Goal: Transaction & Acquisition: Purchase product/service

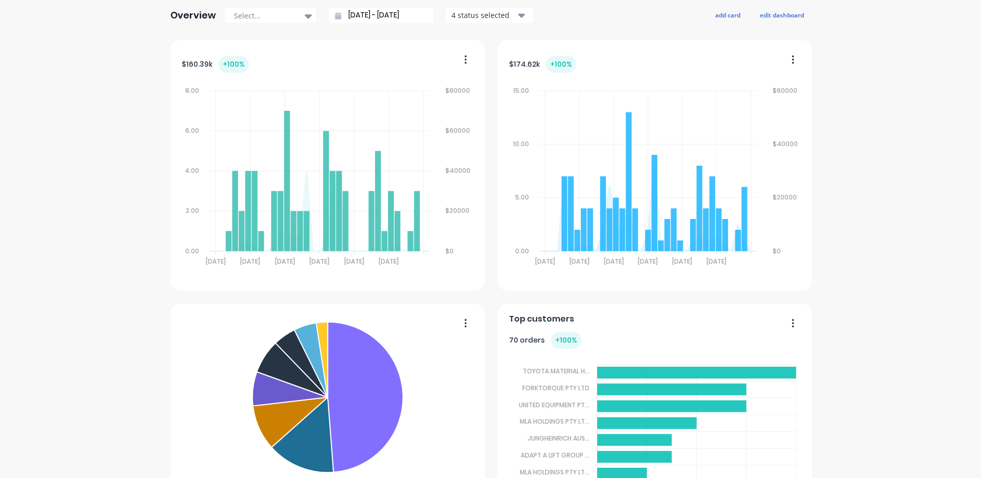
click at [161, 140] on div "Forktorque Pty Ltd Create sales order Create purchase order Overview Select... …" at bounding box center [490, 352] width 981 height 931
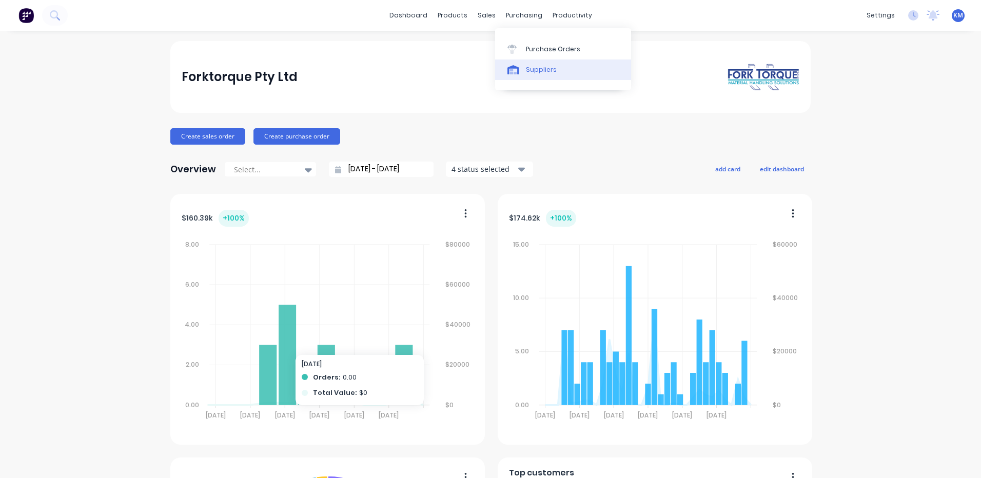
click at [528, 61] on link "Suppliers" at bounding box center [563, 70] width 136 height 21
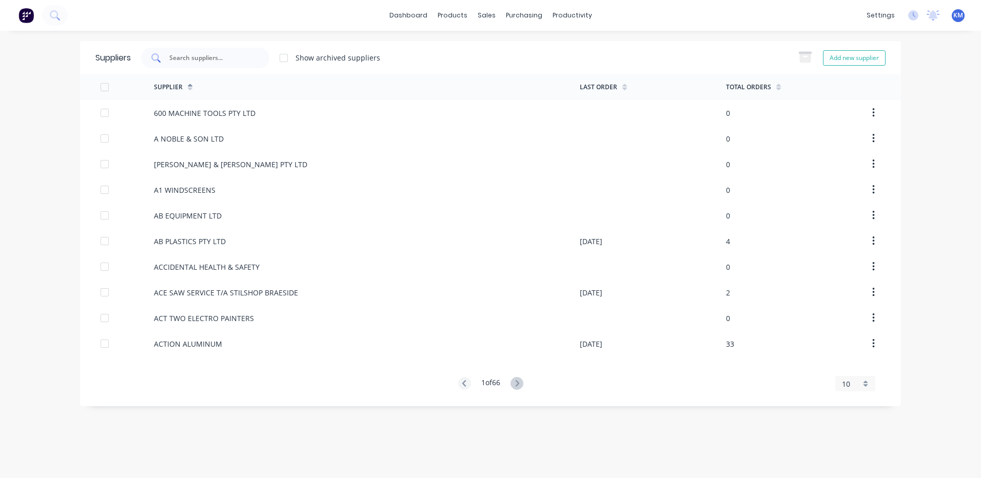
click at [217, 55] on input "text" at bounding box center [210, 58] width 85 height 10
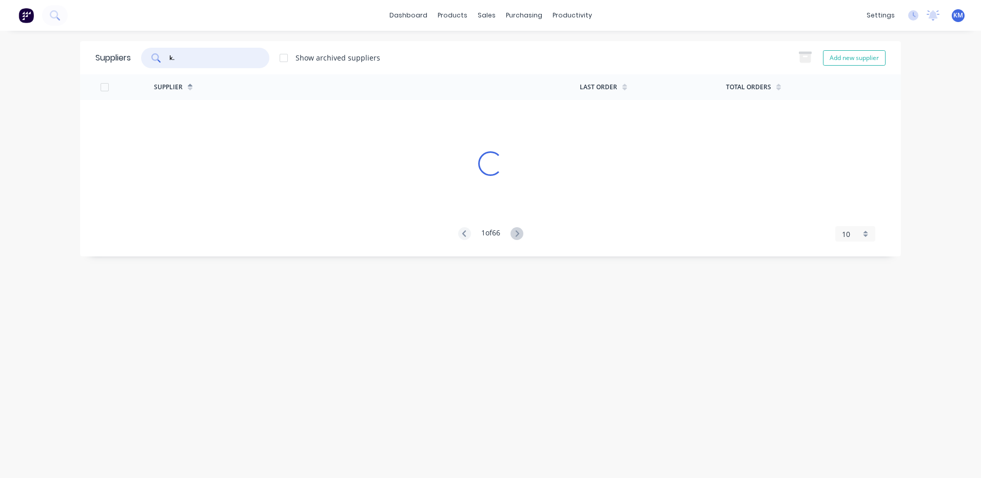
type input "k.h"
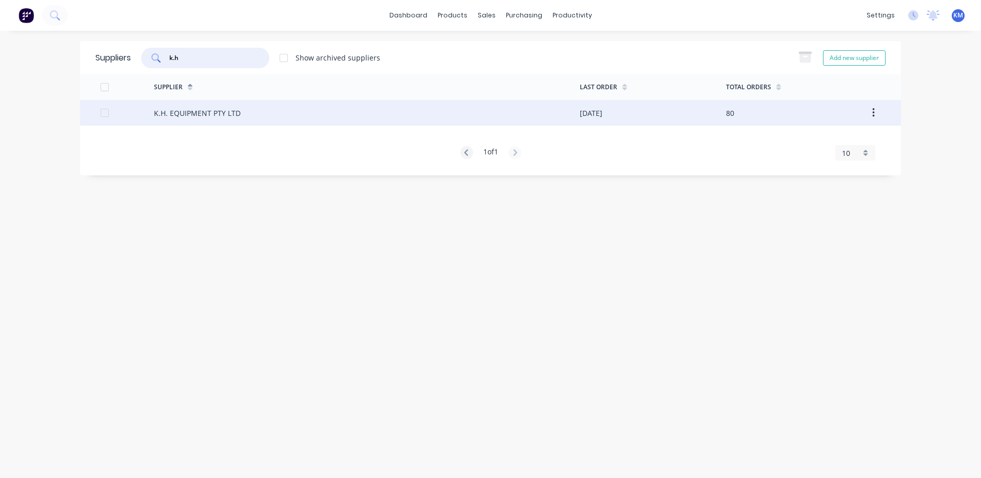
click at [223, 105] on div "K.H. EQUIPMENT PTY LTD" at bounding box center [367, 113] width 426 height 26
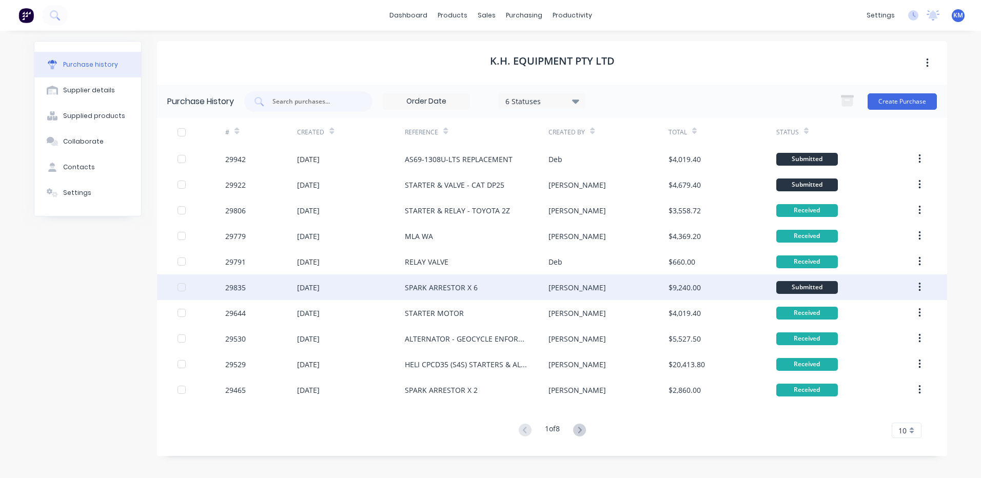
click at [511, 291] on div "SPARK ARRESTOR X 6" at bounding box center [477, 287] width 144 height 26
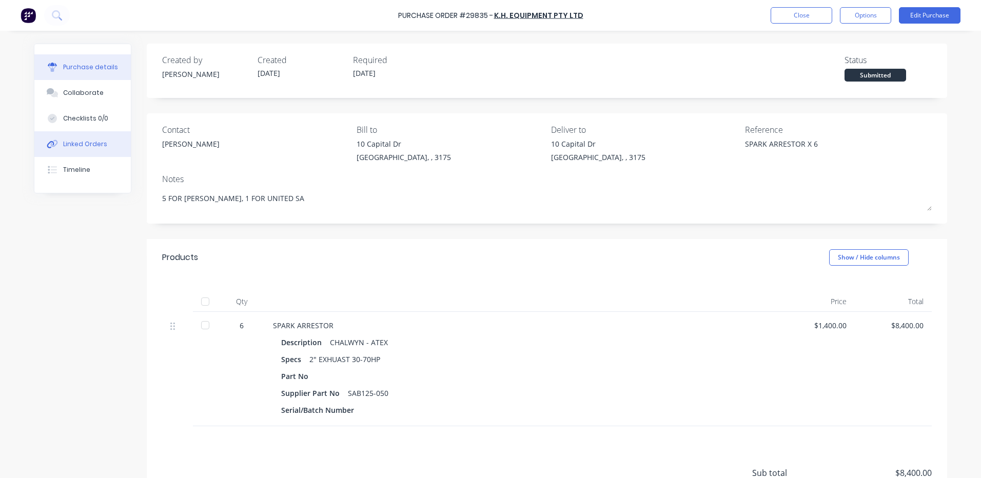
click at [58, 143] on button "Linked Orders" at bounding box center [82, 144] width 96 height 26
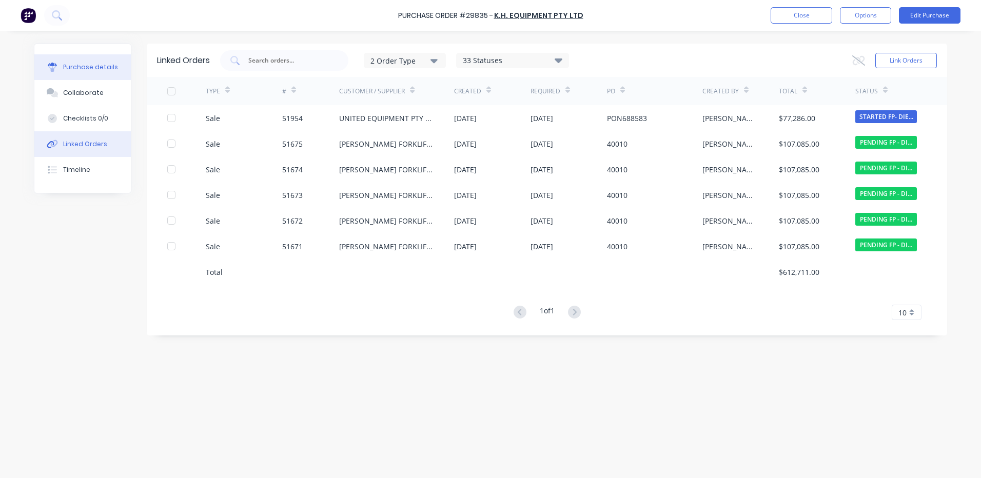
click at [80, 71] on div "Purchase details" at bounding box center [90, 67] width 55 height 9
type textarea "x"
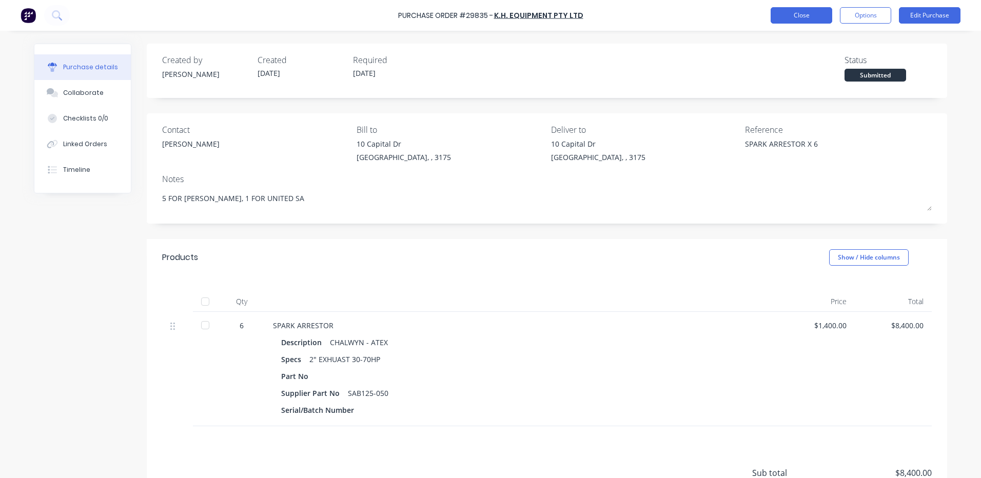
click at [806, 15] on button "Close" at bounding box center [802, 15] width 62 height 16
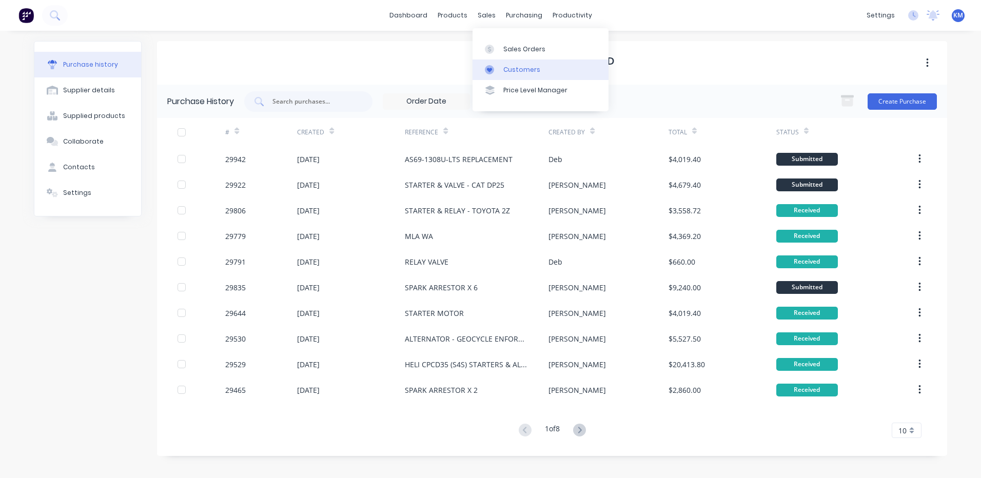
click at [495, 64] on link "Customers" at bounding box center [540, 70] width 136 height 21
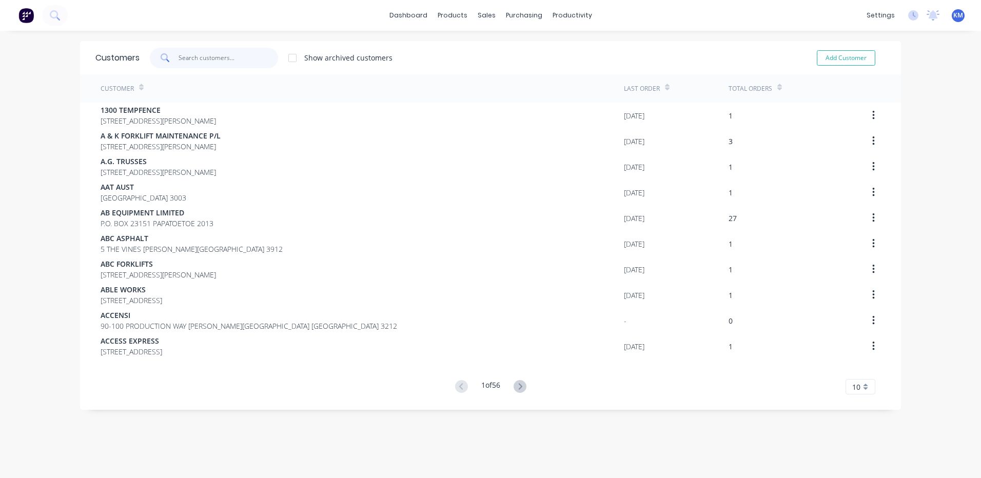
click at [206, 53] on input "text" at bounding box center [229, 58] width 100 height 21
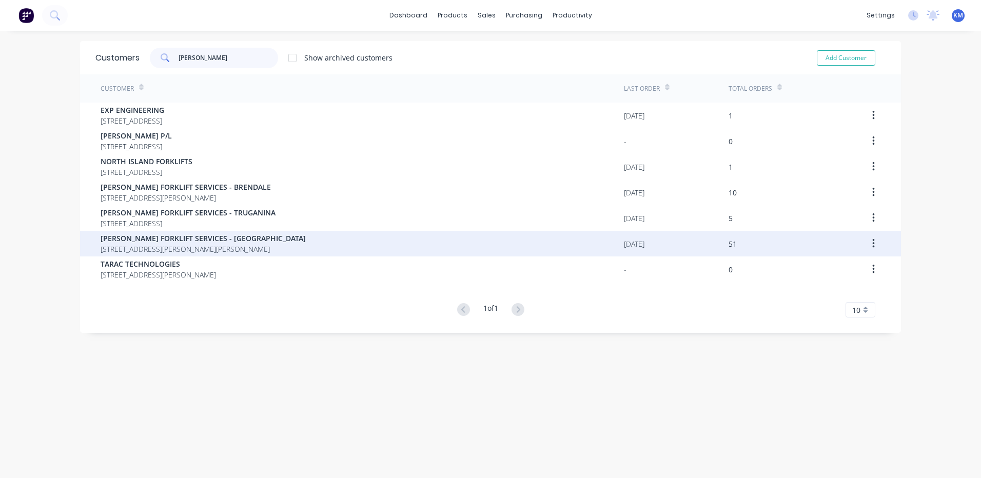
type input "tara"
click at [255, 234] on div "TARA FORKLIFT SERVICES - WETHERILL PARK 1/35 DAVIS ROAD, WETHERILL PARK 2164" at bounding box center [362, 244] width 523 height 26
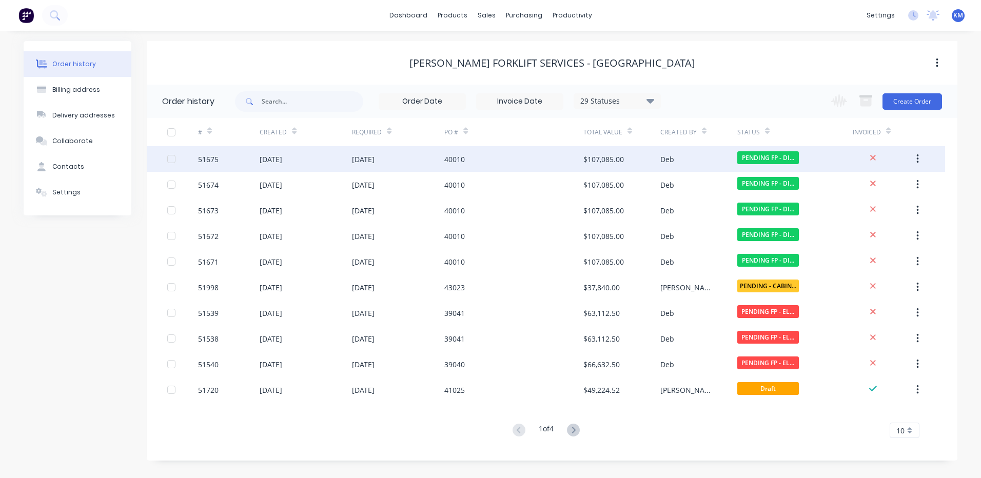
click at [403, 168] on div "[DATE]" at bounding box center [398, 159] width 92 height 26
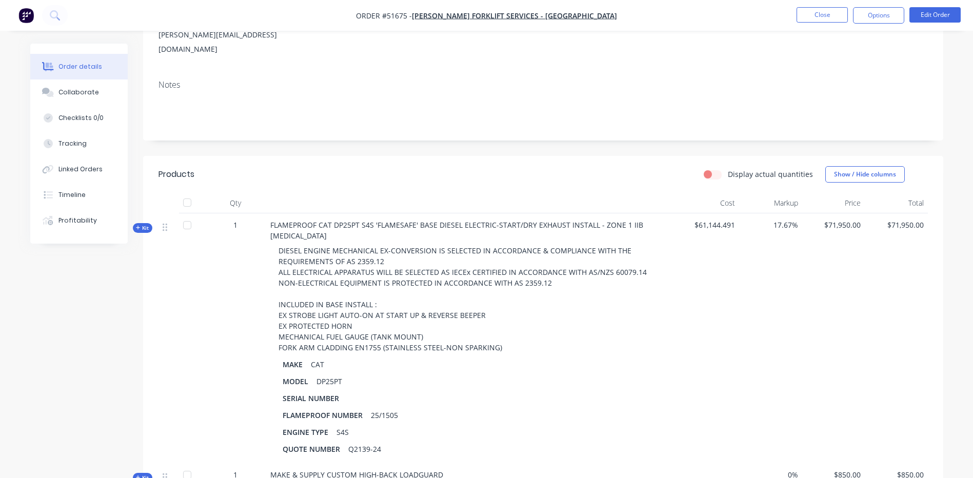
scroll to position [51, 0]
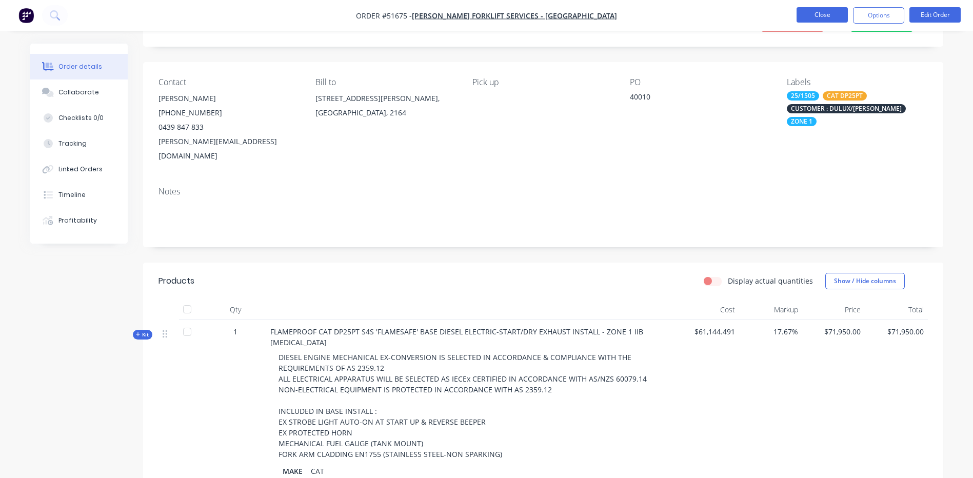
click at [812, 12] on button "Close" at bounding box center [822, 14] width 51 height 15
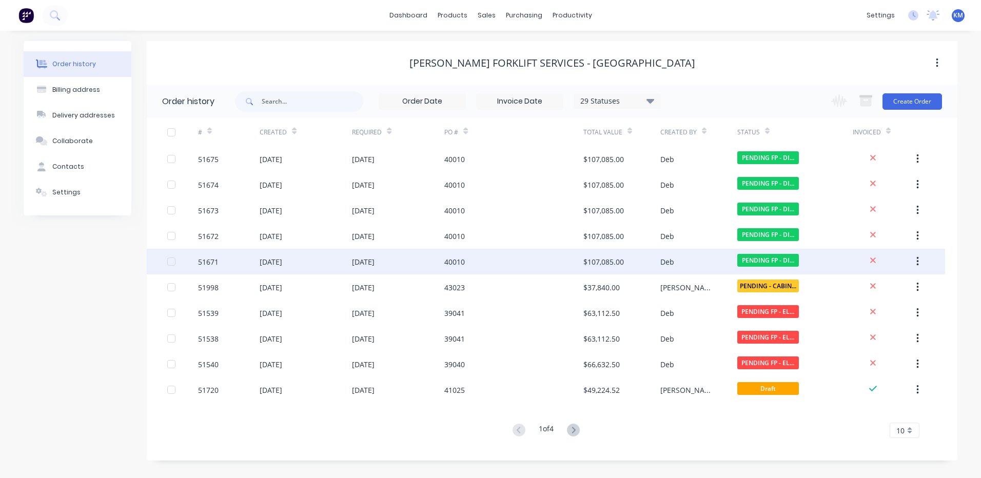
click at [494, 257] on div "40010" at bounding box center [513, 262] width 139 height 26
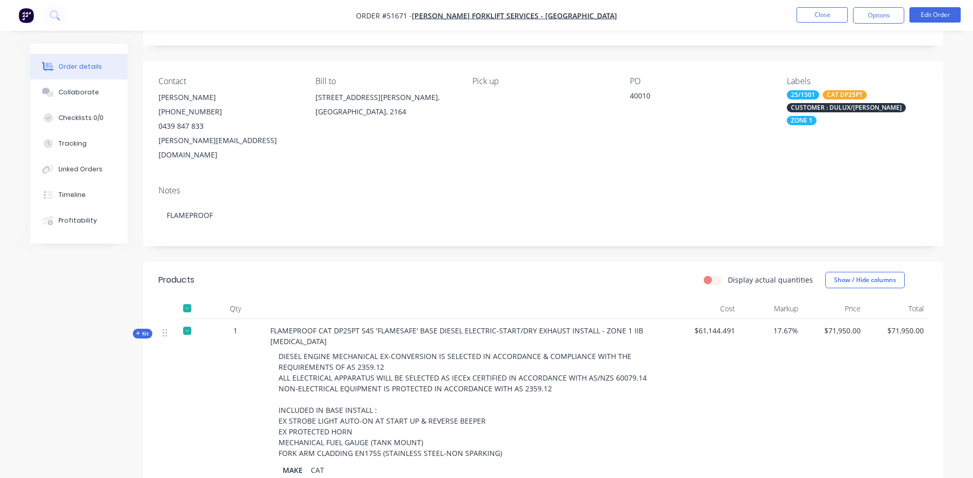
scroll to position [51, 0]
click at [817, 12] on button "Close" at bounding box center [822, 14] width 51 height 15
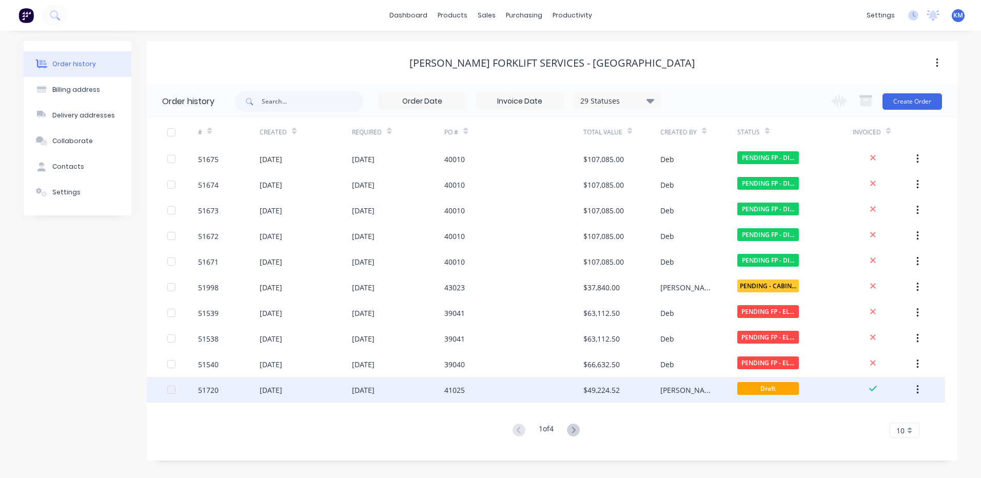
click at [547, 383] on div "41025" at bounding box center [513, 390] width 139 height 26
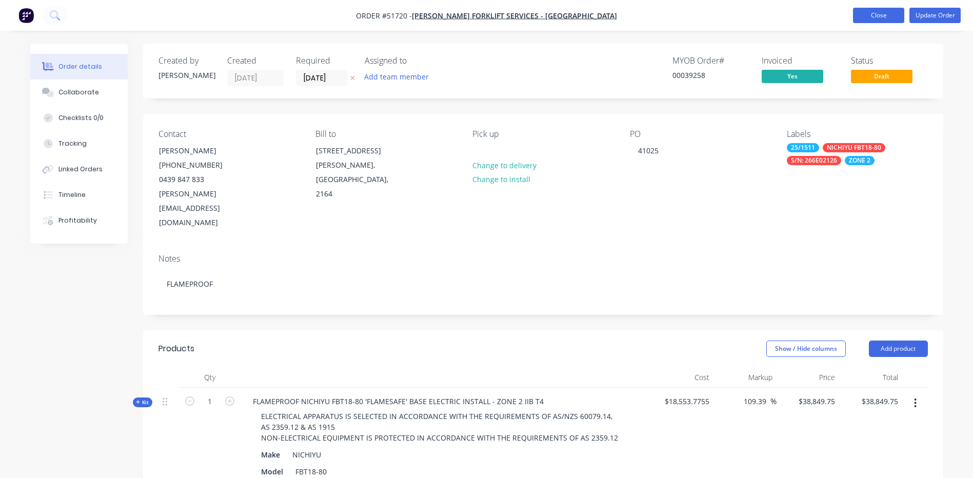
click at [859, 18] on button "Close" at bounding box center [878, 15] width 51 height 15
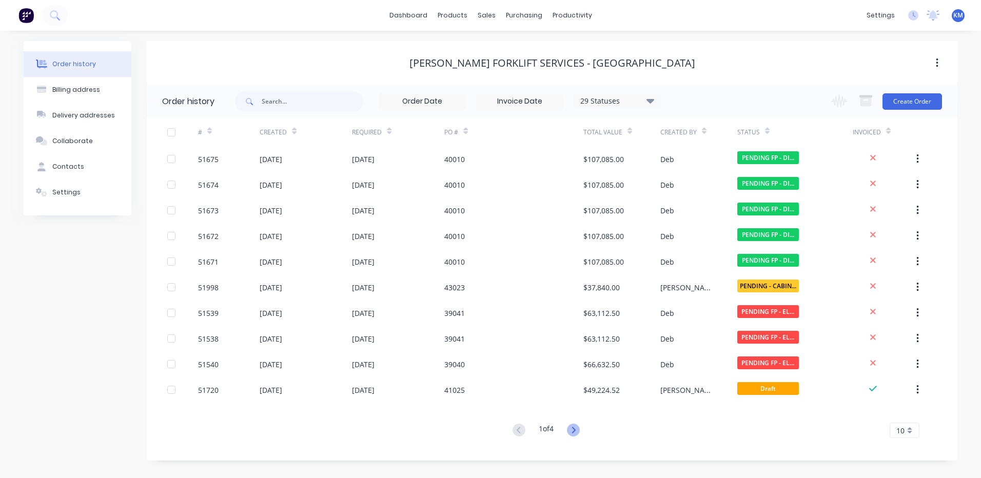
click at [573, 430] on icon at bounding box center [573, 430] width 13 height 13
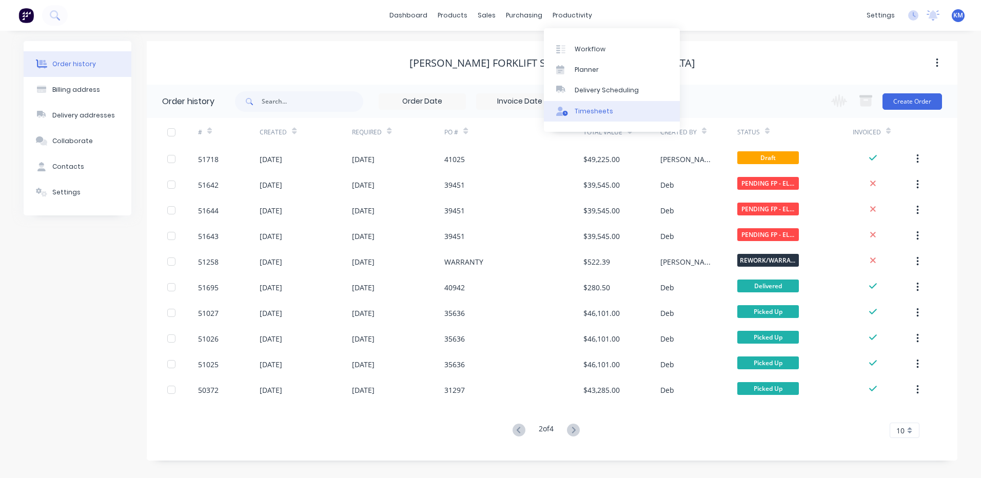
click at [589, 111] on div "Timesheets" at bounding box center [594, 111] width 38 height 9
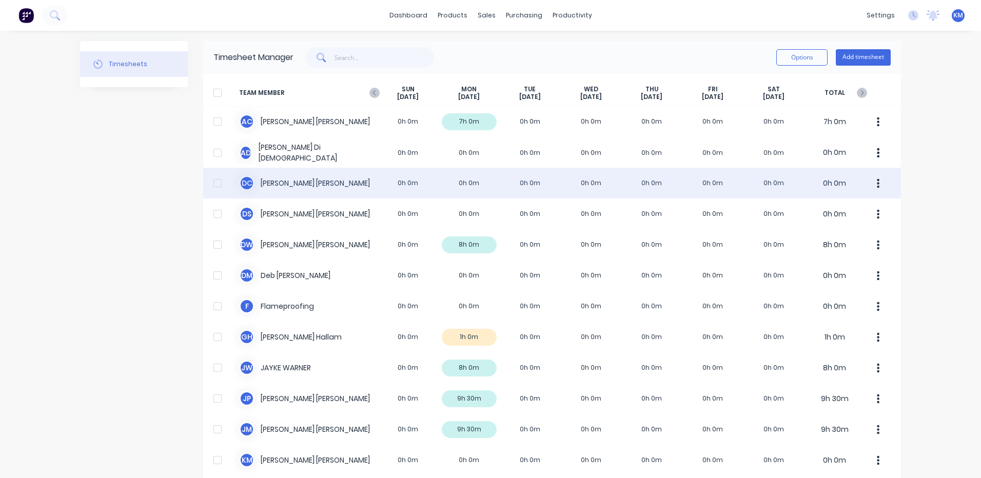
click at [485, 181] on div "D C DANIEL CAMPBELL 0h 0m 0h 0m 0h 0m 0h 0m 0h 0m 0h 0m 0h 0m 0h 0m" at bounding box center [552, 183] width 698 height 31
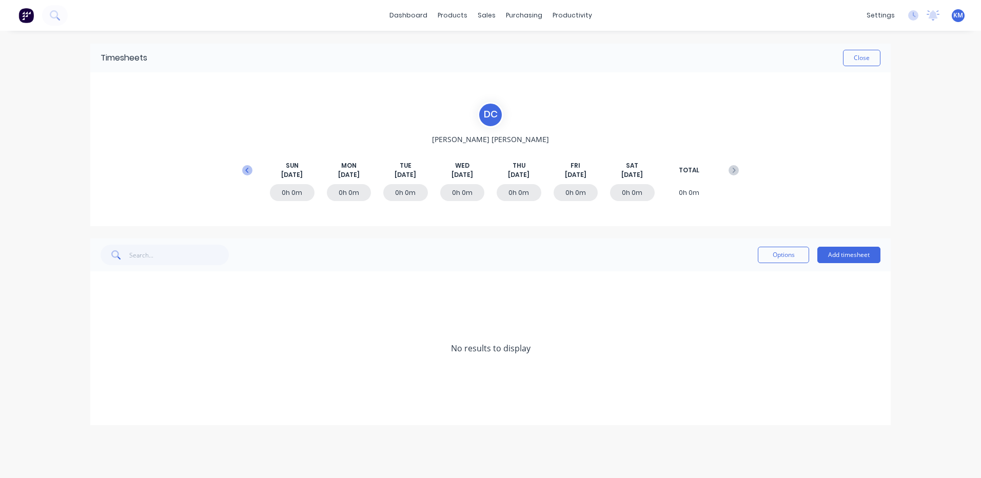
click at [250, 167] on icon at bounding box center [247, 170] width 10 height 10
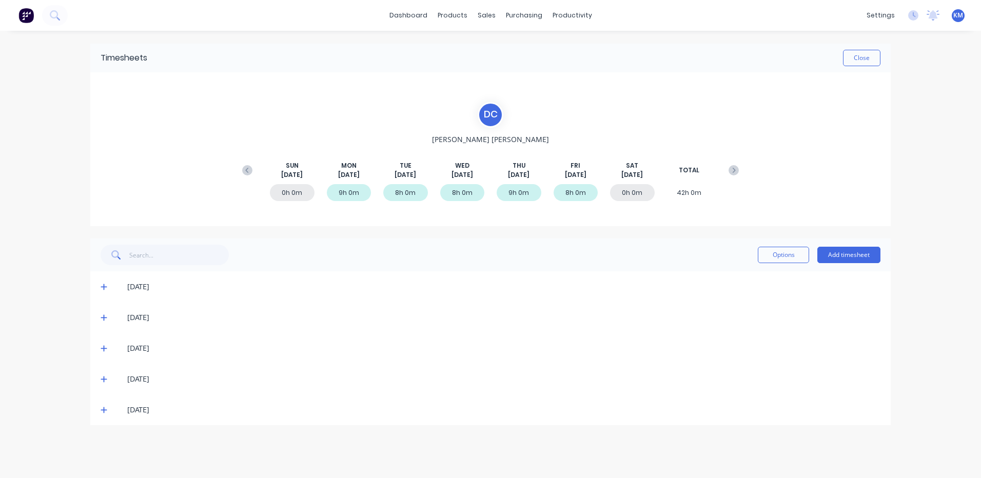
click at [100, 409] on div "05/09/25" at bounding box center [490, 409] width 800 height 31
click at [103, 409] on icon at bounding box center [104, 409] width 7 height 7
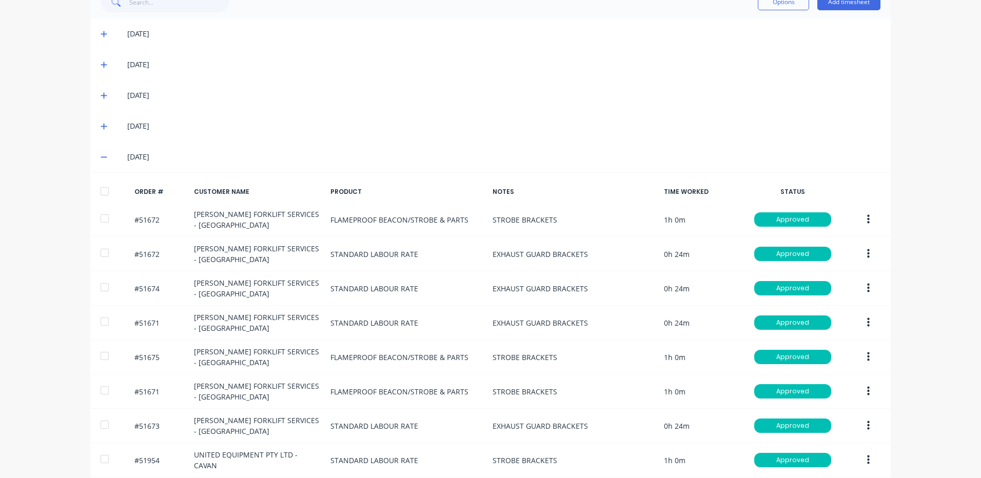
scroll to position [397, 0]
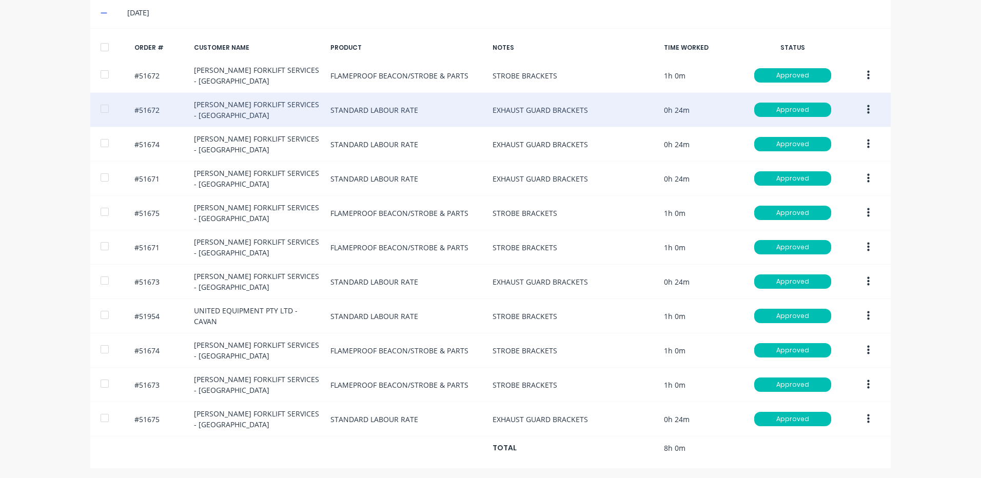
click at [500, 112] on div "#51672 TARA FORKLIFT SERVICES - WETHERILL PARK STANDARD LABOUR RATE EXHAUST GUA…" at bounding box center [490, 110] width 800 height 34
click at [867, 109] on icon "button" at bounding box center [868, 109] width 3 height 9
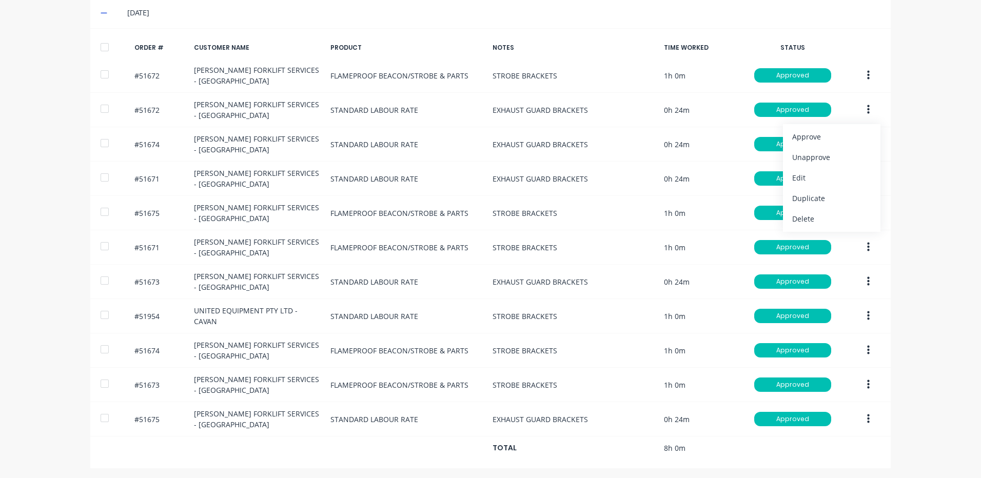
click at [938, 92] on div "dashboard products sales purchasing productivity dashboard products Product Cat…" at bounding box center [490, 239] width 981 height 478
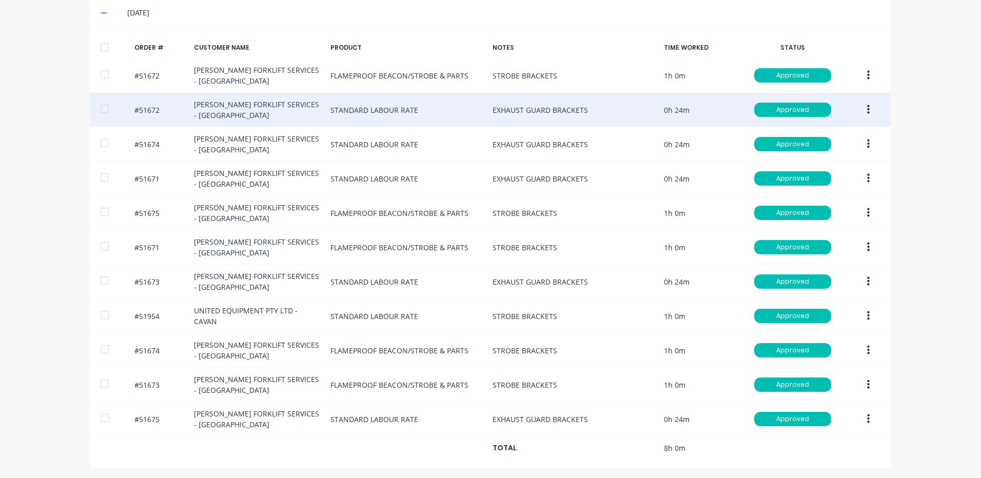
click at [860, 106] on button "button" at bounding box center [868, 110] width 24 height 18
click at [824, 200] on div "Duplicate" at bounding box center [831, 198] width 79 height 15
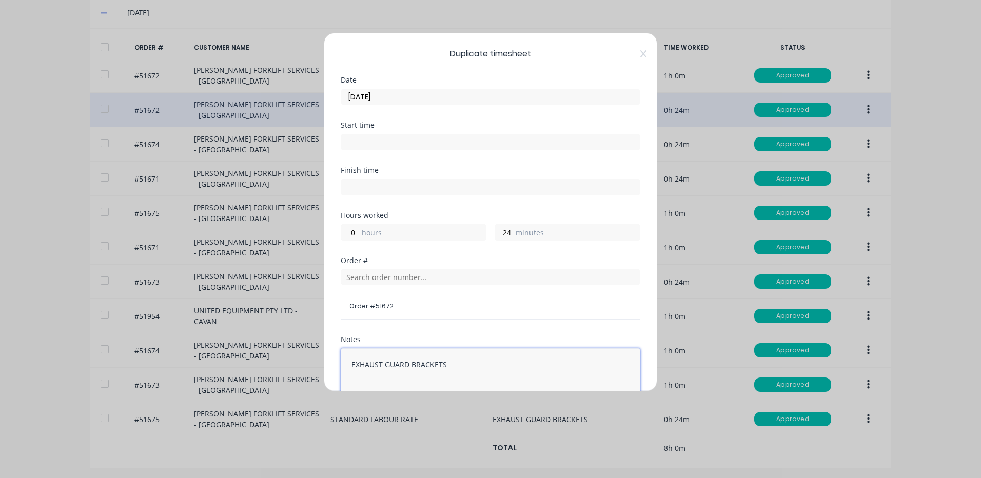
click at [450, 364] on textarea "EXHAUST GUARD BRACKETS" at bounding box center [491, 375] width 300 height 54
drag, startPoint x: 486, startPoint y: 370, endPoint x: 287, endPoint y: 369, distance: 199.6
click at [287, 369] on div "Duplicate timesheet Date 05/09/2025 Start time Finish time Hours worked 0 hours…" at bounding box center [490, 239] width 981 height 478
type textarea "EXHAUST GUARD BRACKETS / CLAMPS"
click at [350, 232] on input "0" at bounding box center [350, 232] width 18 height 15
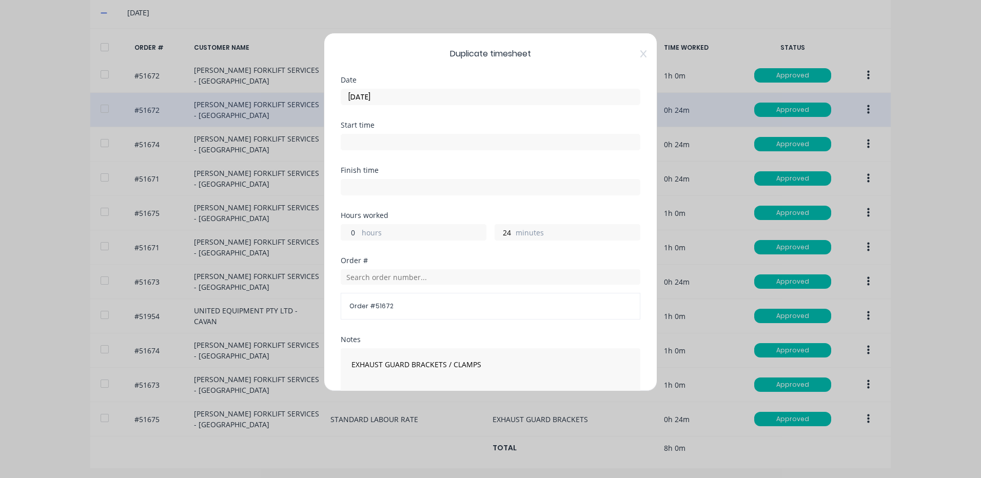
click at [350, 232] on input "0" at bounding box center [350, 232] width 18 height 15
type input "1"
click at [475, 94] on input "05/09/2025" at bounding box center [490, 96] width 299 height 15
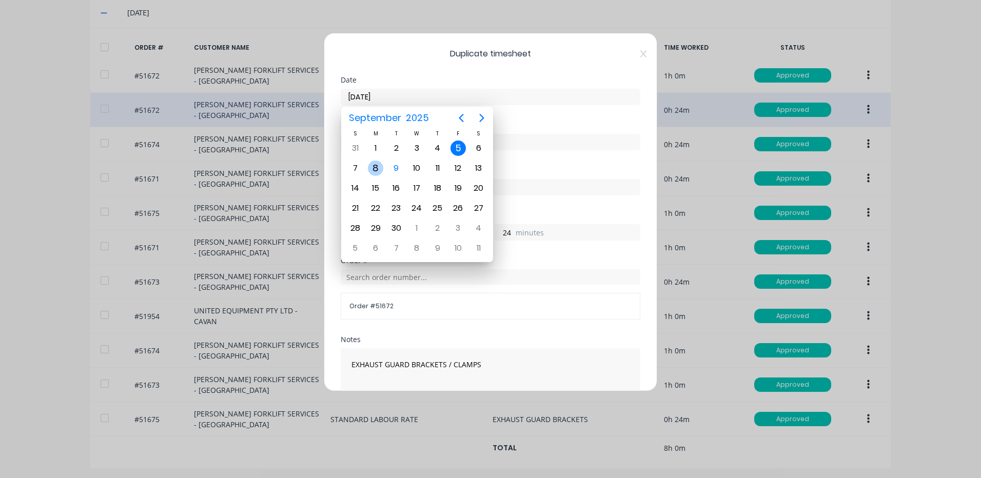
click at [377, 171] on div "8" at bounding box center [375, 168] width 15 height 15
type input "08/09/2025"
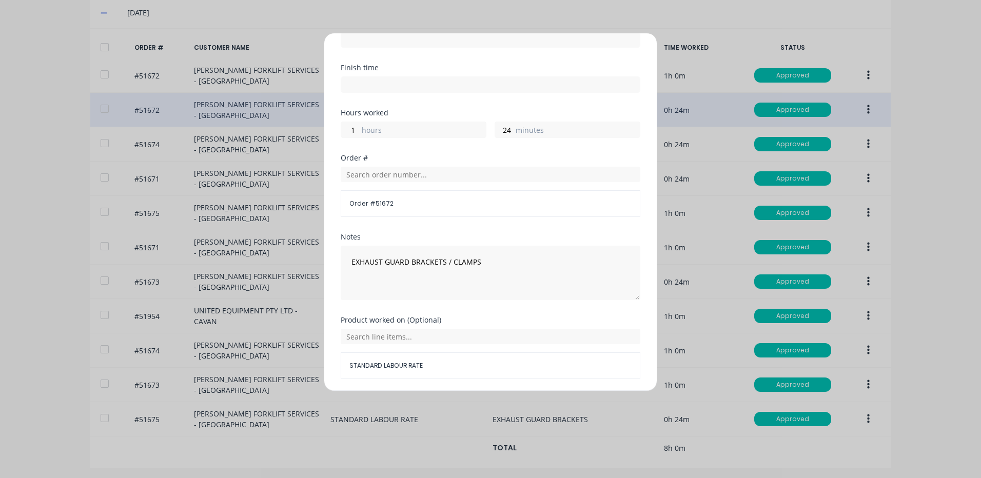
scroll to position [138, 0]
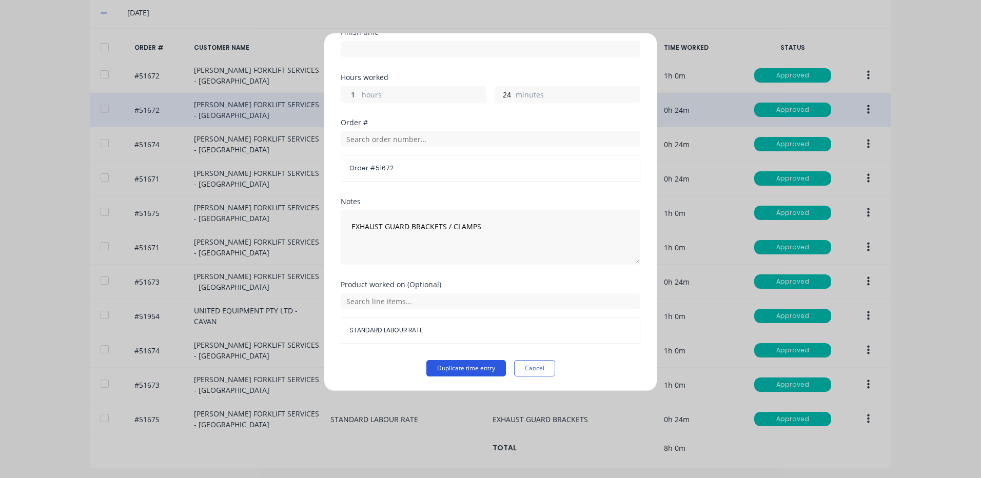
click at [463, 369] on button "Duplicate time entry" at bounding box center [466, 368] width 80 height 16
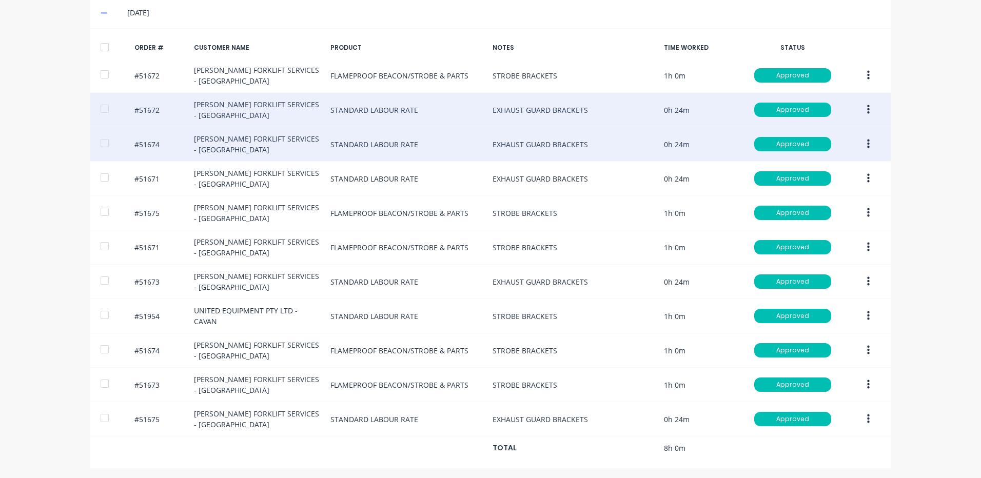
click at [871, 144] on button "button" at bounding box center [868, 144] width 24 height 18
click at [832, 236] on div "Duplicate" at bounding box center [831, 232] width 79 height 15
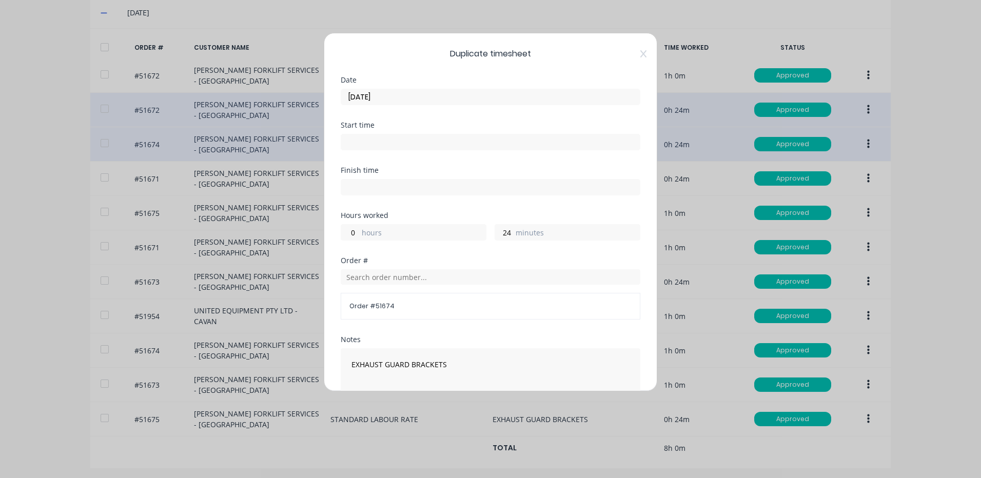
click at [406, 94] on input "05/09/2025" at bounding box center [490, 96] width 299 height 15
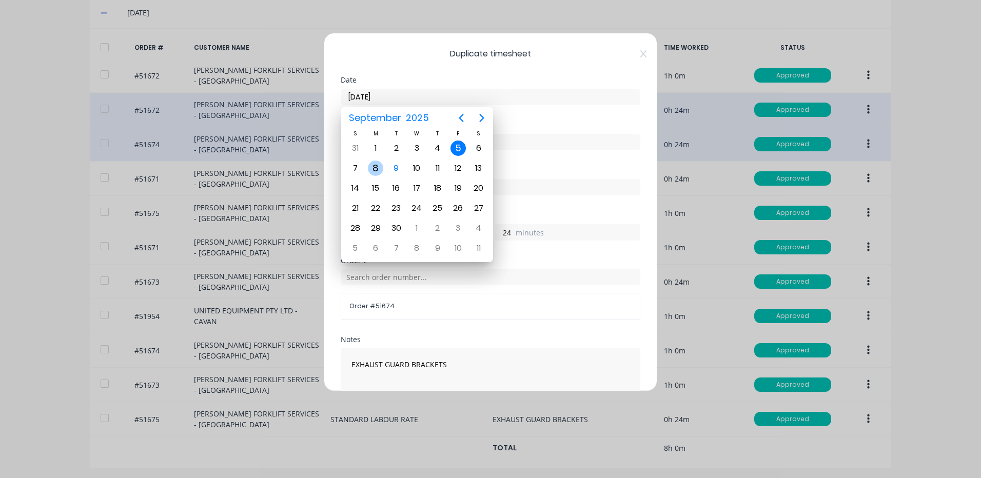
click at [381, 170] on div "8" at bounding box center [375, 168] width 15 height 15
type input "08/09/2025"
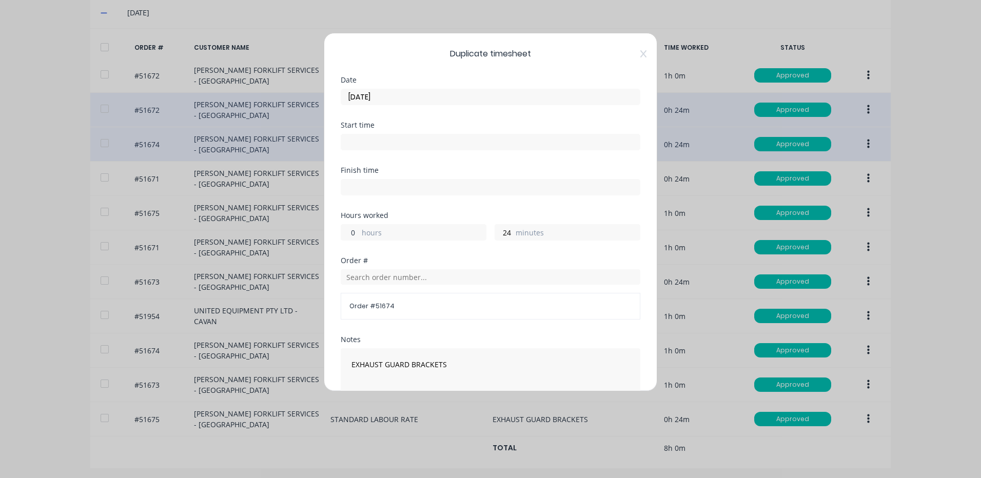
click at [352, 234] on input "0" at bounding box center [350, 232] width 18 height 15
type input "1"
click at [462, 370] on textarea "EXHAUST GUARD BRACKETS" at bounding box center [491, 375] width 300 height 54
drag, startPoint x: 472, startPoint y: 368, endPoint x: 232, endPoint y: 363, distance: 239.6
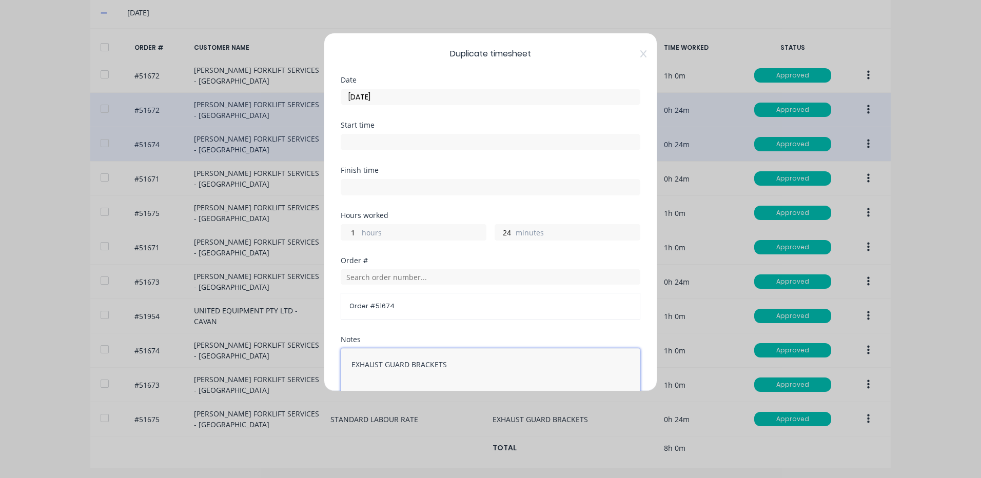
click at [232, 363] on div "Duplicate timesheet Date 08/09/2025 Start time Finish time Hours worked 1 hours…" at bounding box center [490, 239] width 981 height 478
paste textarea "/ CLAMPS"
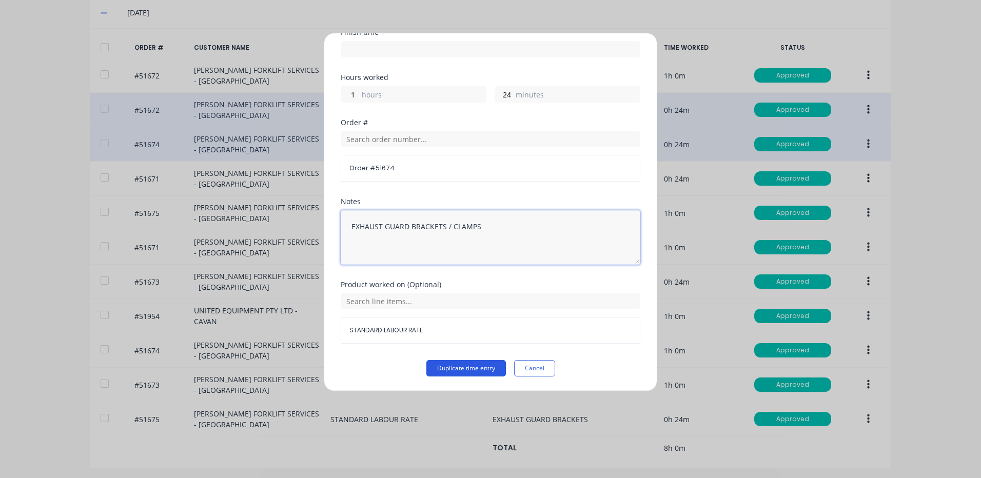
type textarea "EXHAUST GUARD BRACKETS / CLAMPS"
click at [472, 363] on button "Duplicate time entry" at bounding box center [466, 368] width 80 height 16
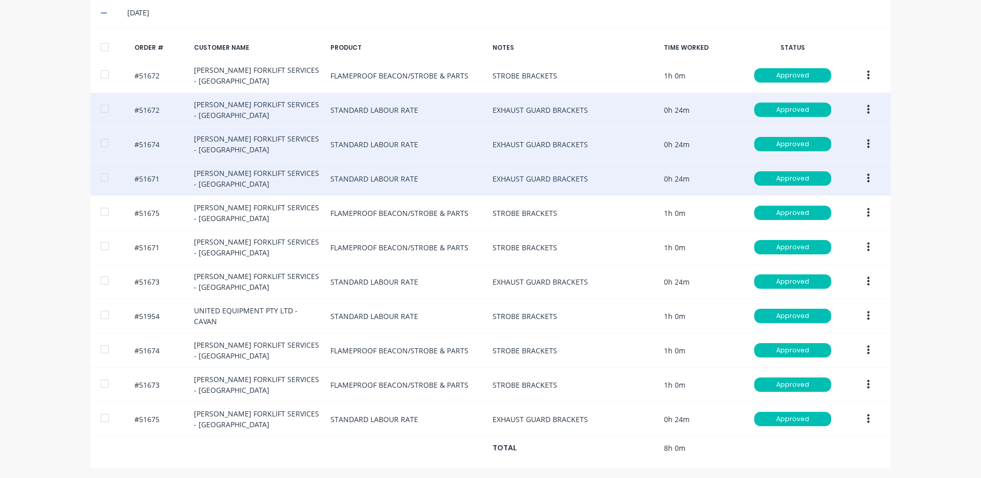
click at [867, 177] on icon "button" at bounding box center [868, 178] width 3 height 11
click at [823, 262] on div "Duplicate" at bounding box center [831, 267] width 79 height 15
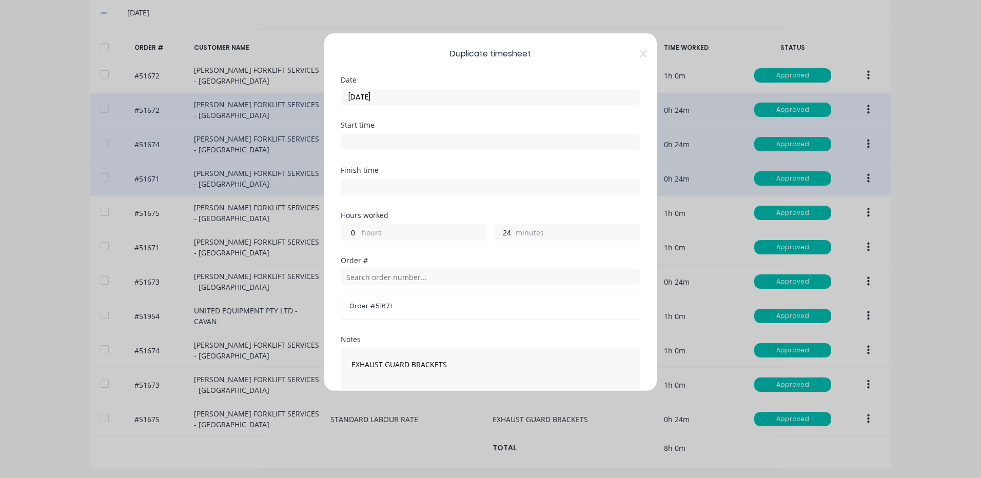
click at [362, 97] on input "05/09/2025" at bounding box center [490, 96] width 299 height 15
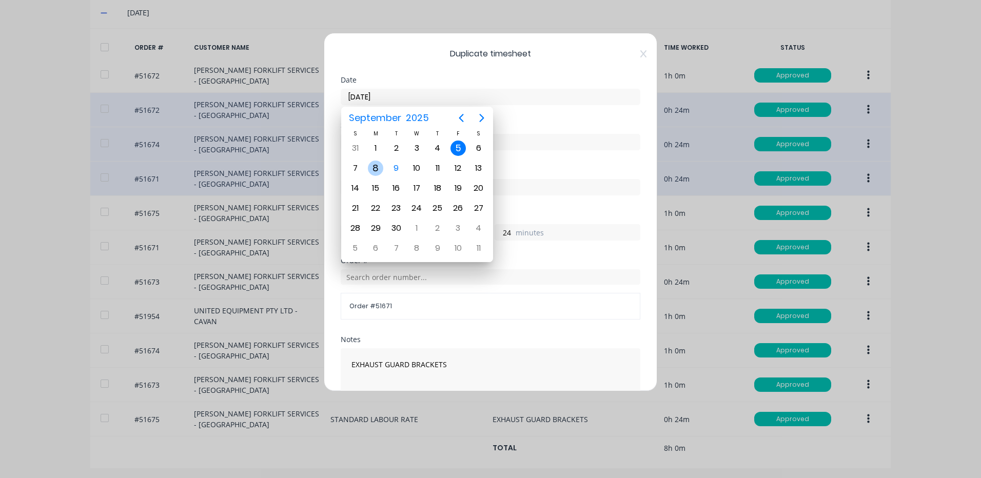
click at [381, 165] on div "8" at bounding box center [375, 168] width 15 height 15
type input "08/09/2025"
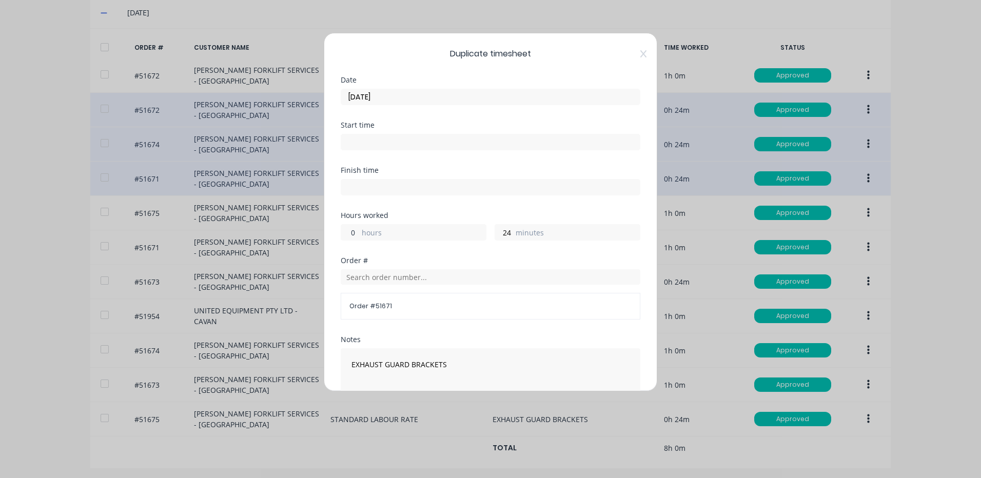
click at [345, 230] on input "0" at bounding box center [350, 232] width 18 height 15
type input "1"
click at [445, 202] on div "Finish time" at bounding box center [491, 189] width 300 height 45
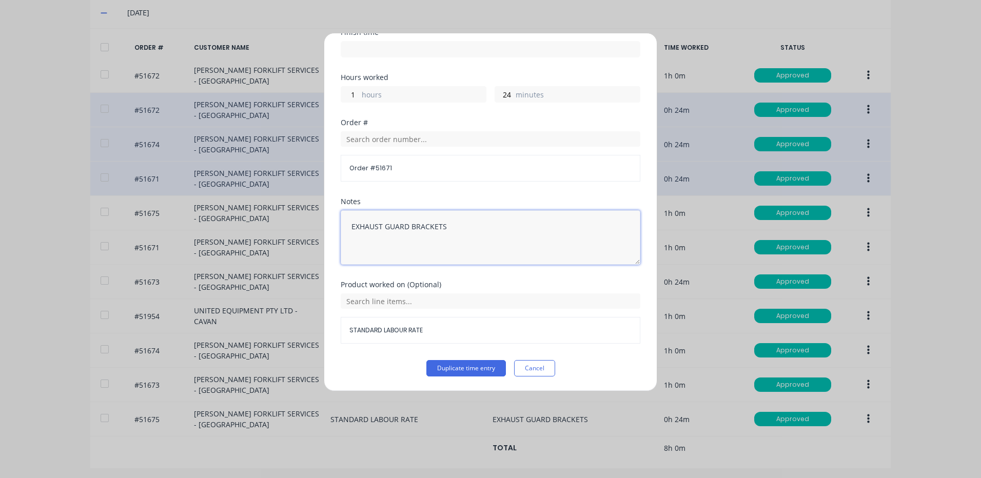
drag, startPoint x: 561, startPoint y: 210, endPoint x: 230, endPoint y: 225, distance: 330.7
click at [230, 225] on div "Duplicate timesheet Date 08/09/2025 Start time Finish time Hours worked 1 hours…" at bounding box center [490, 239] width 981 height 478
paste textarea "/ CLAMPS"
type textarea "EXHAUST GUARD BRACKETS / CLAMPS"
click at [447, 362] on button "Duplicate time entry" at bounding box center [466, 368] width 80 height 16
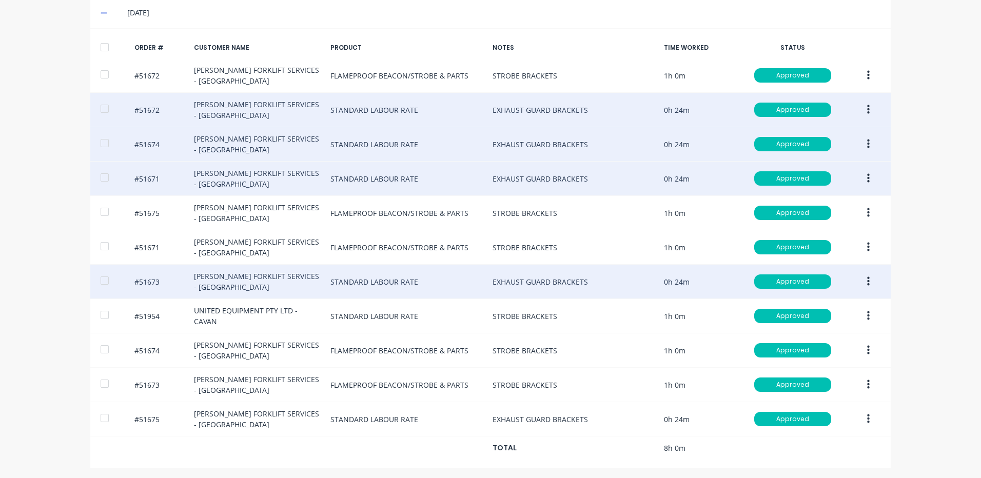
click at [862, 282] on button "button" at bounding box center [868, 281] width 24 height 18
click at [818, 365] on div "Duplicate" at bounding box center [831, 370] width 79 height 15
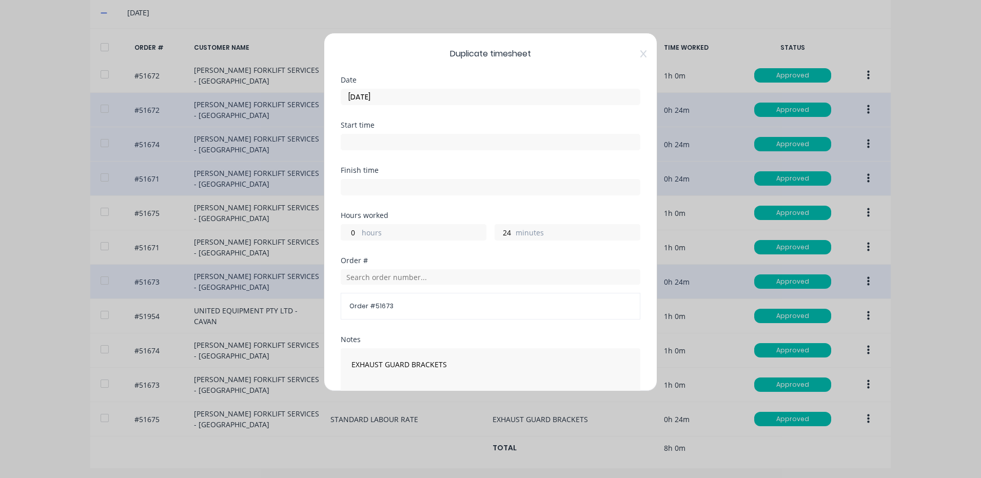
click at [382, 95] on input "05/09/2025" at bounding box center [490, 96] width 299 height 15
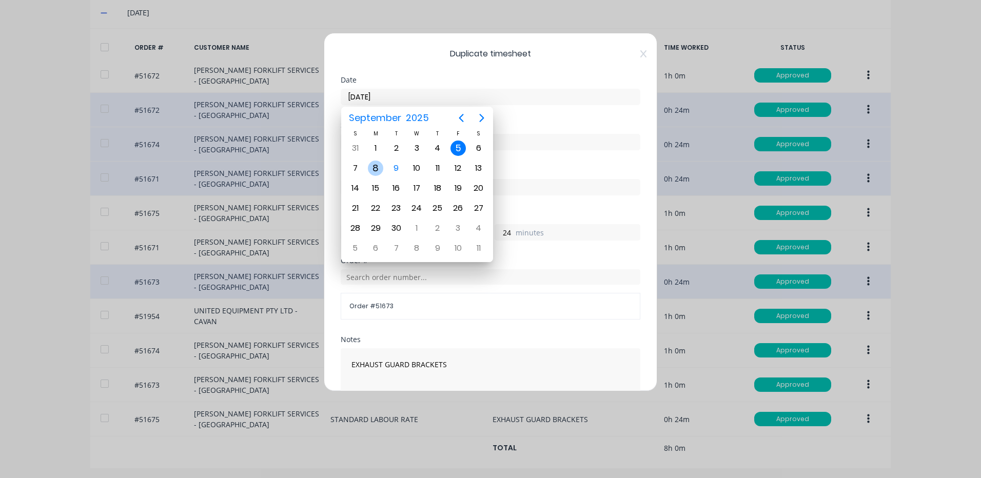
click at [381, 171] on div "8" at bounding box center [375, 168] width 15 height 15
type input "08/09/2025"
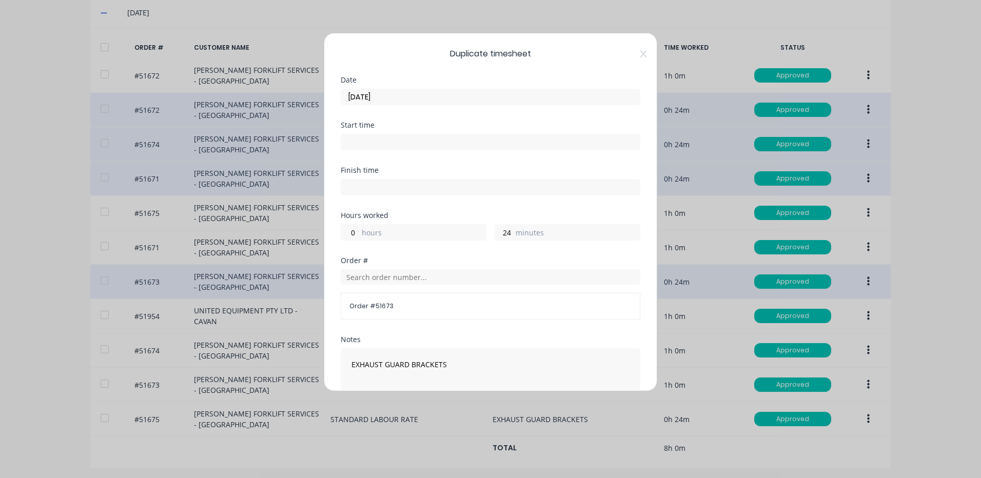
click at [383, 231] on label "hours" at bounding box center [424, 233] width 124 height 13
click at [359, 231] on input "0" at bounding box center [350, 232] width 18 height 15
drag, startPoint x: 378, startPoint y: 231, endPoint x: 357, endPoint y: 231, distance: 21.0
click at [372, 231] on label "hours" at bounding box center [424, 233] width 124 height 13
click at [352, 231] on input "0" at bounding box center [350, 232] width 18 height 15
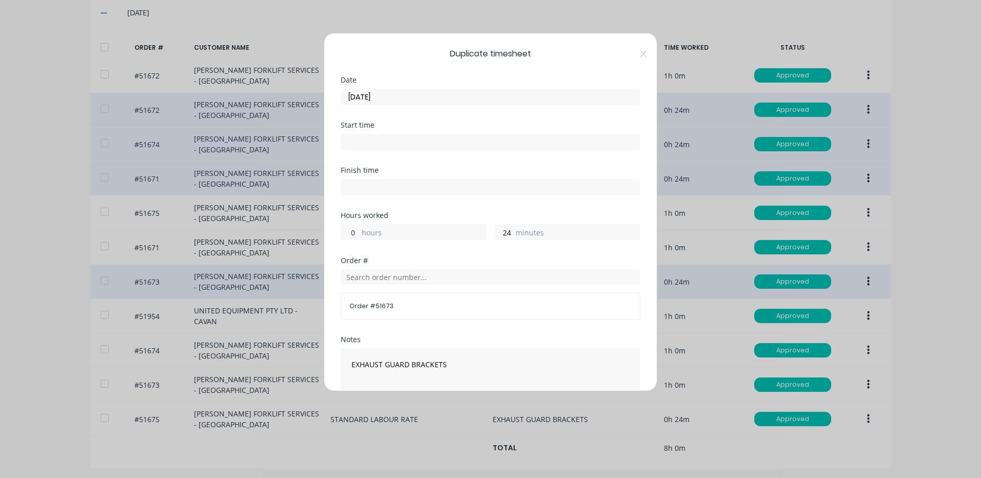
click at [352, 231] on input "0" at bounding box center [350, 232] width 18 height 15
type input "1"
click at [496, 196] on div "Finish time" at bounding box center [491, 189] width 300 height 45
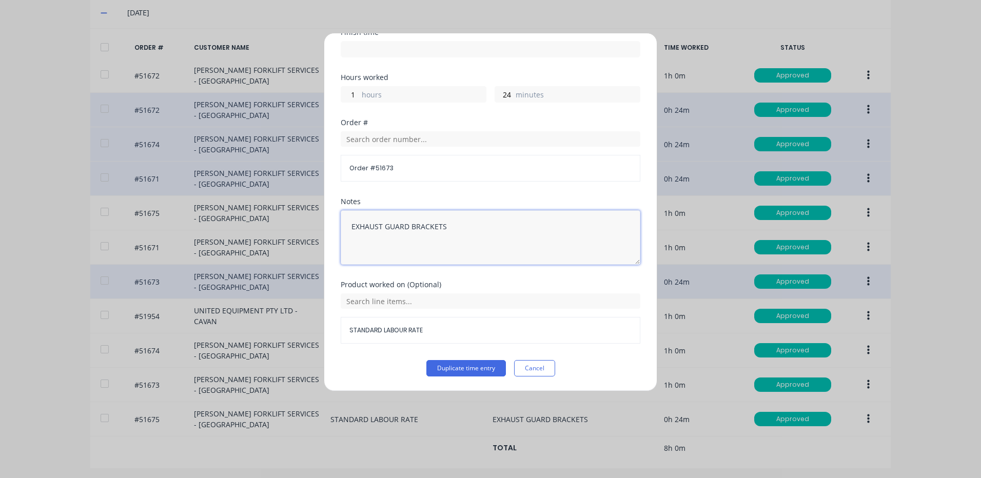
drag, startPoint x: 346, startPoint y: 251, endPoint x: 170, endPoint y: 260, distance: 176.7
click at [170, 260] on div "Duplicate timesheet Date 08/09/2025 Start time Finish time Hours worked 1 hours…" at bounding box center [490, 239] width 981 height 478
paste textarea "/ CLAMPS"
type textarea "EXHAUST GUARD BRACKETS / CLAMPS"
click at [486, 370] on button "Duplicate time entry" at bounding box center [466, 368] width 80 height 16
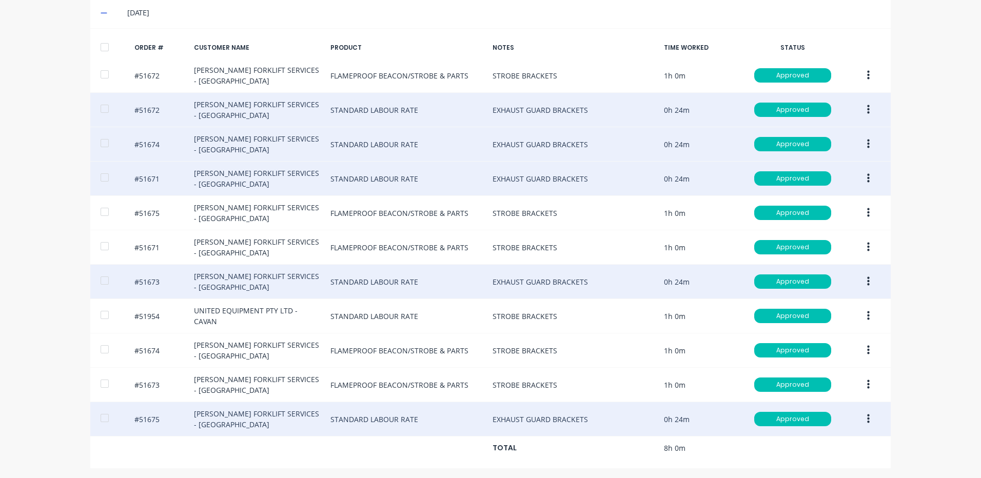
click at [858, 410] on button "button" at bounding box center [868, 419] width 24 height 18
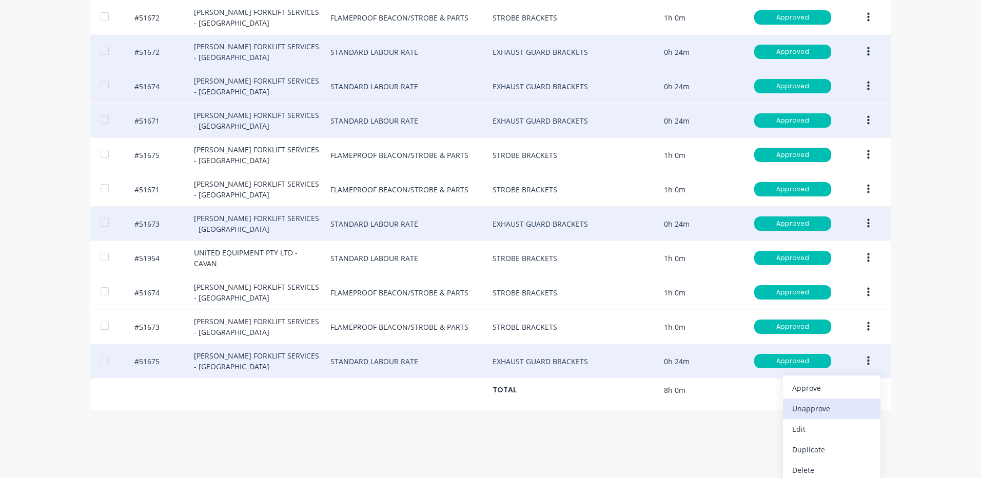
scroll to position [457, 0]
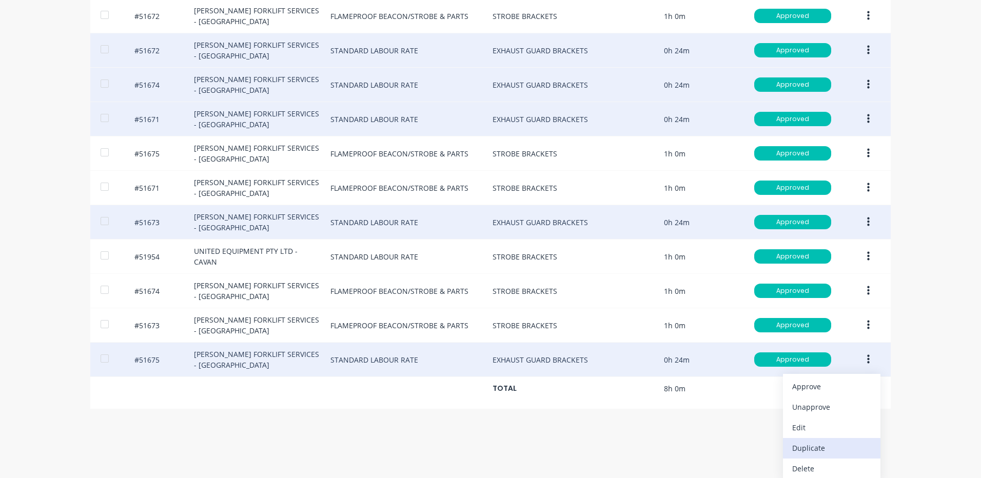
click at [800, 441] on div "Duplicate" at bounding box center [831, 448] width 79 height 15
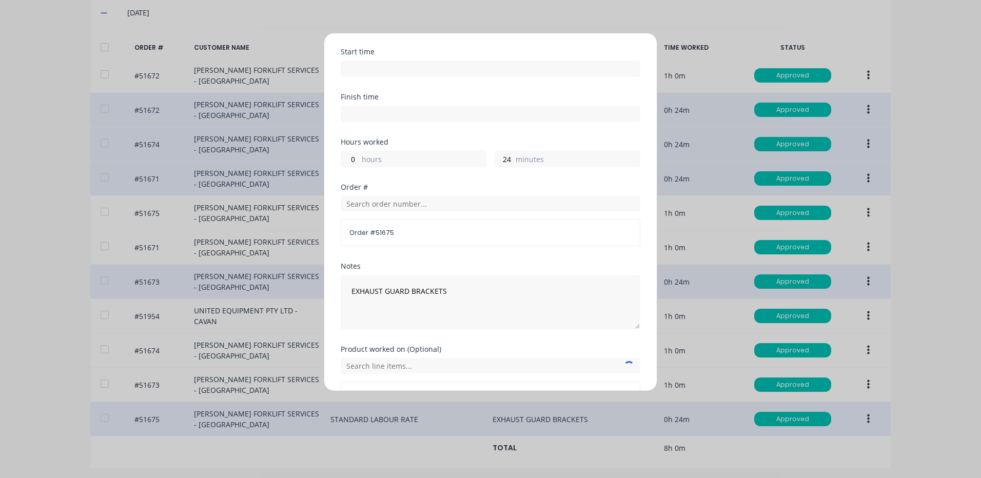
scroll to position [138, 0]
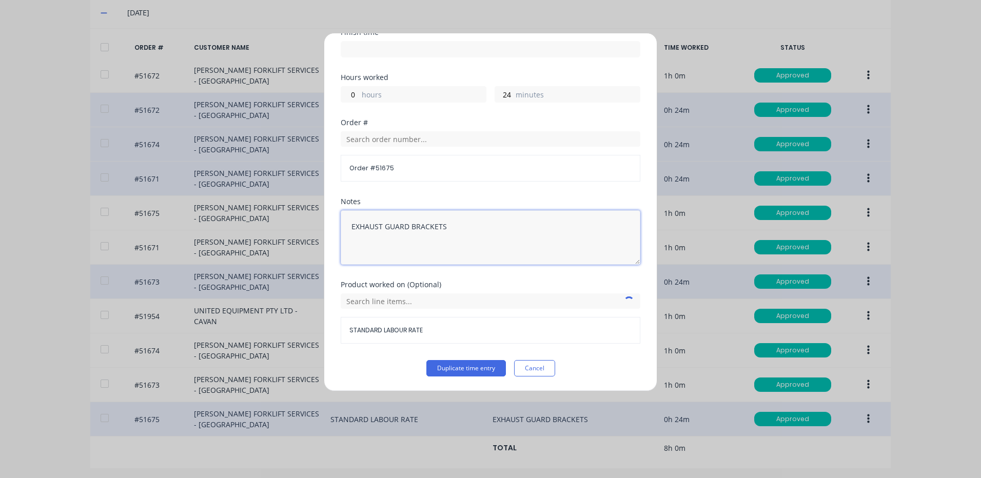
drag, startPoint x: 469, startPoint y: 230, endPoint x: 150, endPoint y: 201, distance: 319.9
click at [146, 216] on div "Duplicate timesheet Date 05/09/2025 Start time Finish time Hours worked 0 hours…" at bounding box center [490, 239] width 981 height 478
paste textarea "/ CLAMPS"
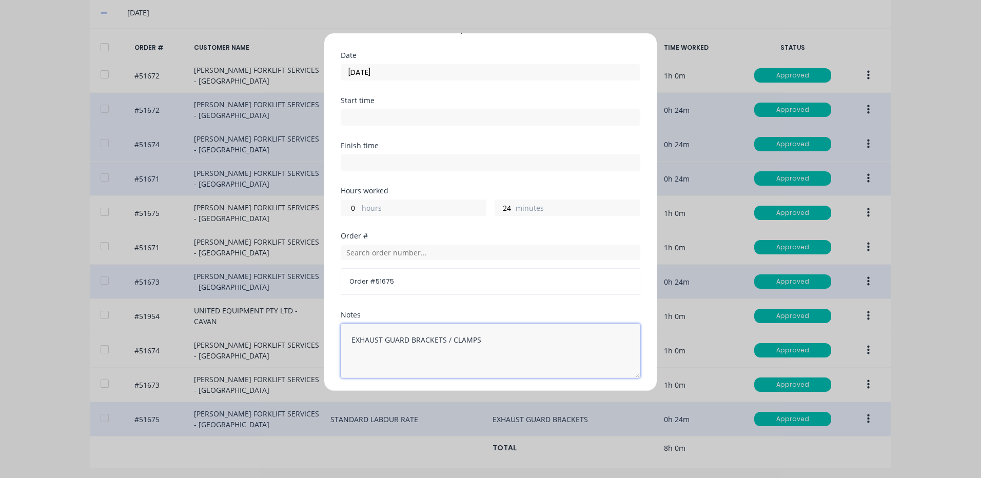
scroll to position [0, 0]
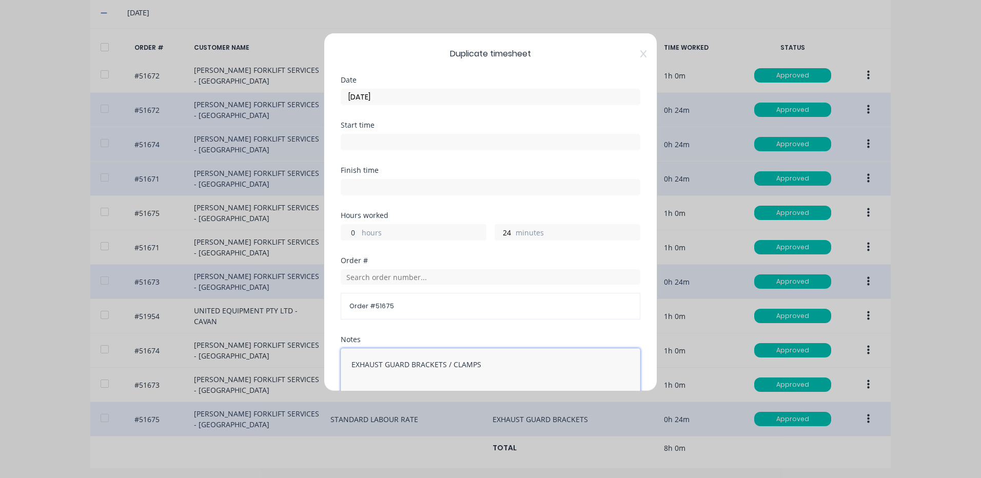
type textarea "EXHAUST GUARD BRACKETS / CLAMPS"
click at [345, 231] on input "0" at bounding box center [350, 232] width 18 height 15
type input "1"
click at [475, 210] on div "Finish time" at bounding box center [491, 189] width 300 height 45
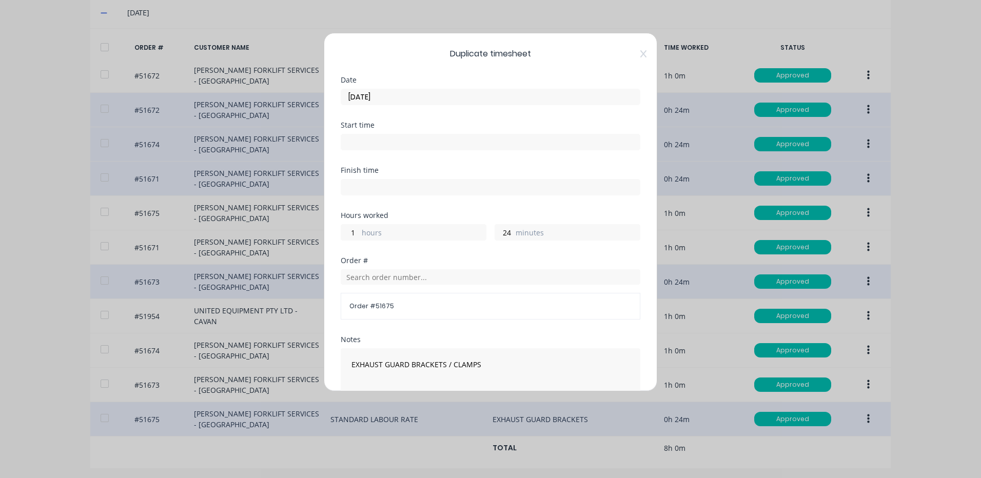
click at [397, 91] on input "05/09/2025" at bounding box center [490, 96] width 299 height 15
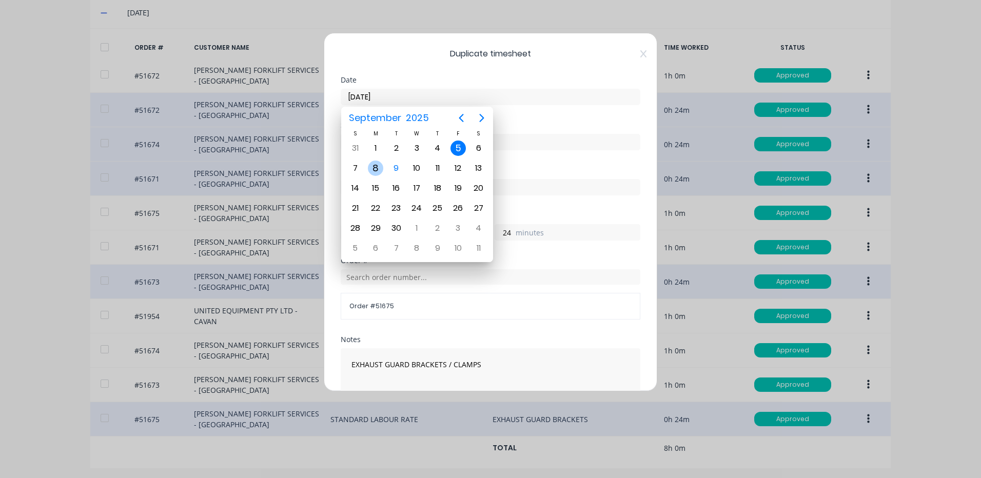
click at [372, 167] on div "8" at bounding box center [375, 168] width 15 height 15
type input "08/09/2025"
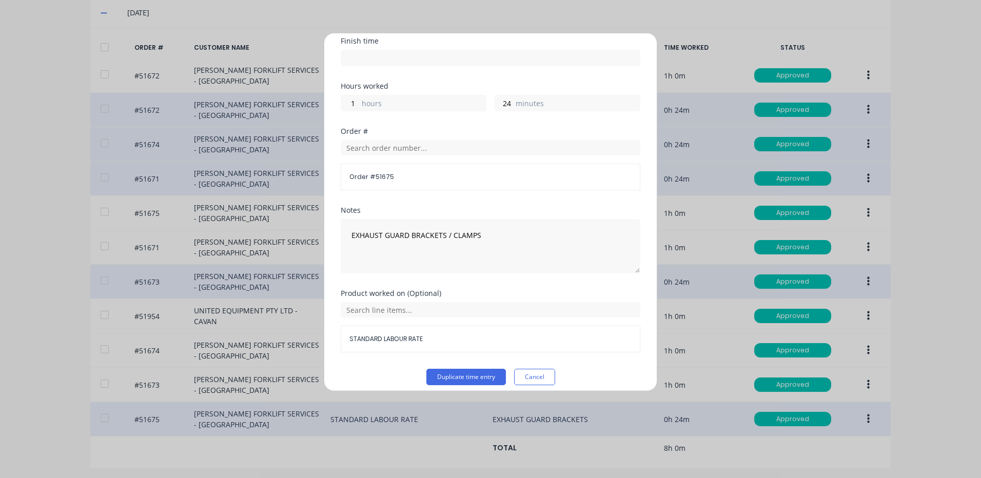
scroll to position [138, 0]
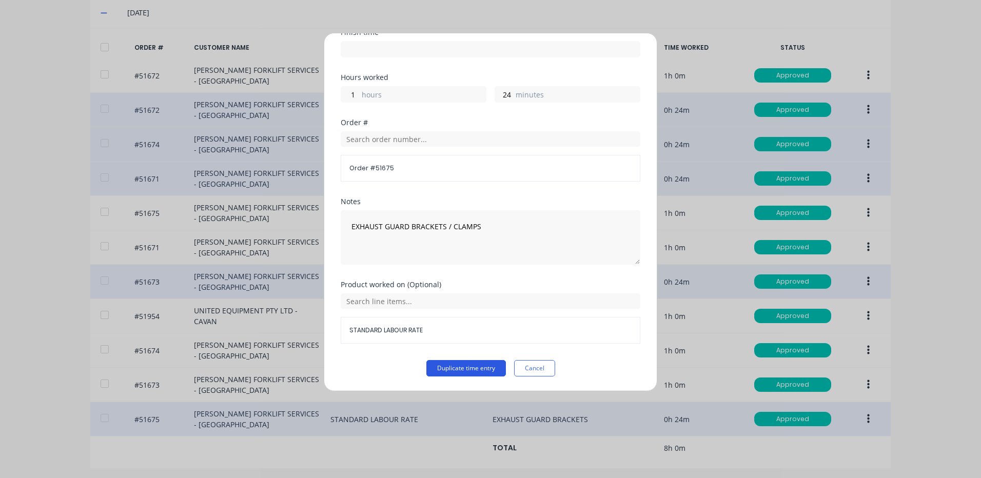
click at [464, 364] on button "Duplicate time entry" at bounding box center [466, 368] width 80 height 16
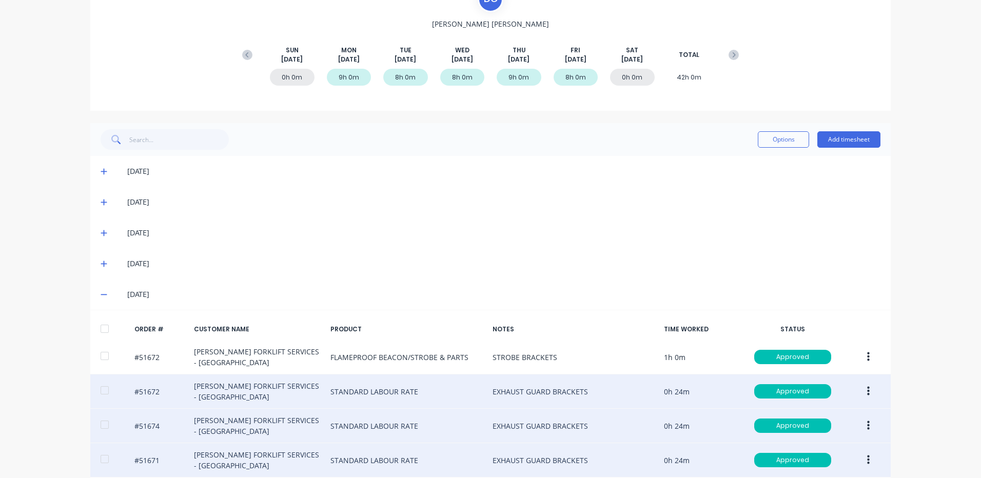
scroll to position [89, 0]
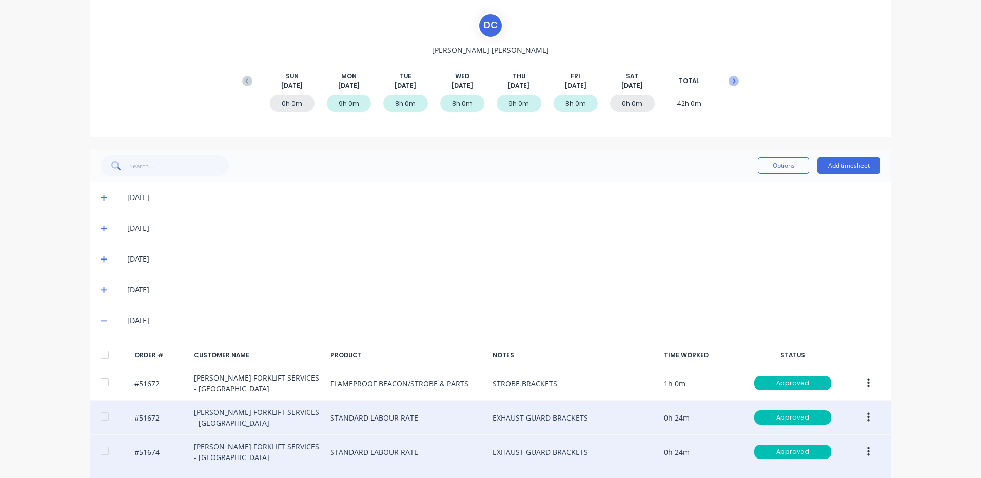
click at [728, 76] on icon at bounding box center [733, 81] width 10 height 10
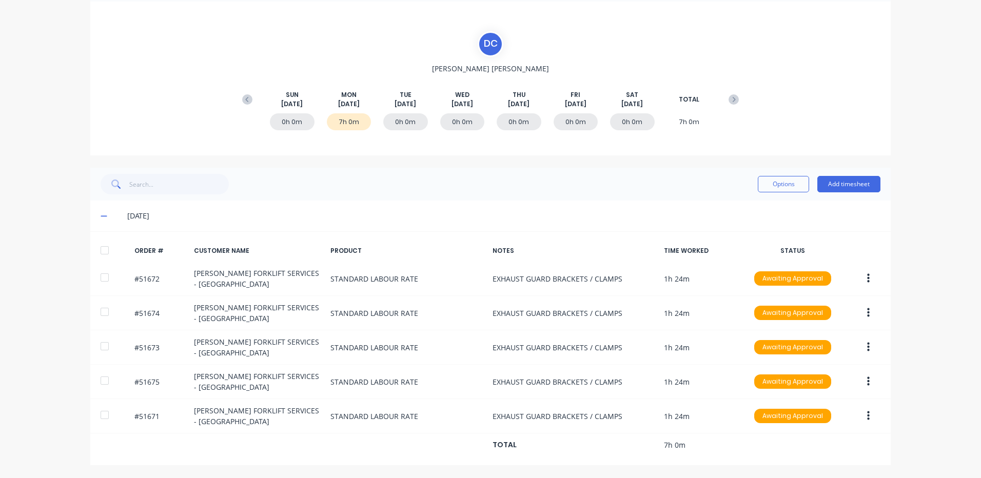
scroll to position [71, 0]
click at [857, 179] on button "Add timesheet" at bounding box center [848, 184] width 63 height 16
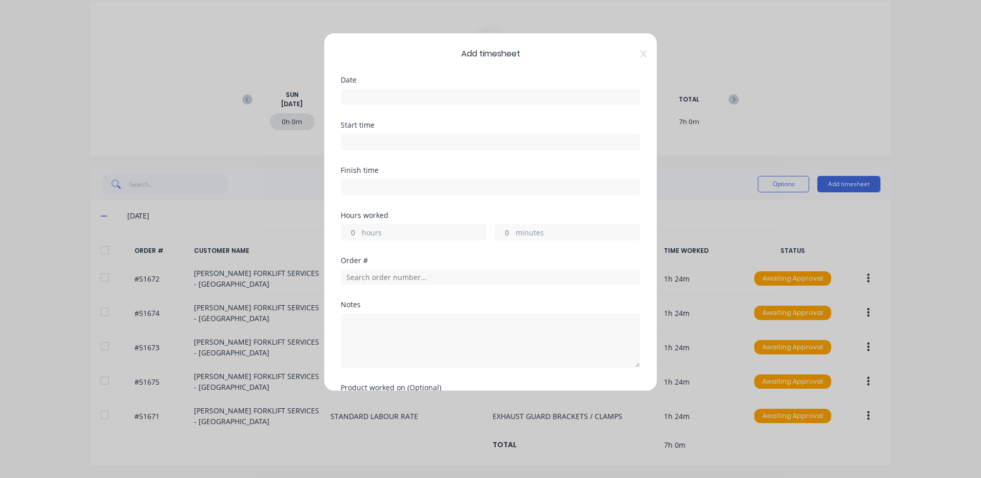
click at [462, 92] on input at bounding box center [490, 96] width 299 height 15
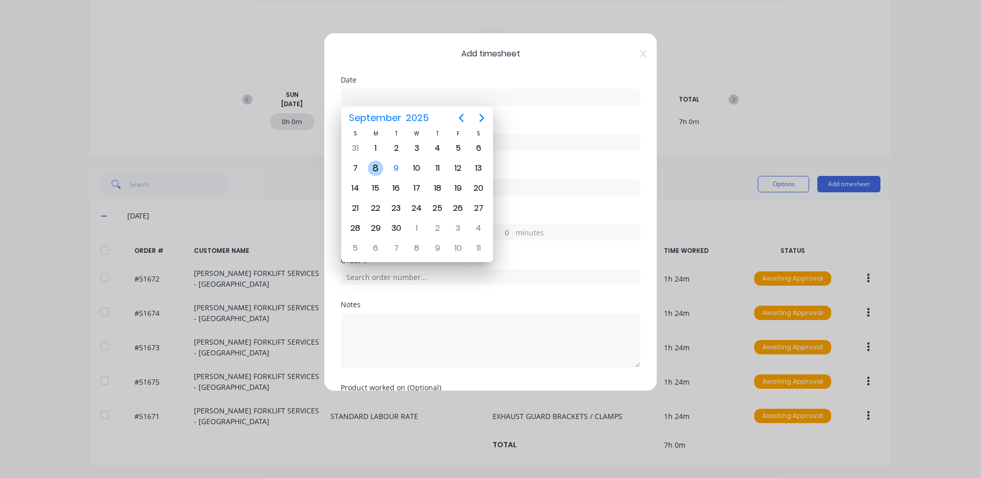
click at [378, 164] on div "8" at bounding box center [375, 168] width 15 height 15
type input "08/09/2025"
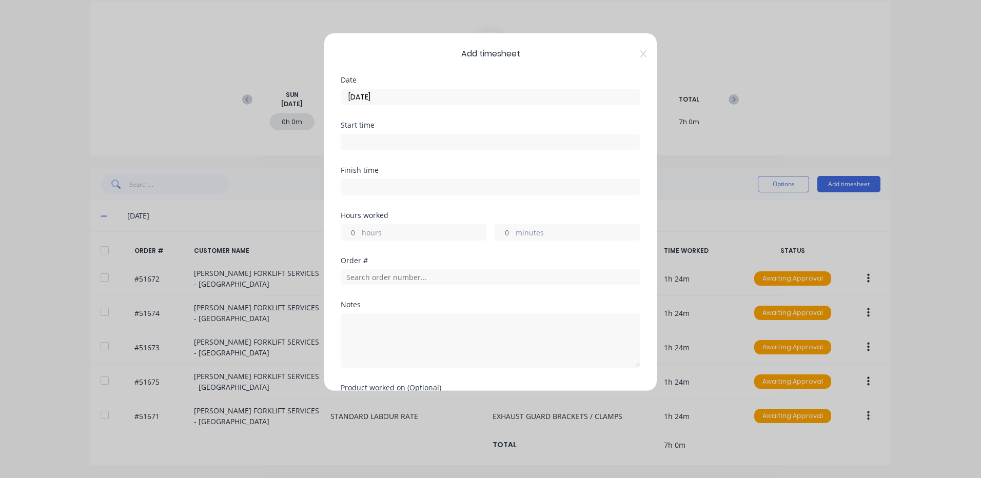
click at [343, 232] on input "hours" at bounding box center [350, 232] width 18 height 15
type input "2"
click at [382, 270] on input "text" at bounding box center [491, 276] width 300 height 15
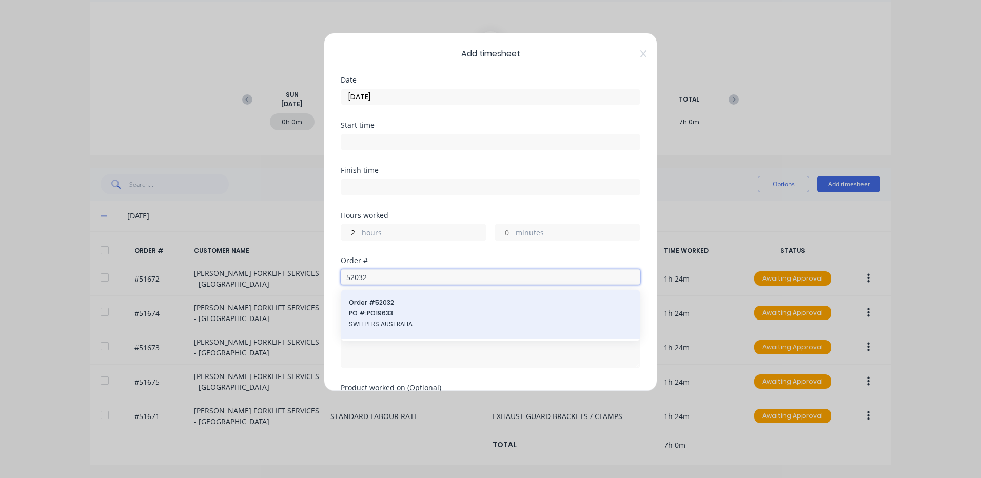
type input "52032"
click at [419, 301] on span "Order # 52032" at bounding box center [490, 302] width 283 height 9
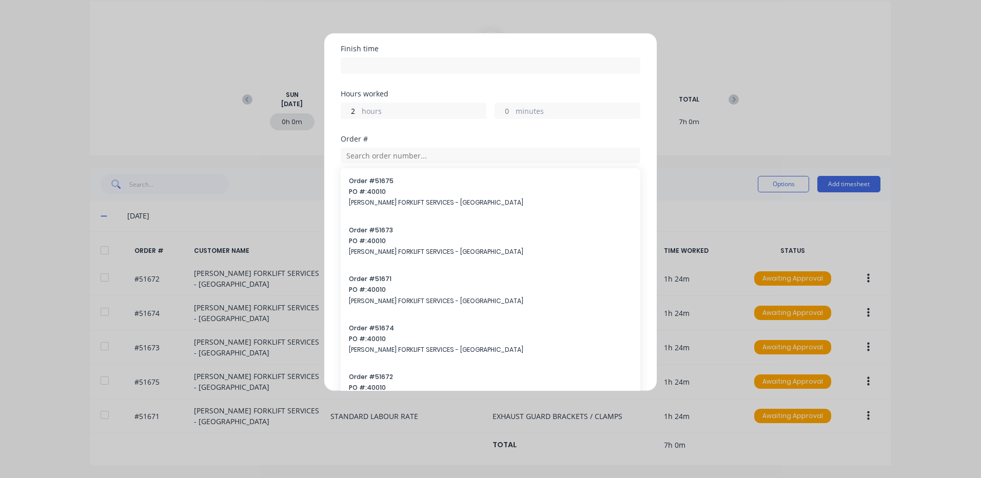
scroll to position [308, 0]
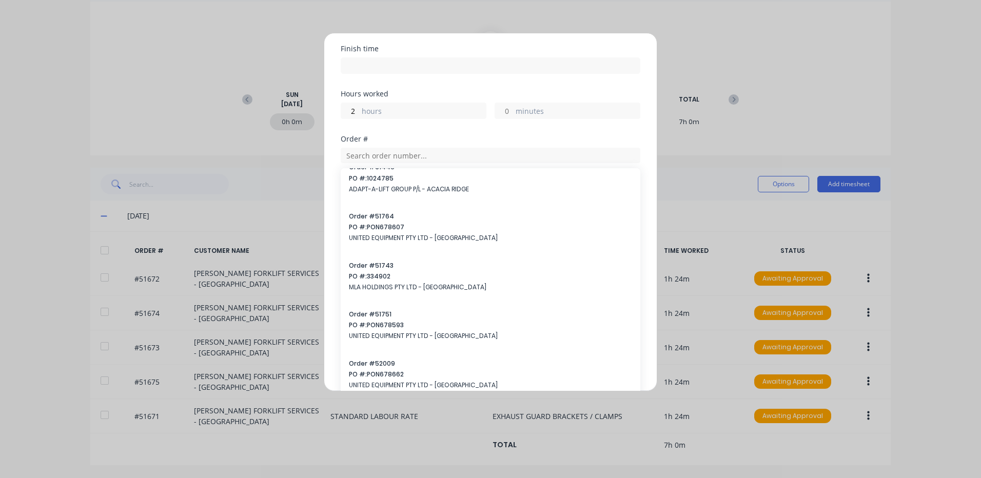
click at [469, 135] on div "Hours worked 2 hours minutes" at bounding box center [491, 112] width 300 height 45
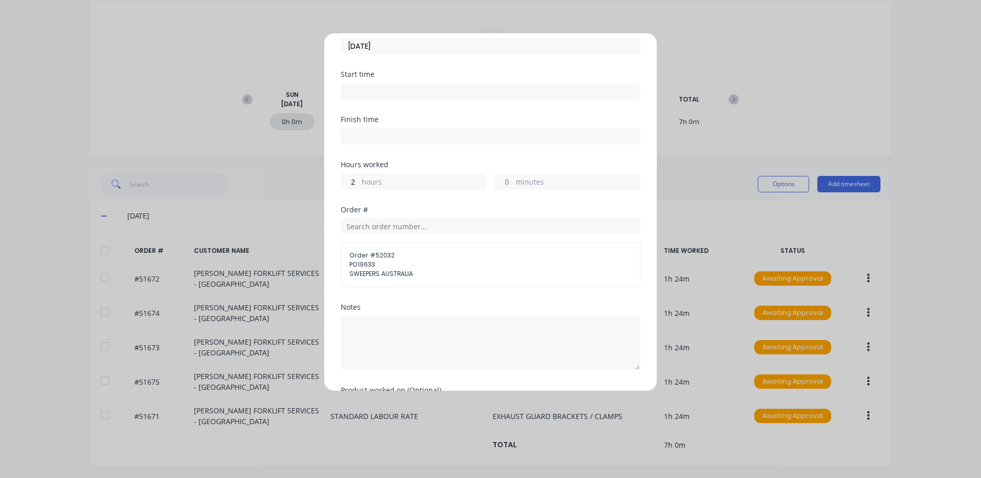
scroll to position [122, 0]
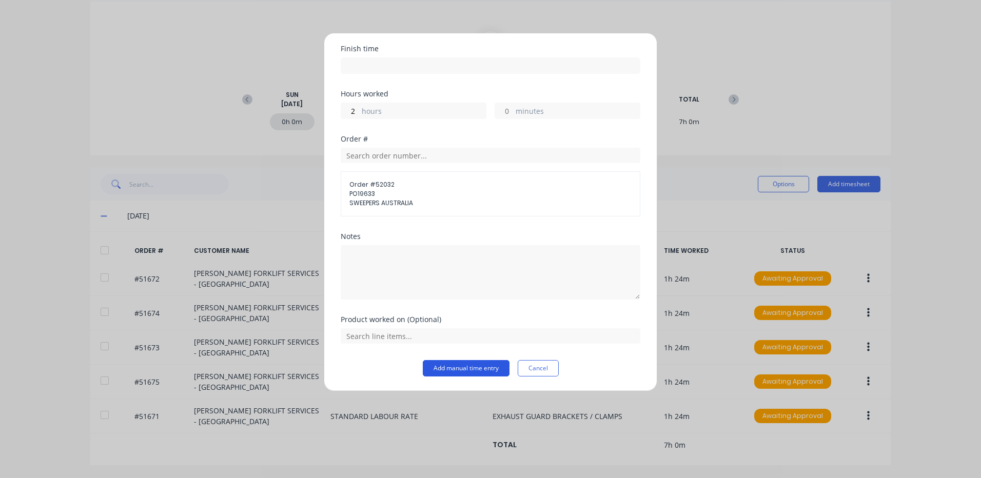
click at [472, 365] on button "Add manual time entry" at bounding box center [466, 368] width 87 height 16
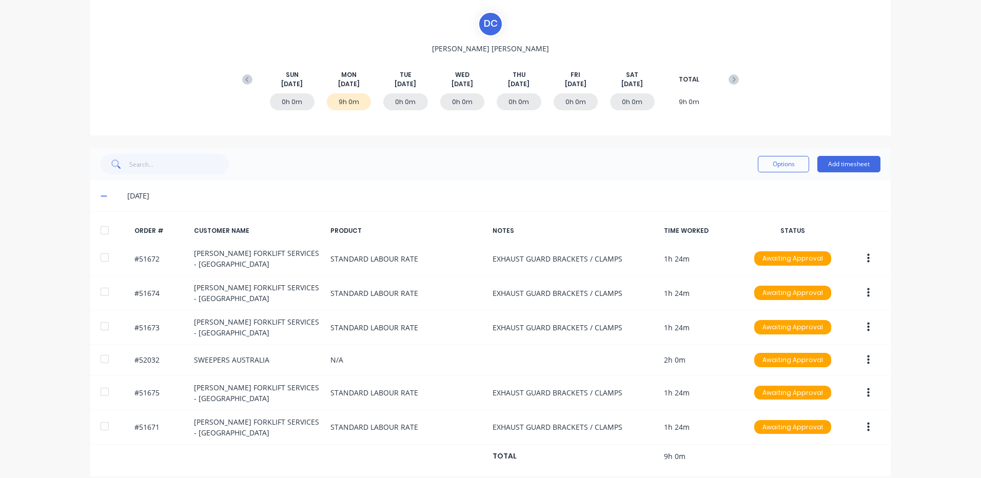
scroll to position [102, 0]
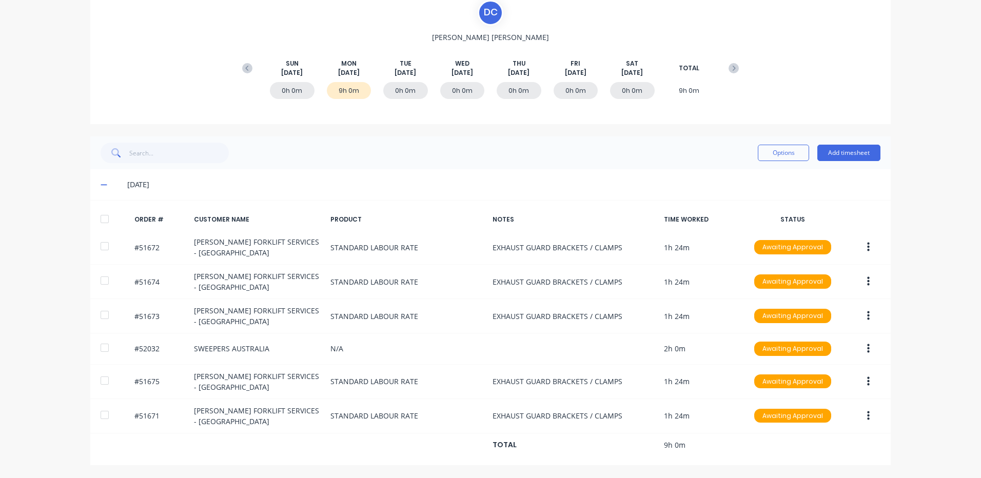
click at [100, 214] on div at bounding box center [104, 219] width 21 height 21
click at [747, 159] on div "Options Add timesheet" at bounding box center [491, 153] width 780 height 21
click at [777, 151] on button "Options" at bounding box center [783, 153] width 51 height 16
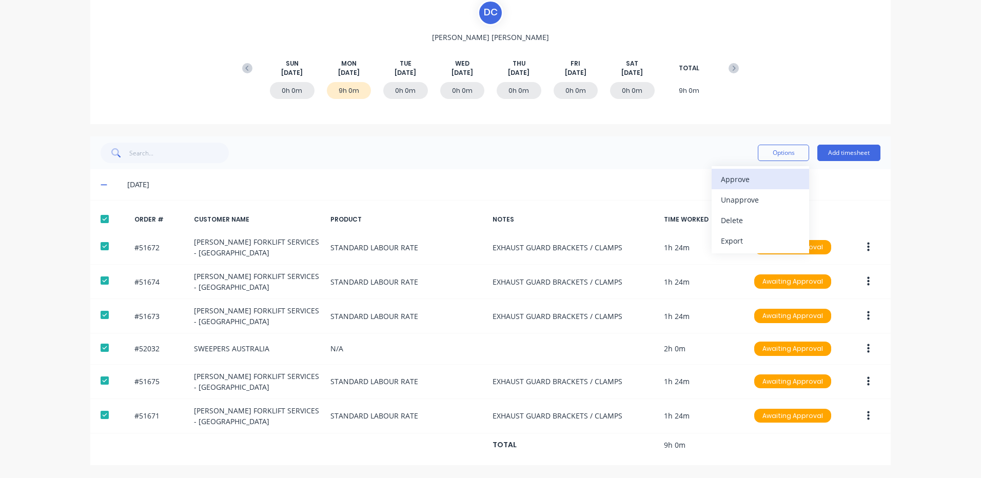
click at [767, 174] on div "Approve" at bounding box center [760, 179] width 79 height 15
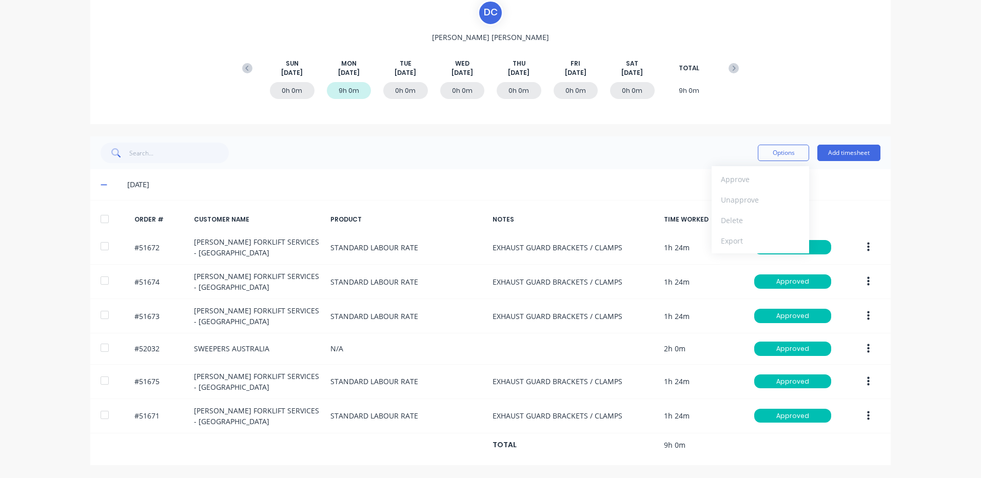
scroll to position [0, 0]
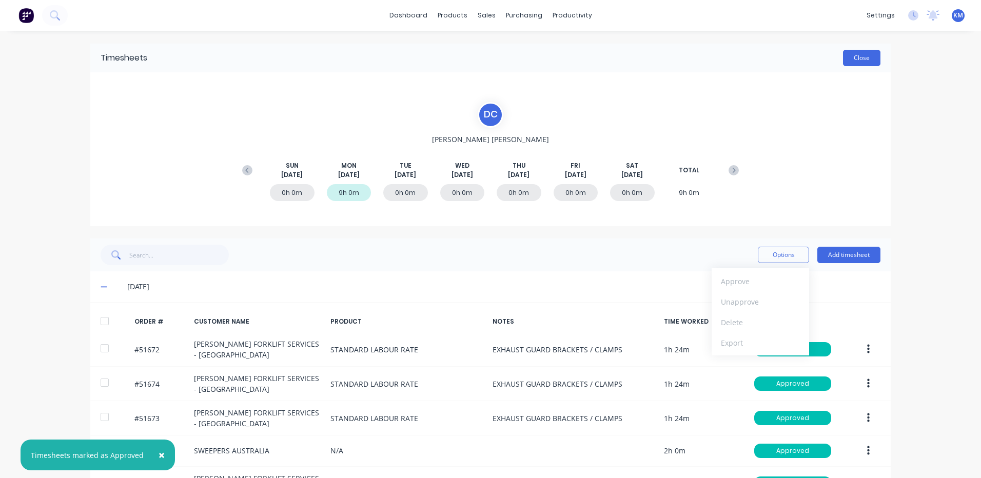
click at [858, 61] on button "Close" at bounding box center [861, 58] width 37 height 16
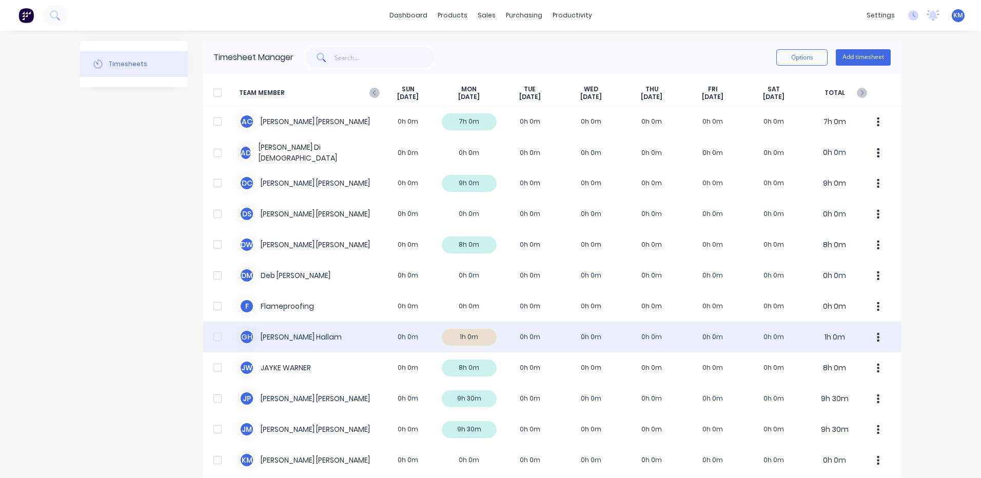
click at [630, 342] on div "G H Geoff Hallam 0h 0m 1h 0m 0h 0m 0h 0m 0h 0m 0h 0m 0h 0m 1h 0m" at bounding box center [552, 337] width 698 height 31
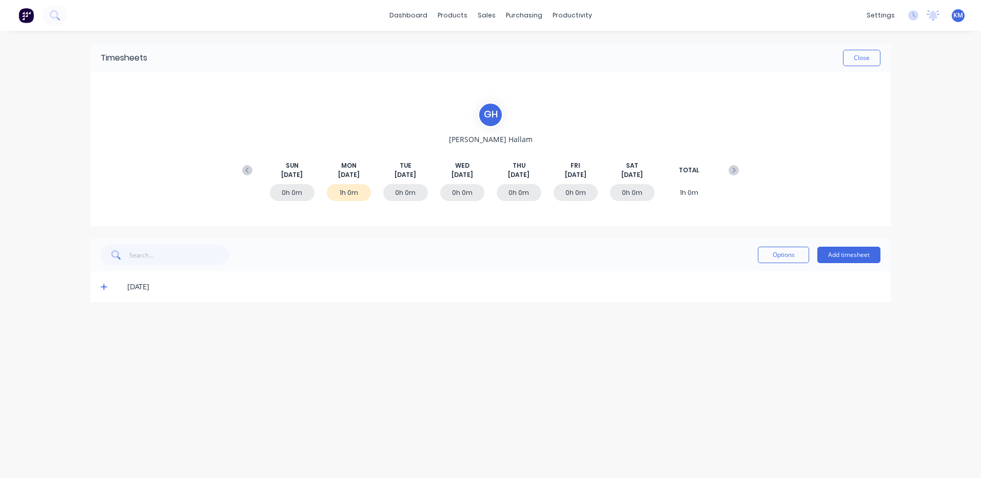
click at [103, 283] on icon at bounding box center [104, 286] width 7 height 7
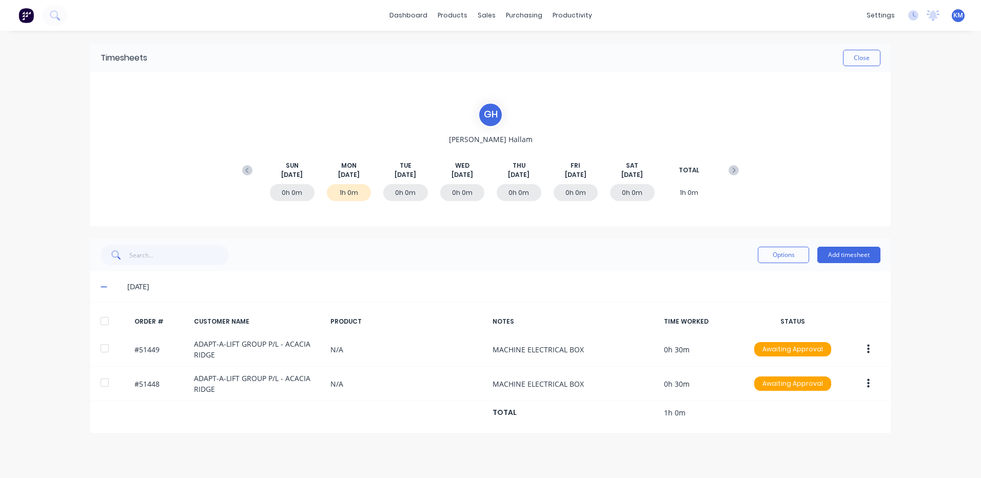
click at [111, 323] on div at bounding box center [104, 321] width 21 height 21
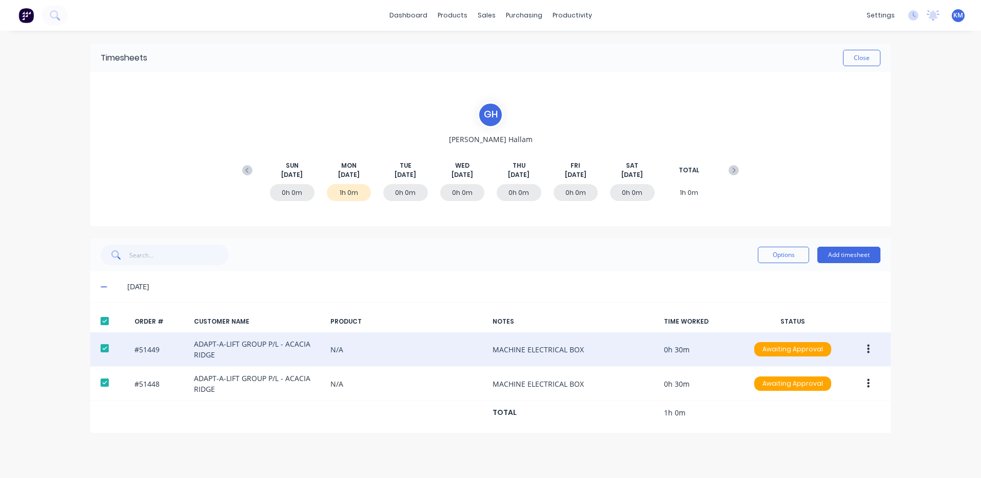
click at [866, 343] on button "button" at bounding box center [868, 349] width 24 height 18
click at [823, 420] on div "Edit" at bounding box center [831, 417] width 79 height 15
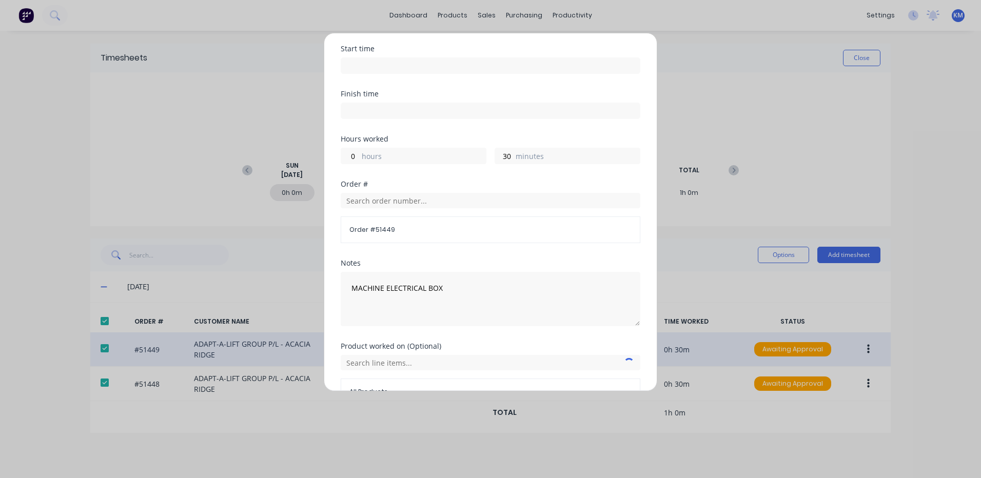
scroll to position [138, 0]
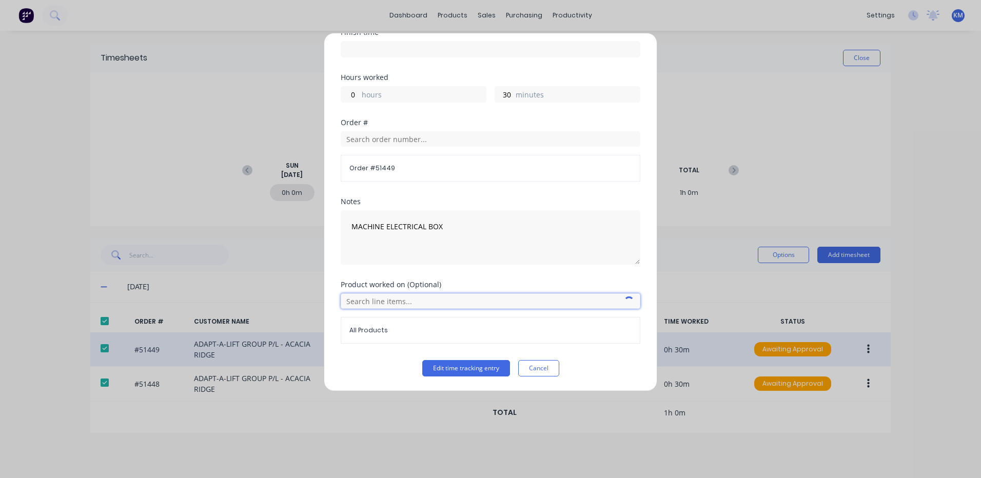
click at [396, 306] on input "text" at bounding box center [491, 300] width 300 height 15
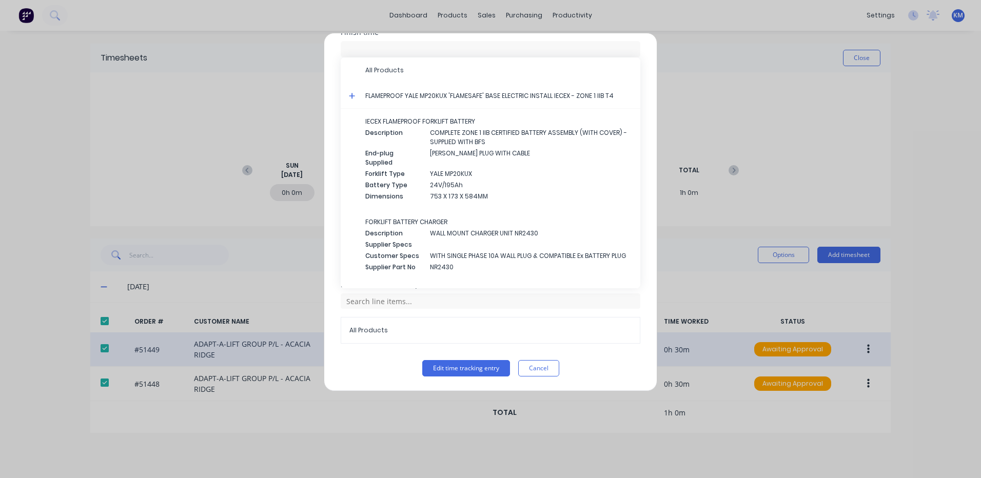
click at [353, 94] on icon at bounding box center [352, 95] width 7 height 7
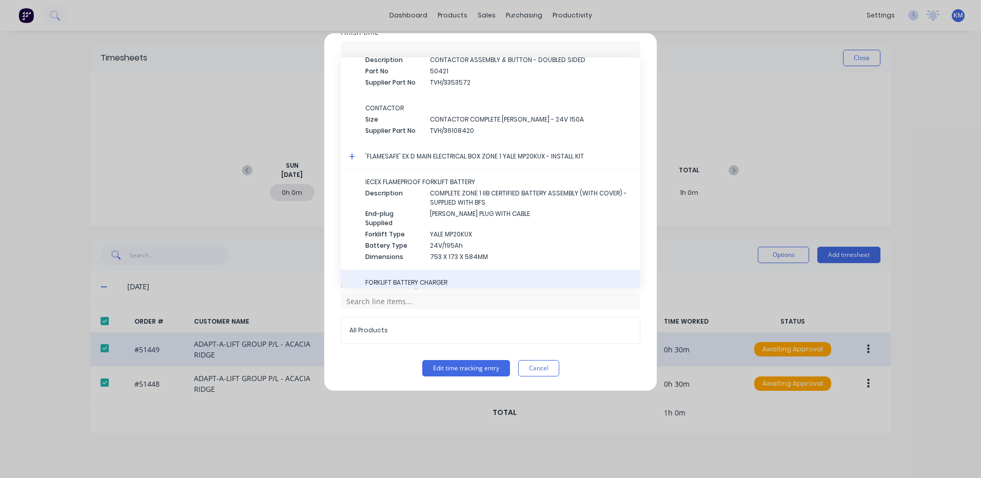
scroll to position [1010, 0]
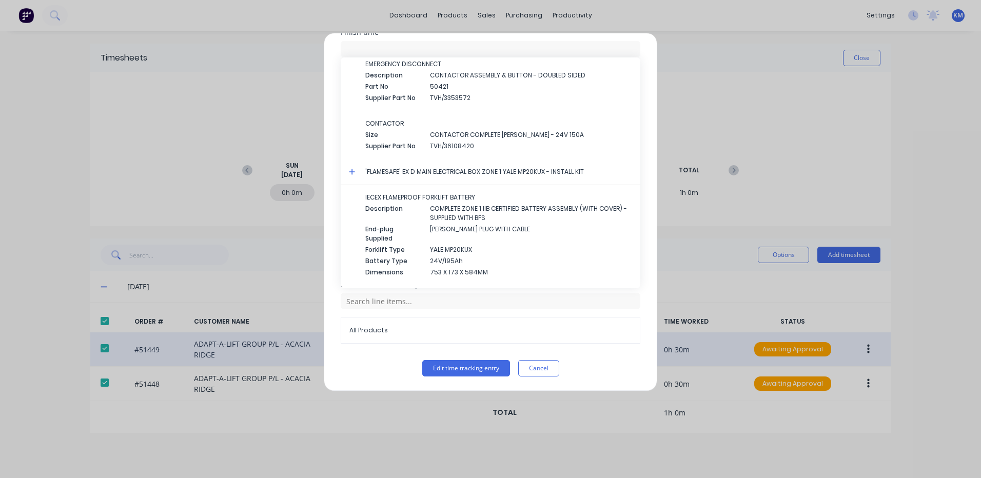
click at [351, 170] on icon at bounding box center [352, 171] width 7 height 7
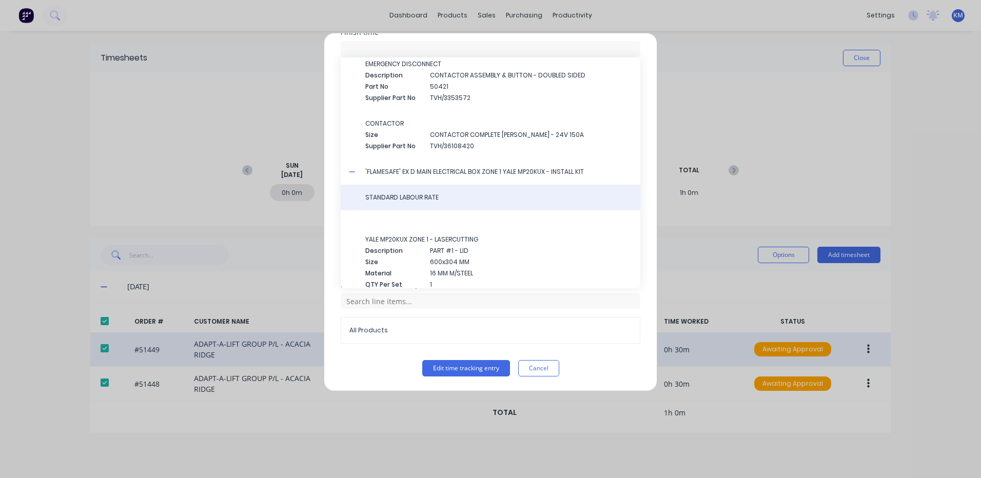
click at [382, 195] on span "STANDARD LABOUR RATE" at bounding box center [498, 197] width 267 height 9
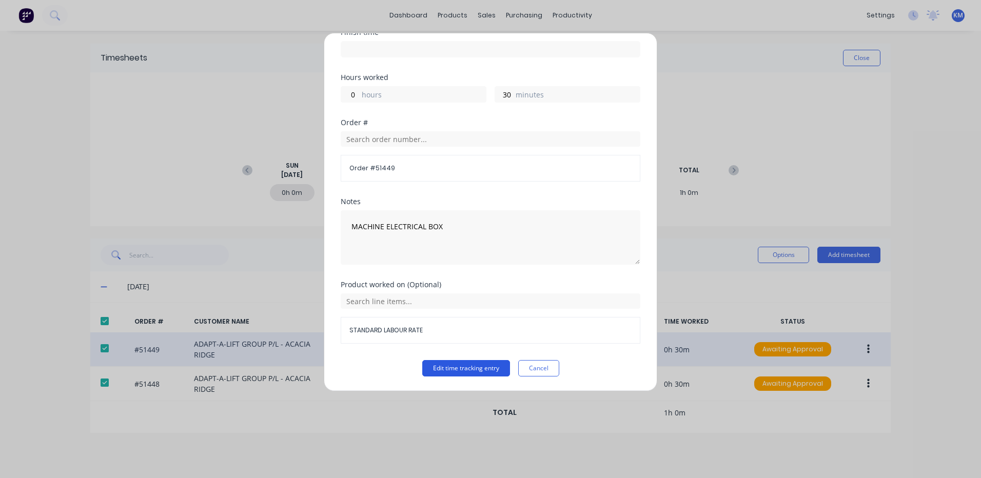
click at [465, 368] on button "Edit time tracking entry" at bounding box center [466, 368] width 88 height 16
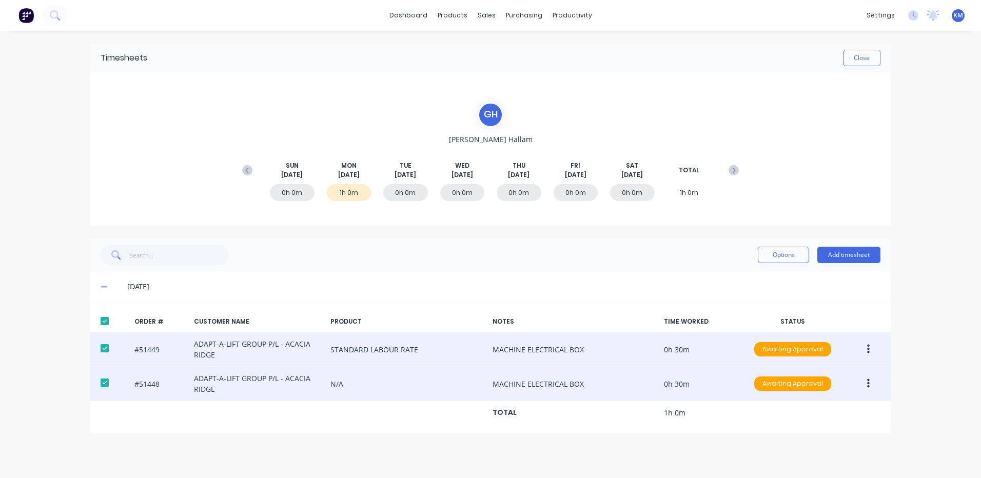
click at [871, 382] on button "button" at bounding box center [868, 383] width 24 height 18
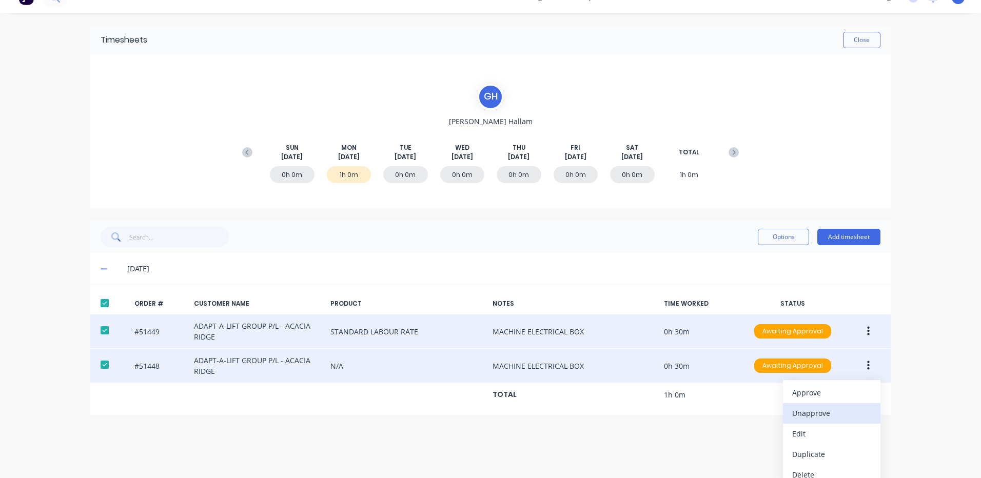
scroll to position [28, 0]
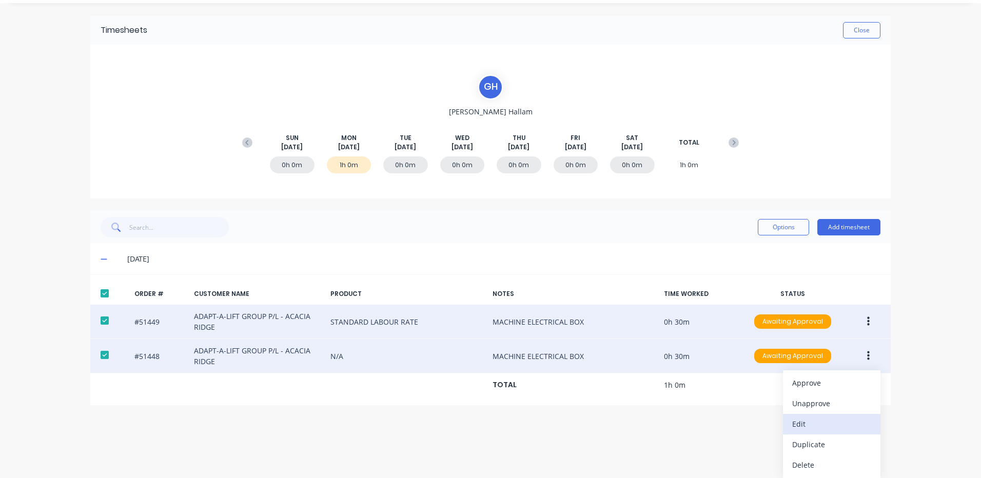
click at [803, 422] on div "Edit" at bounding box center [831, 424] width 79 height 15
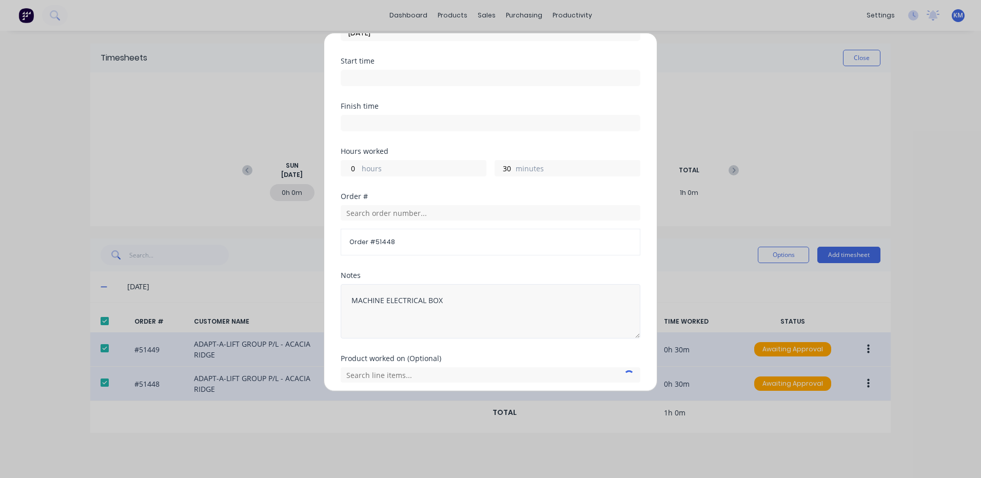
scroll to position [138, 0]
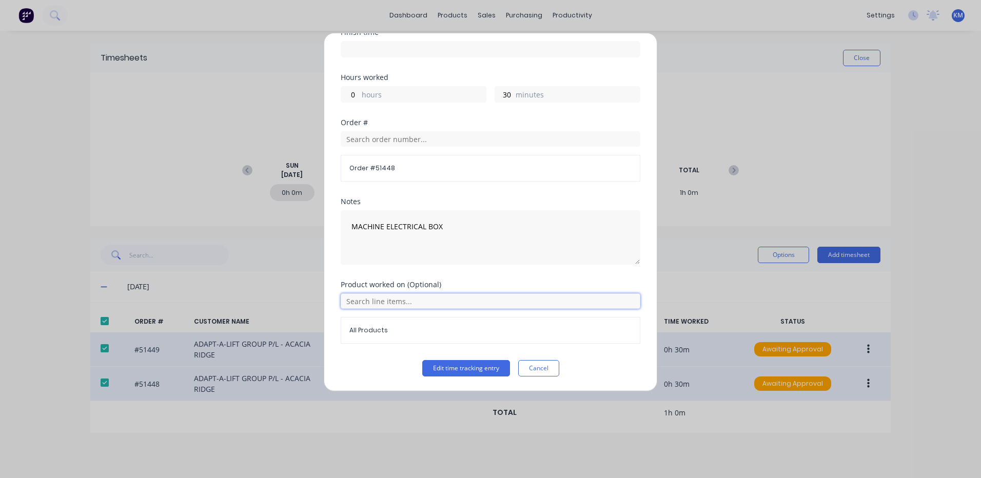
click at [372, 304] on input "text" at bounding box center [491, 300] width 300 height 15
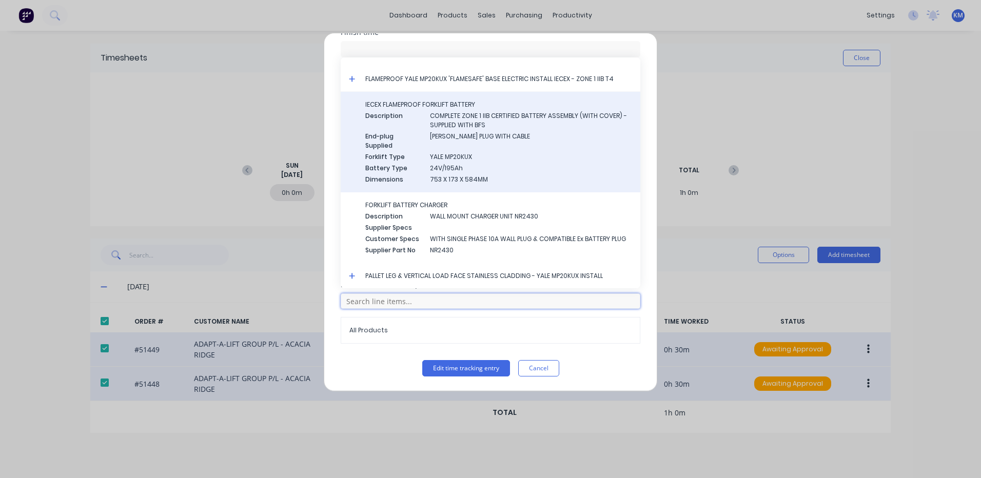
scroll to position [0, 0]
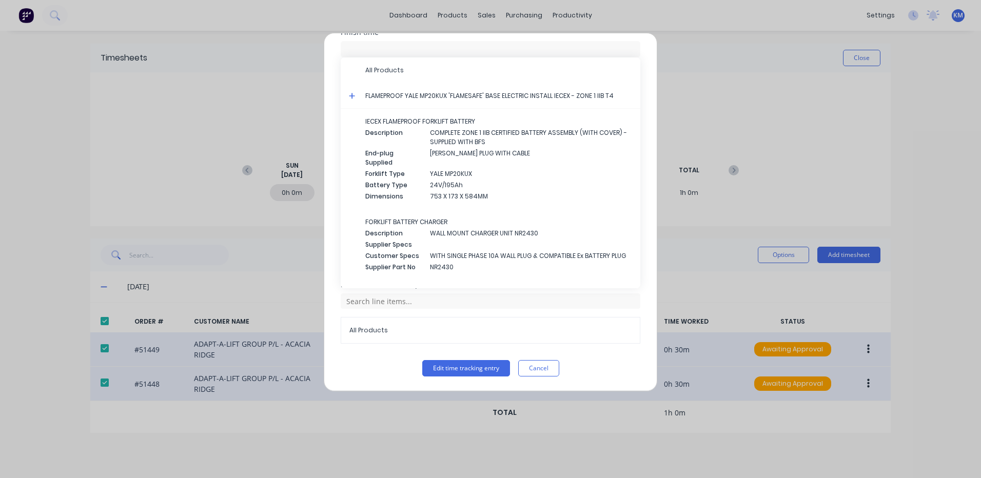
click at [351, 95] on icon at bounding box center [352, 95] width 7 height 7
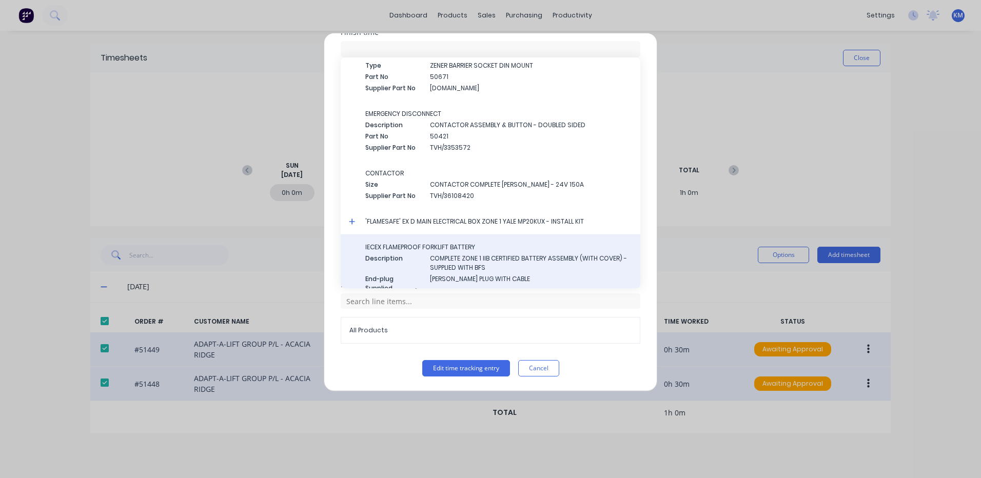
scroll to position [1061, 0]
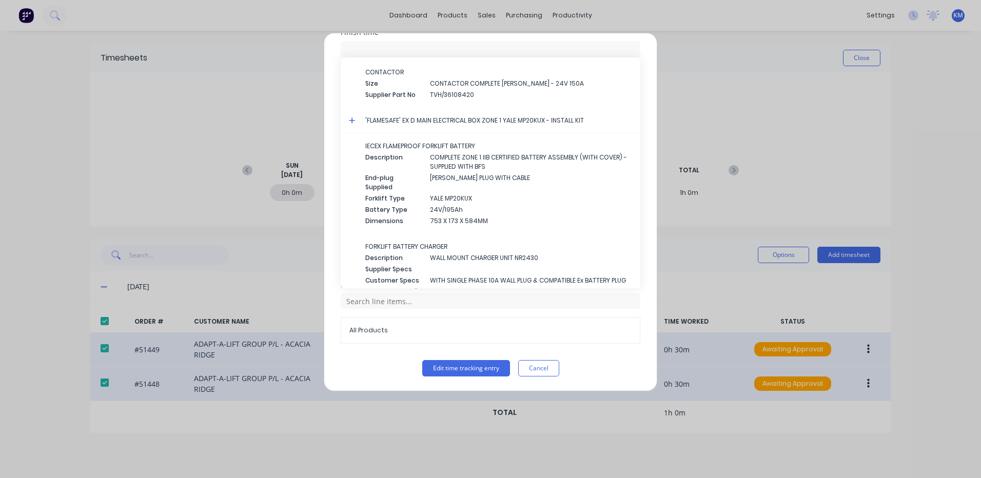
click at [350, 120] on icon at bounding box center [352, 120] width 7 height 7
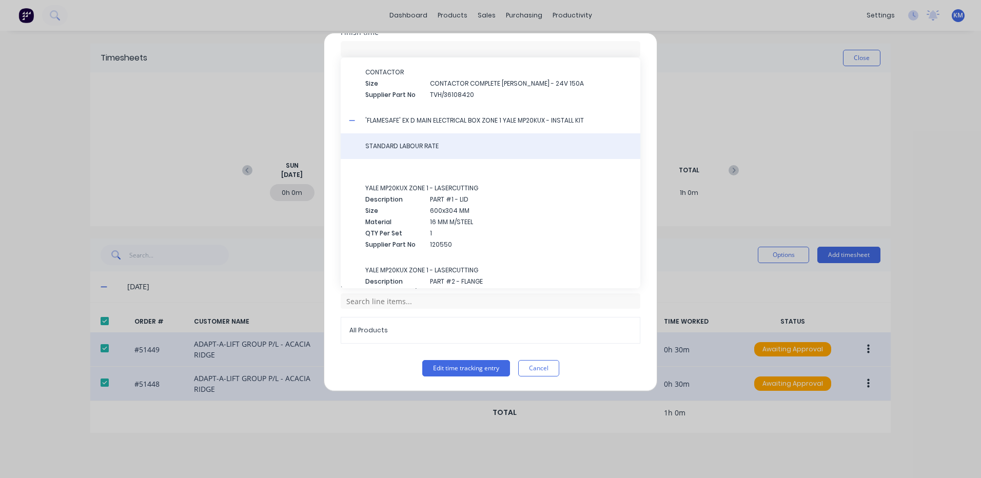
click at [430, 147] on span "STANDARD LABOUR RATE" at bounding box center [498, 146] width 267 height 9
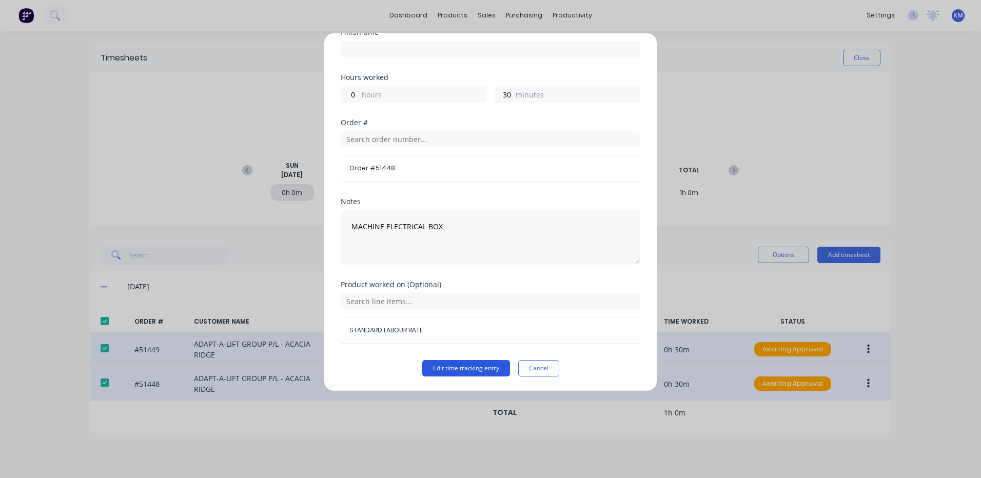
click at [463, 365] on button "Edit time tracking entry" at bounding box center [466, 368] width 88 height 16
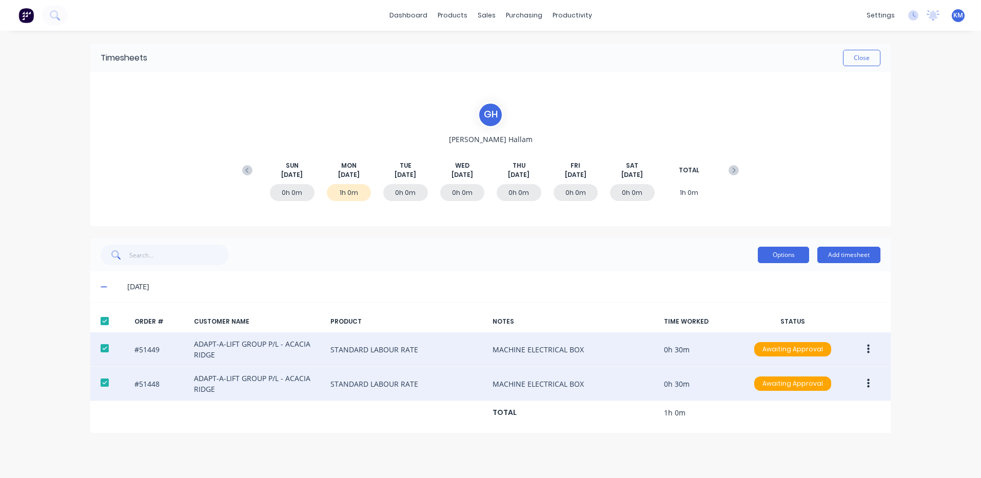
click at [785, 263] on button "Options" at bounding box center [783, 255] width 51 height 16
drag, startPoint x: 760, startPoint y: 276, endPoint x: 755, endPoint y: 269, distance: 8.1
click at [759, 276] on div "Approve" at bounding box center [760, 281] width 79 height 15
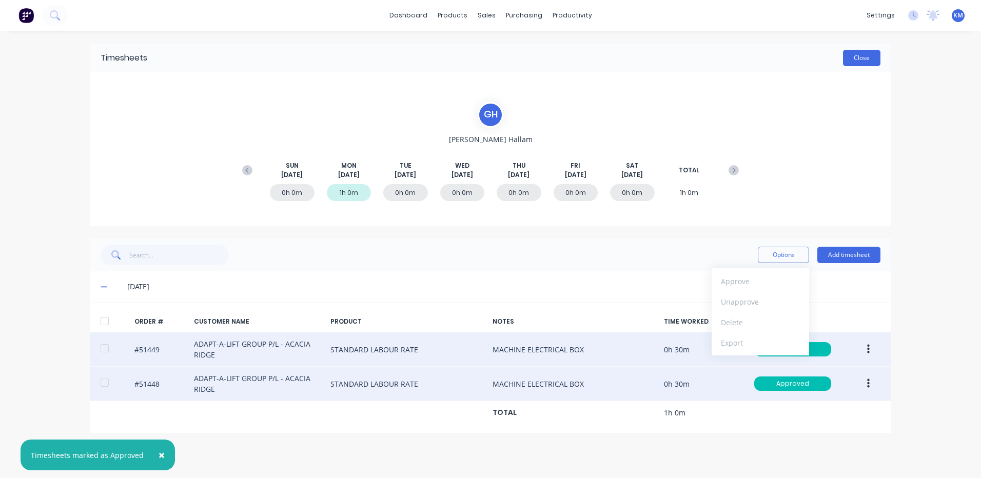
click at [851, 66] on button "Close" at bounding box center [861, 58] width 37 height 16
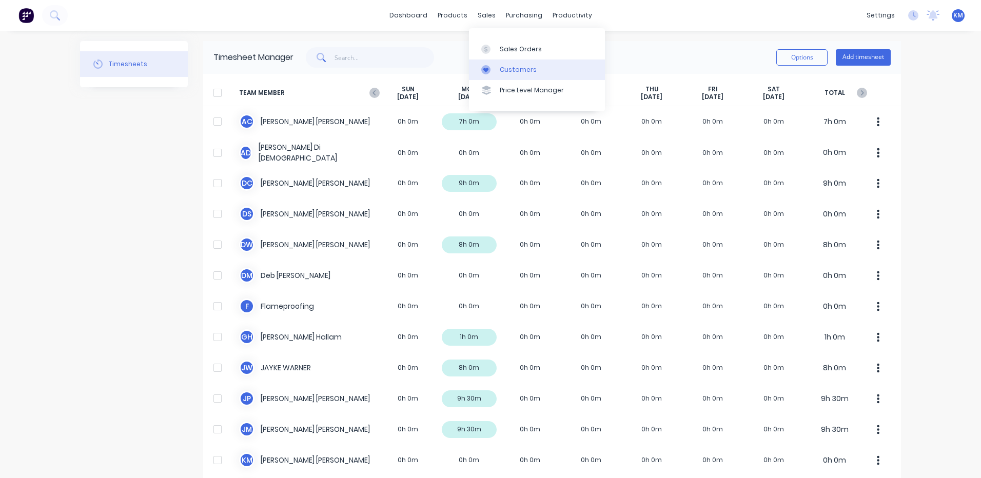
click at [503, 75] on link "Customers" at bounding box center [537, 70] width 136 height 21
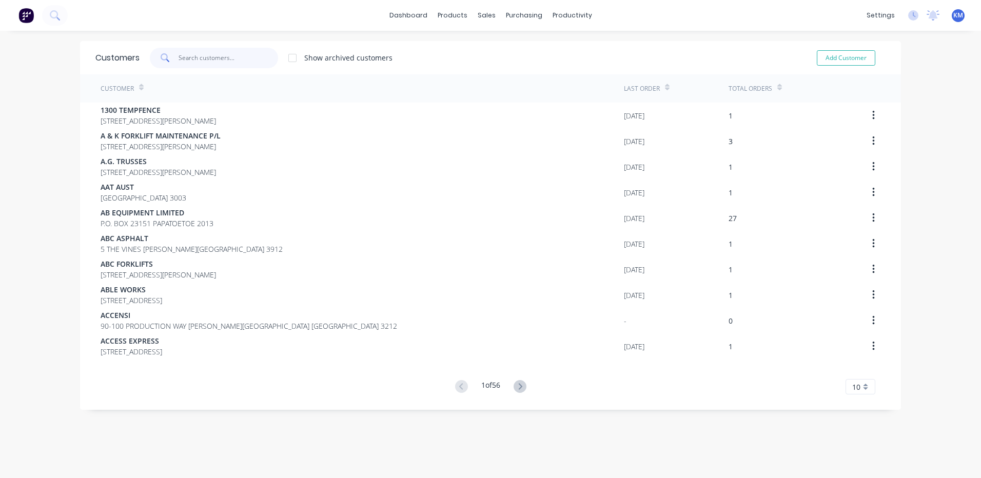
click at [252, 56] on input "text" at bounding box center [229, 58] width 100 height 21
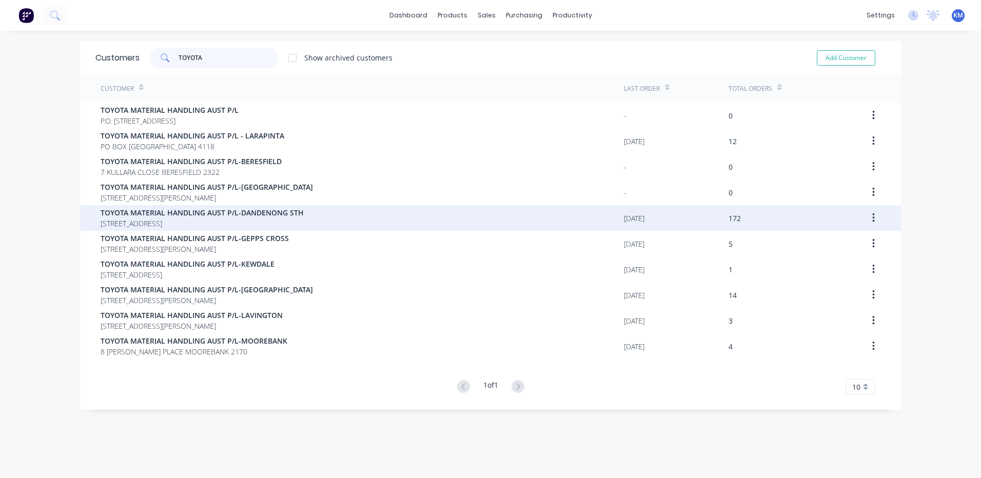
type input "TOYOTA"
click at [385, 215] on div "TOYOTA MATERIAL HANDLING AUST P/L-DANDENONG STH 253-281 DISCOVERY WAY DANDENONG…" at bounding box center [362, 218] width 523 height 26
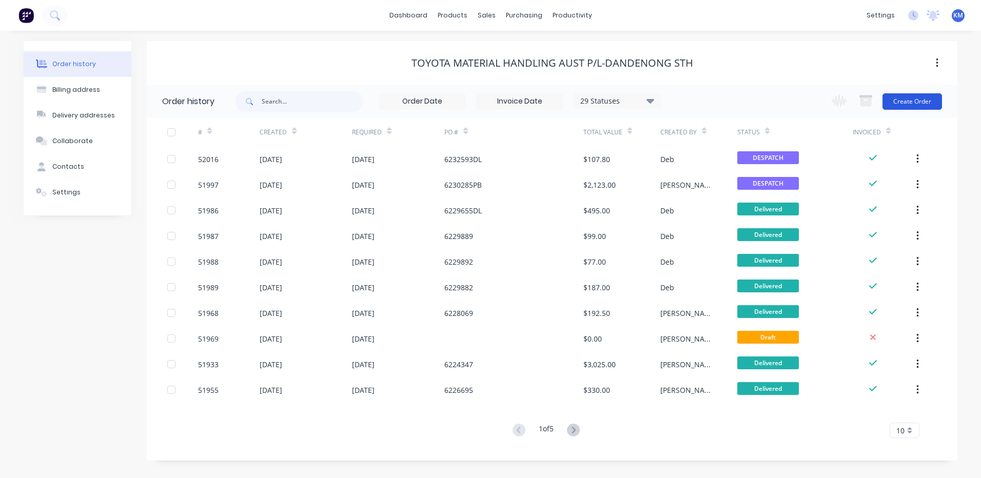
click at [923, 101] on button "Create Order" at bounding box center [912, 101] width 60 height 16
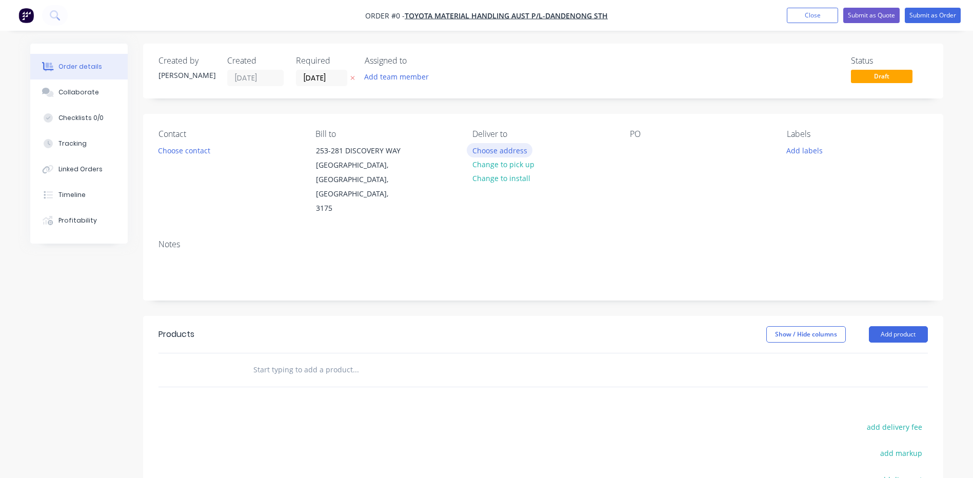
click at [510, 154] on button "Choose address" at bounding box center [500, 150] width 66 height 14
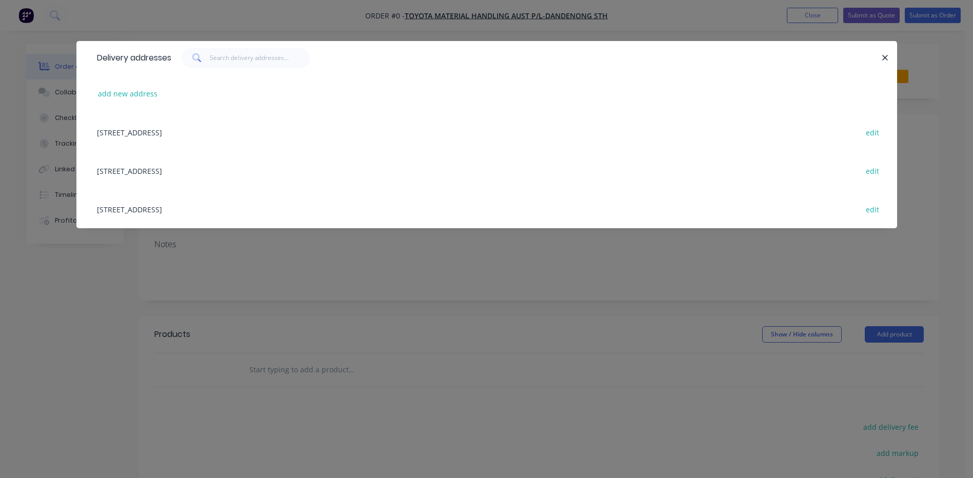
click at [291, 132] on div "253-281 DISCOVERY WAY, DANDENONG SOUTH, Victoria, Australia, 3175 edit" at bounding box center [487, 132] width 790 height 38
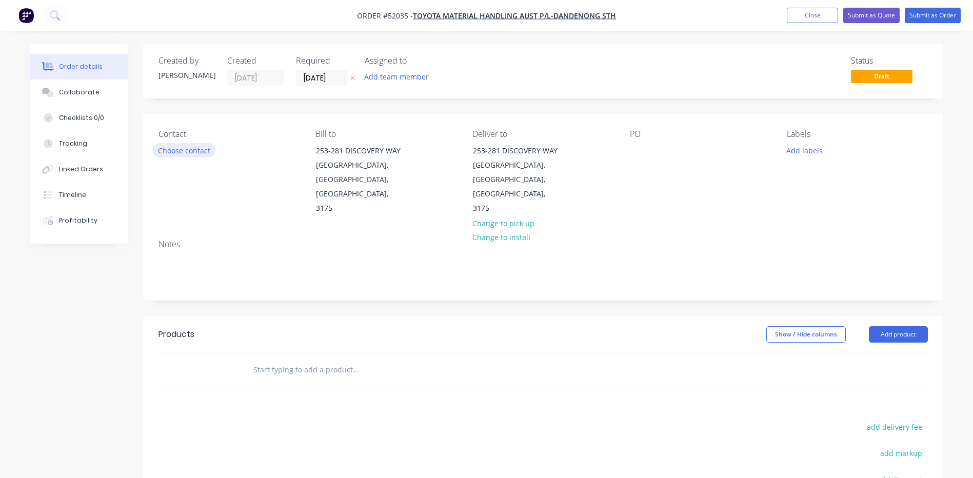
click at [194, 149] on button "Choose contact" at bounding box center [183, 150] width 63 height 14
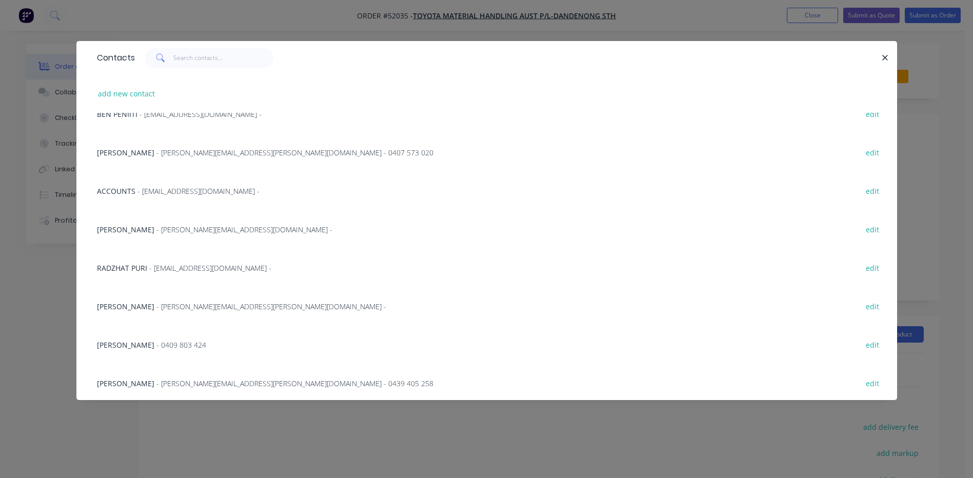
scroll to position [256, 0]
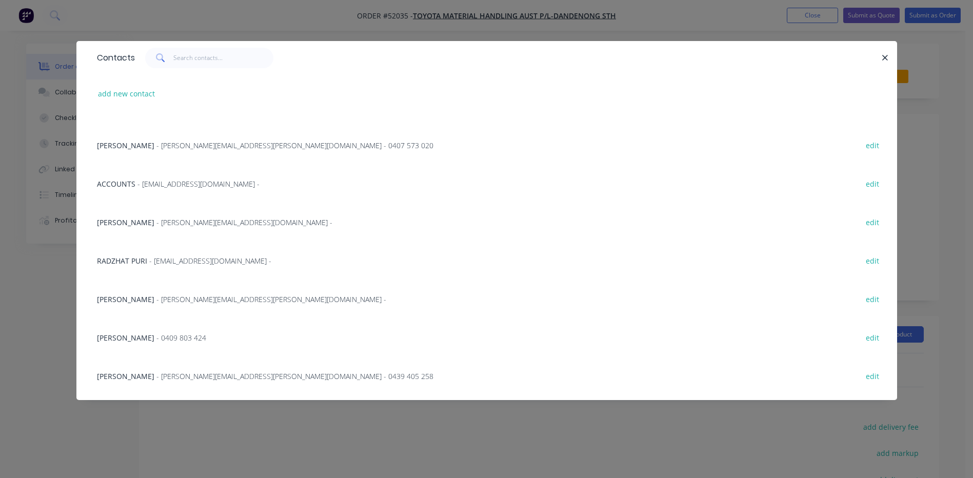
click at [213, 253] on div "RADZHAT PURI - radzhat.puri@tmha.com.au - edit" at bounding box center [487, 260] width 790 height 38
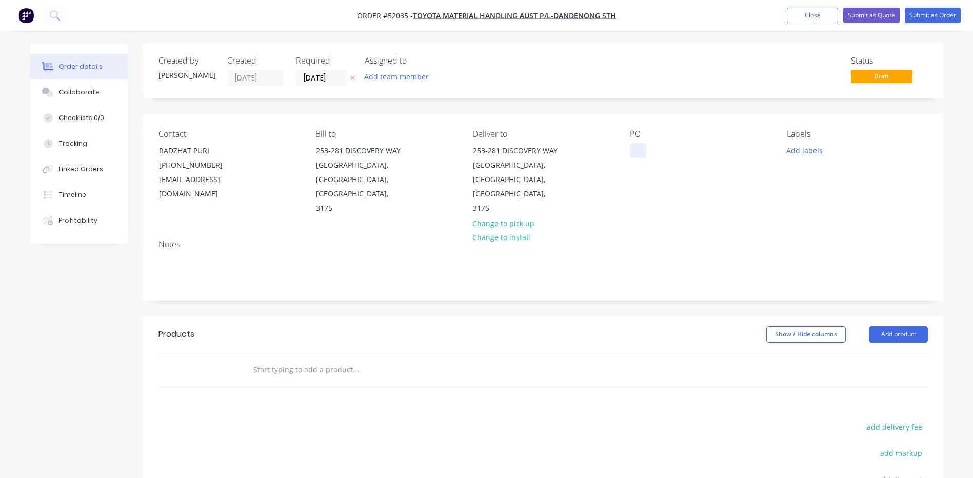
click at [638, 152] on div at bounding box center [638, 150] width 16 height 15
click at [882, 326] on button "Add product" at bounding box center [898, 334] width 59 height 16
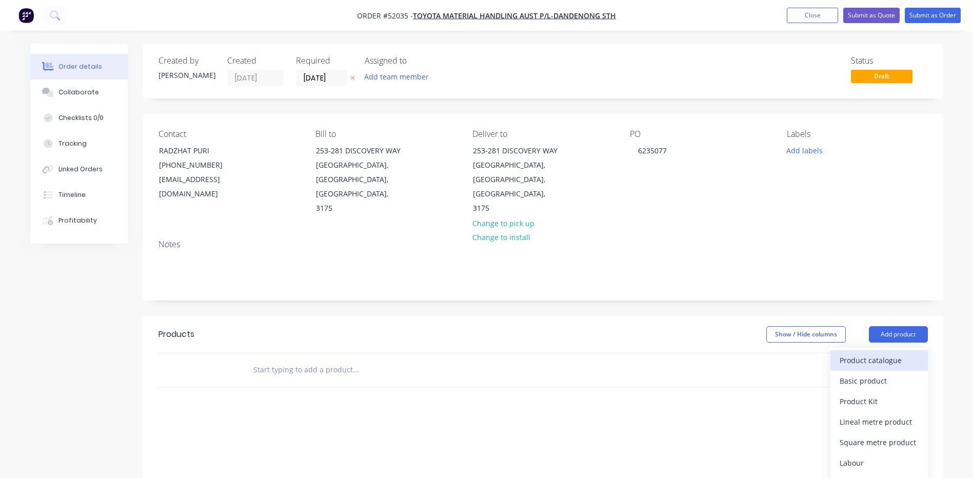
click at [873, 353] on div "Product catalogue" at bounding box center [879, 360] width 79 height 15
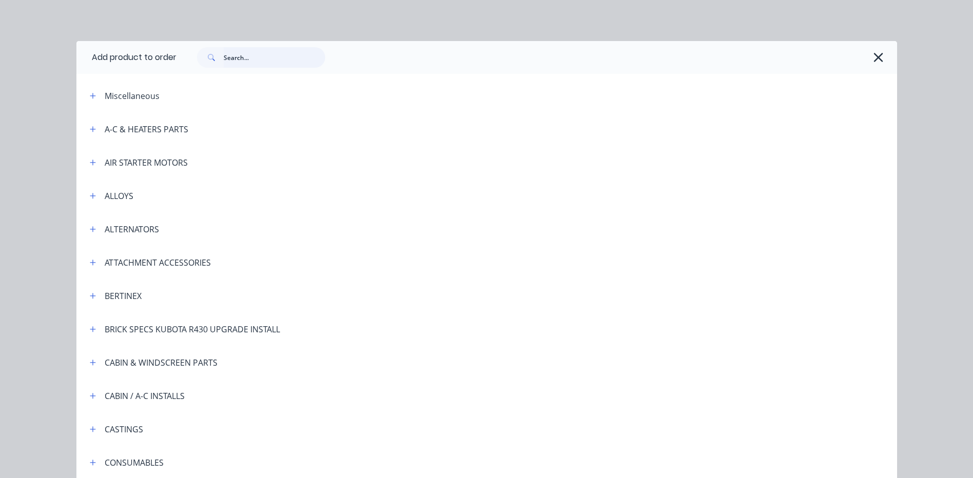
click at [236, 59] on input "text" at bounding box center [275, 57] width 102 height 21
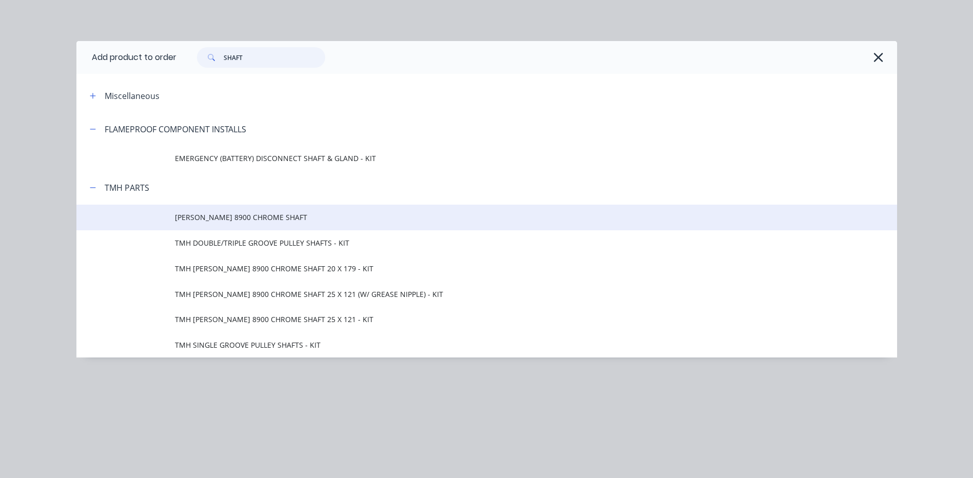
type input "SHAFT"
click at [353, 225] on td "[PERSON_NAME] 8900 CHROME SHAFT" at bounding box center [536, 218] width 722 height 26
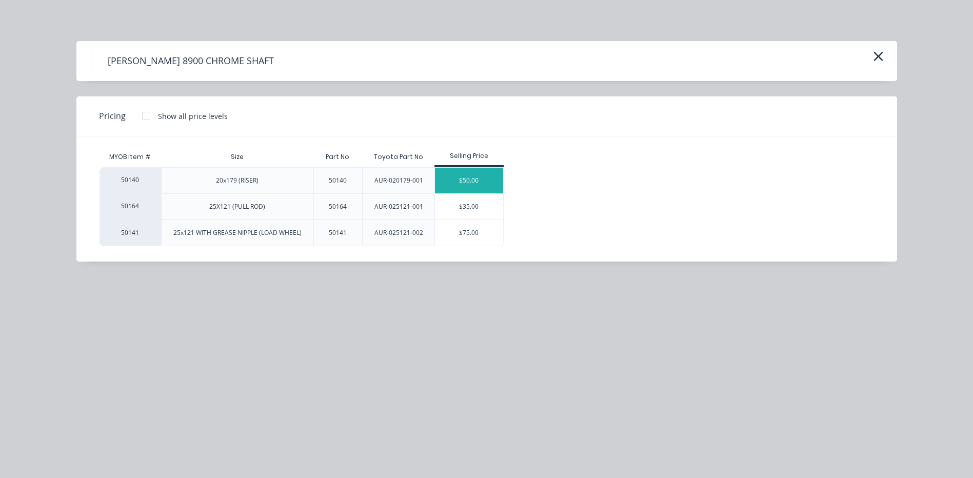
click at [445, 184] on div "$50.00" at bounding box center [469, 181] width 68 height 26
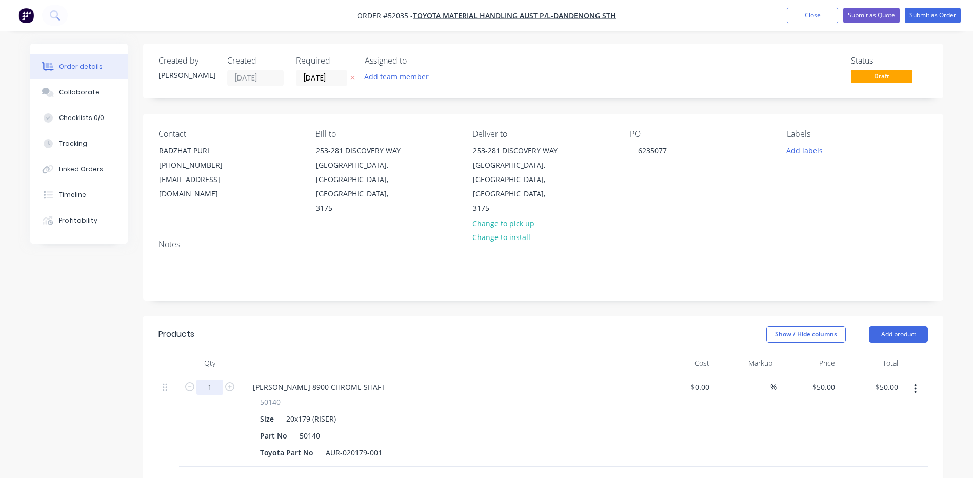
click at [205, 380] on input "1" at bounding box center [209, 387] width 27 height 15
type input "10"
type input "$500.00"
drag, startPoint x: 388, startPoint y: 306, endPoint x: 452, endPoint y: 309, distance: 64.2
click at [388, 326] on div "Show / Hide columns Add product" at bounding box center [625, 334] width 606 height 16
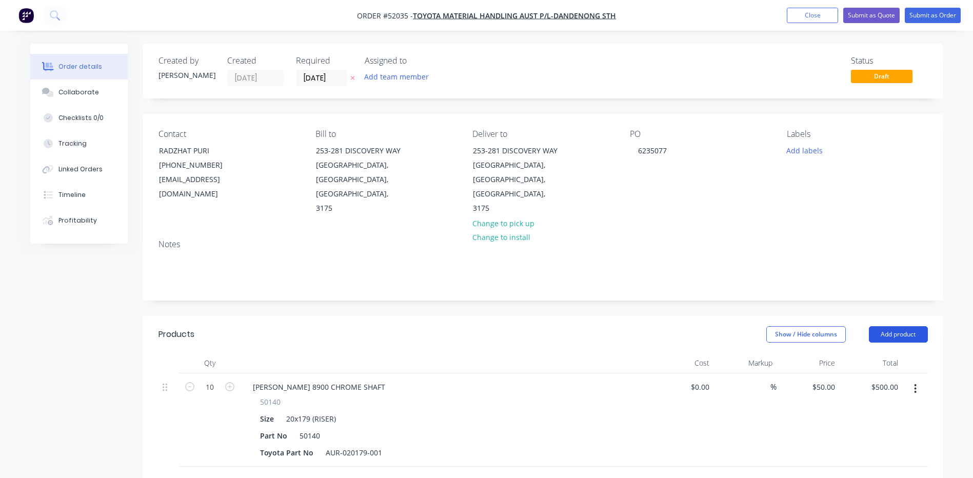
click at [904, 326] on button "Add product" at bounding box center [898, 334] width 59 height 16
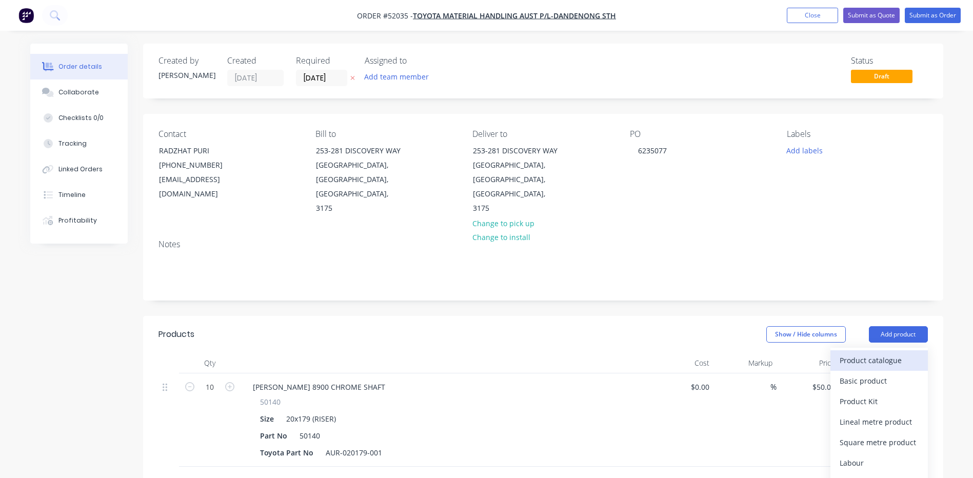
click at [882, 353] on div "Product catalogue" at bounding box center [879, 360] width 79 height 15
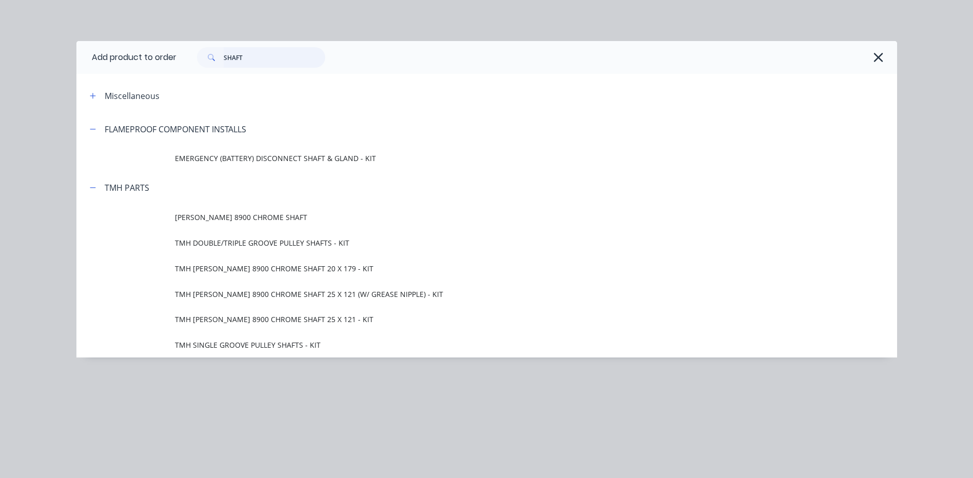
click at [261, 61] on input "SHAFT" at bounding box center [275, 57] width 102 height 21
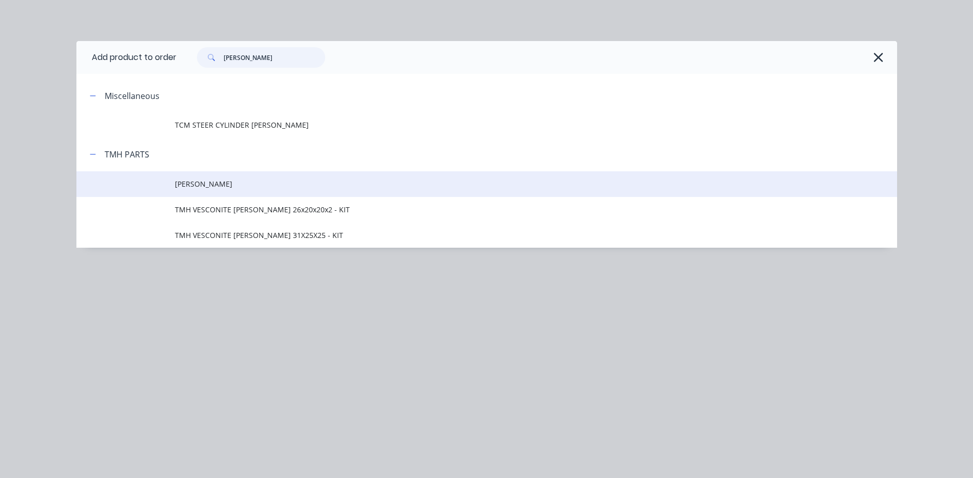
type input "[PERSON_NAME]"
click at [242, 180] on span "[PERSON_NAME]" at bounding box center [464, 184] width 578 height 11
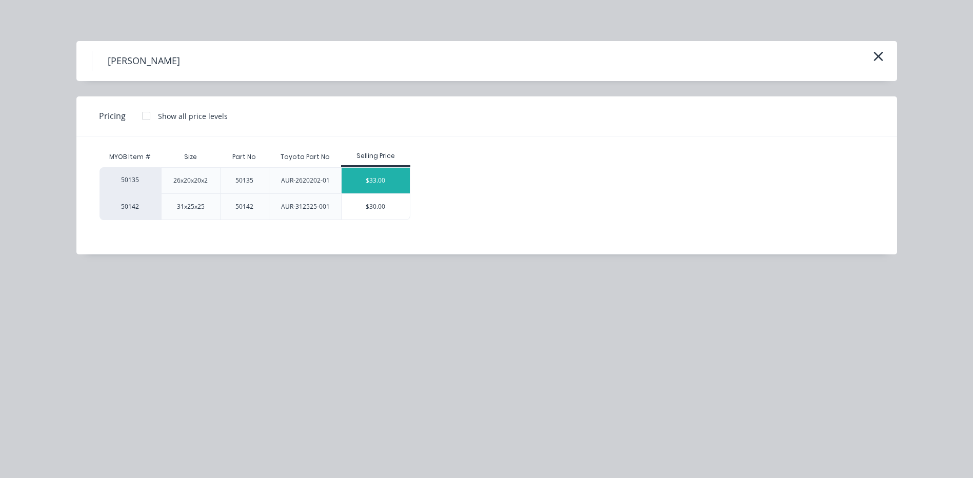
click at [375, 178] on div "$33.00" at bounding box center [376, 181] width 68 height 26
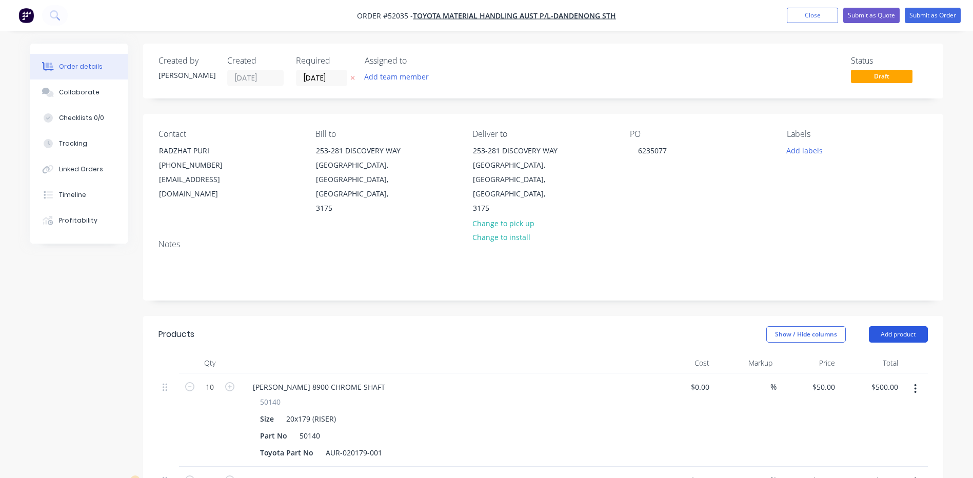
click at [887, 326] on button "Add product" at bounding box center [898, 334] width 59 height 16
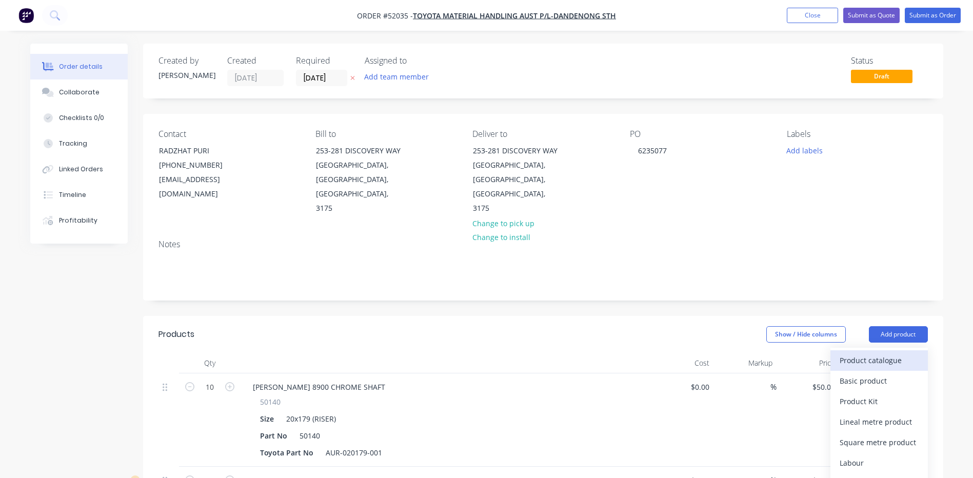
click at [864, 353] on div "Product catalogue" at bounding box center [879, 360] width 79 height 15
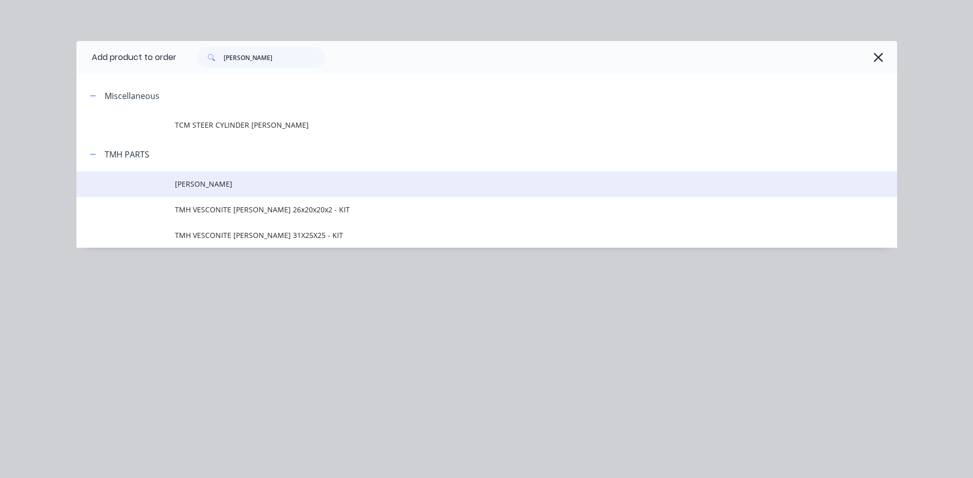
click at [236, 184] on span "[PERSON_NAME]" at bounding box center [464, 184] width 578 height 11
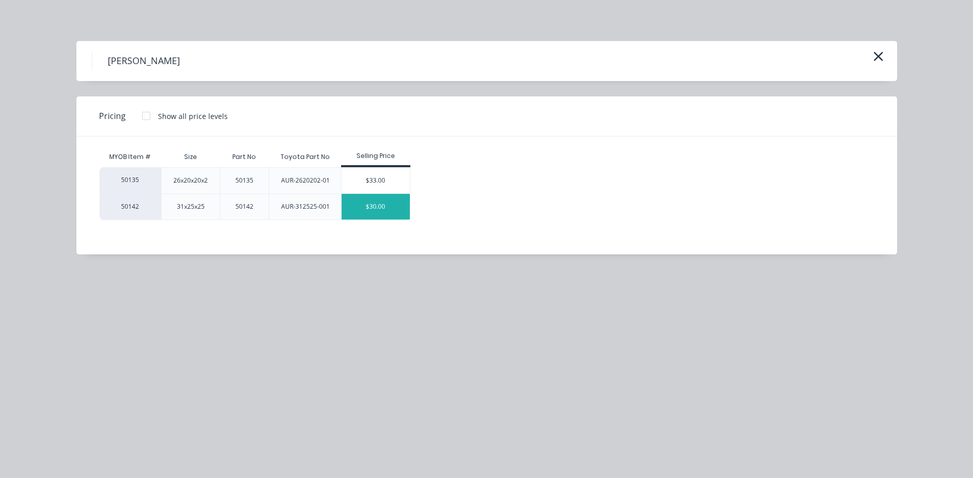
click at [365, 204] on div "$30.00" at bounding box center [376, 207] width 68 height 26
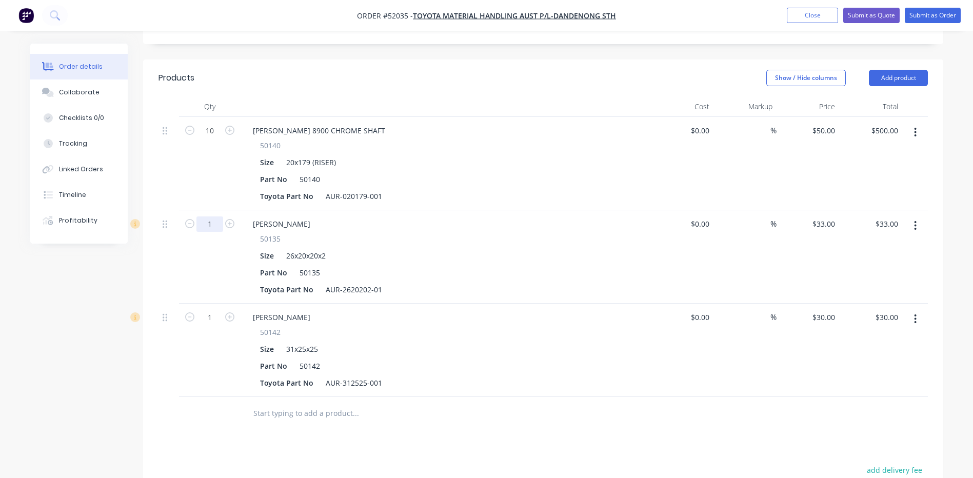
click at [218, 216] on input "1" at bounding box center [209, 223] width 27 height 15
type input "20"
type input "$660.00"
drag, startPoint x: 211, startPoint y: 303, endPoint x: 214, endPoint y: 289, distance: 14.3
click at [211, 304] on div "1" at bounding box center [210, 350] width 62 height 93
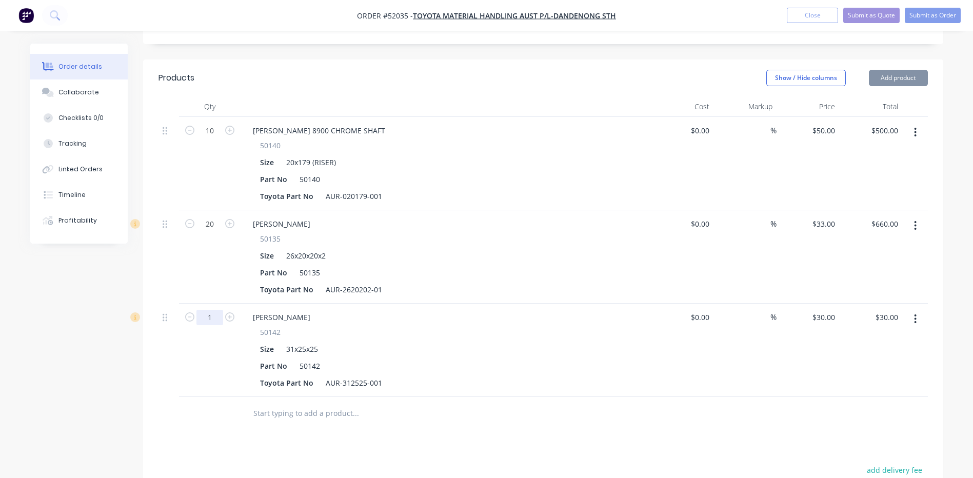
click at [213, 310] on input "1" at bounding box center [209, 317] width 27 height 15
type input "20"
type input "$600.00"
click at [444, 234] on div "50135 Size 26x20x20x2 Part No 50135 Toyota Part No AUR-2620202-01" at bounding box center [446, 265] width 402 height 64
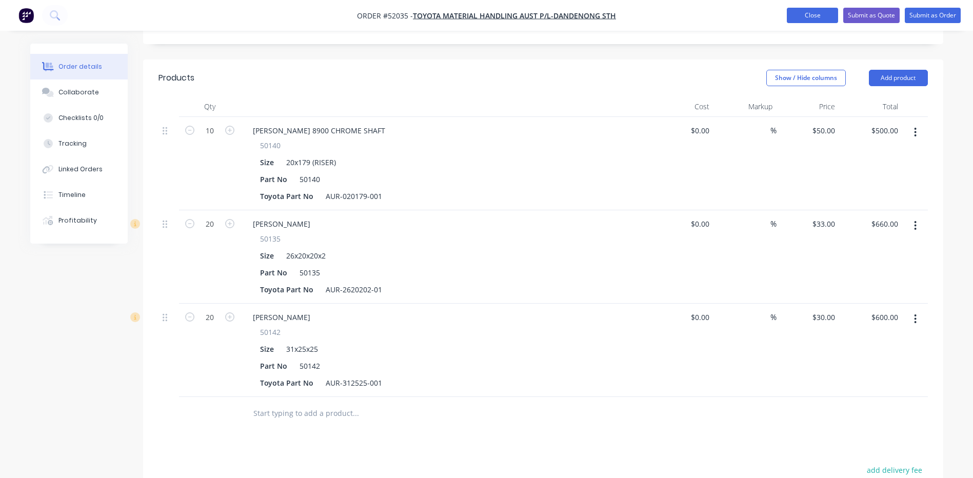
click at [799, 17] on button "Close" at bounding box center [812, 15] width 51 height 15
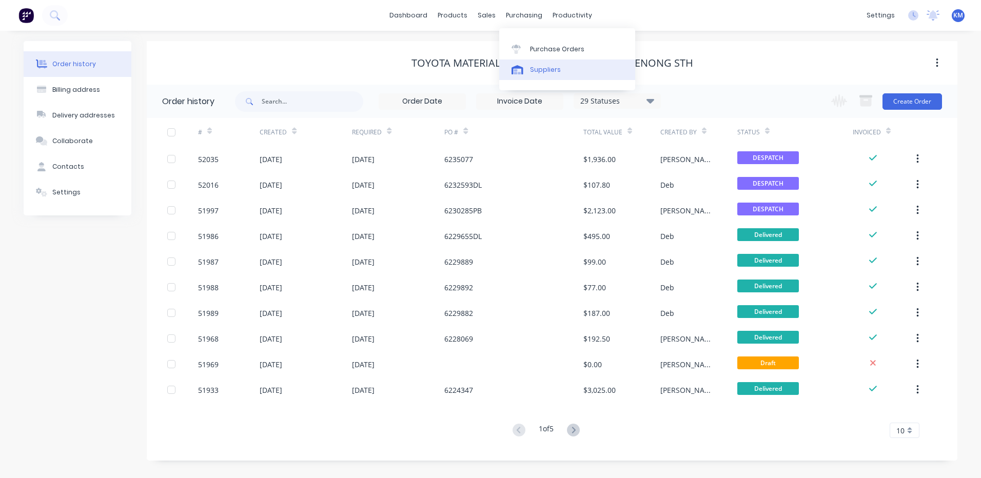
click at [530, 66] on div "Suppliers" at bounding box center [545, 69] width 31 height 9
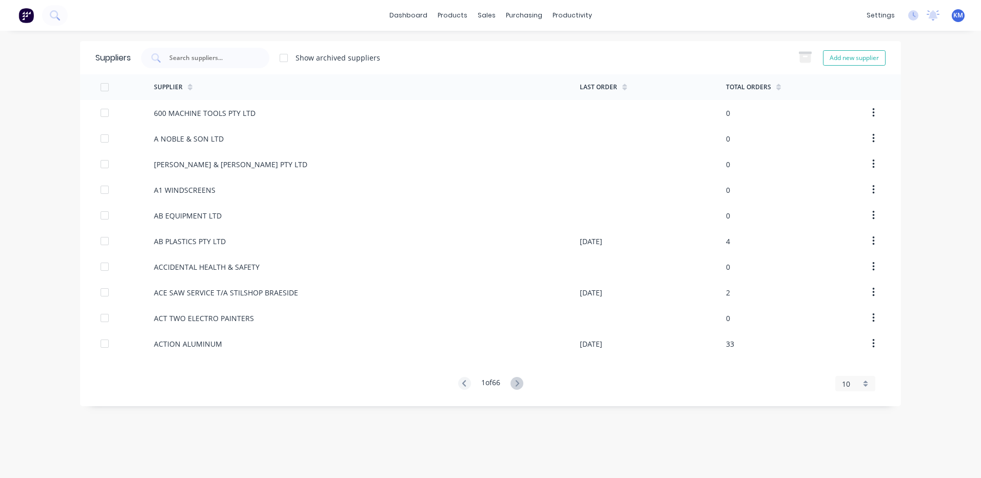
click at [213, 54] on input "text" at bounding box center [210, 58] width 85 height 10
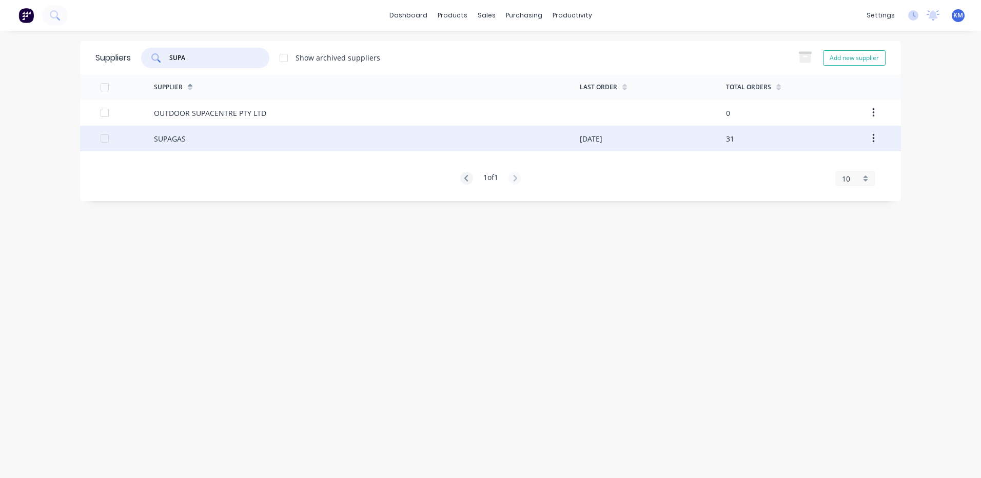
type input "SUPA"
click at [280, 129] on div "SUPAGAS" at bounding box center [367, 139] width 426 height 26
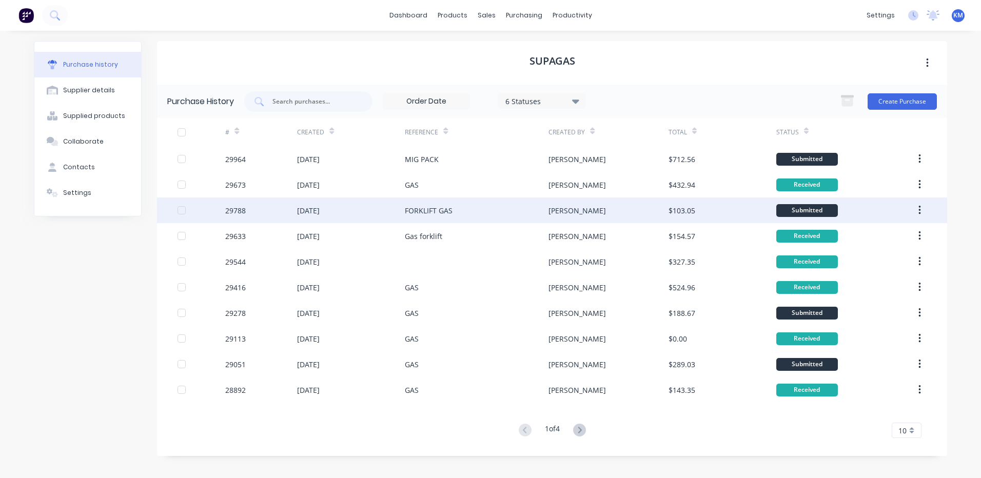
click at [463, 221] on div "FORKLIFT GAS" at bounding box center [477, 211] width 144 height 26
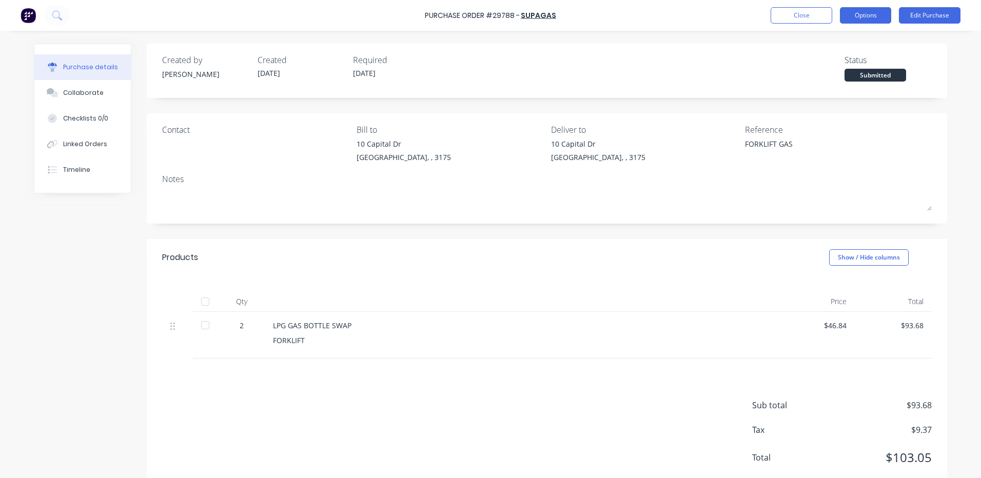
click at [886, 13] on button "Options" at bounding box center [865, 15] width 51 height 16
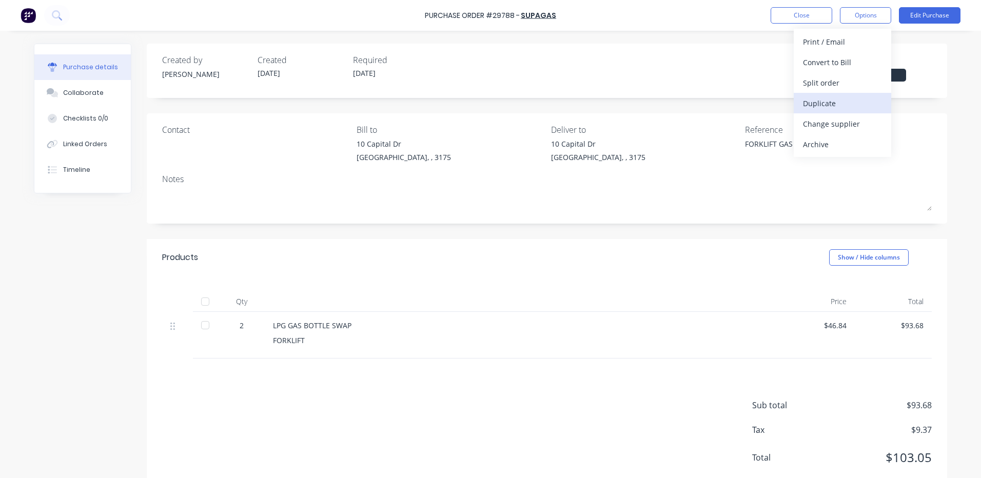
click at [820, 102] on div "Duplicate" at bounding box center [842, 103] width 79 height 15
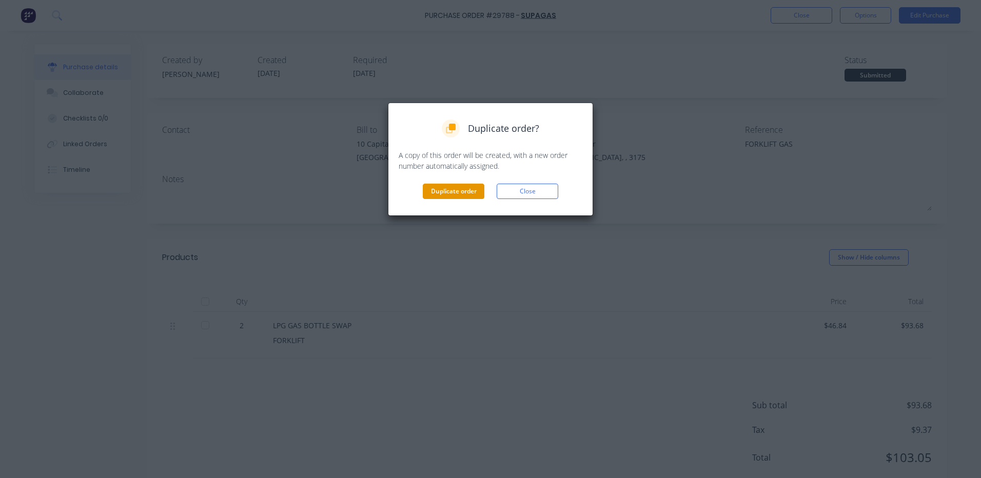
click at [468, 193] on button "Duplicate order" at bounding box center [454, 191] width 62 height 15
type textarea "x"
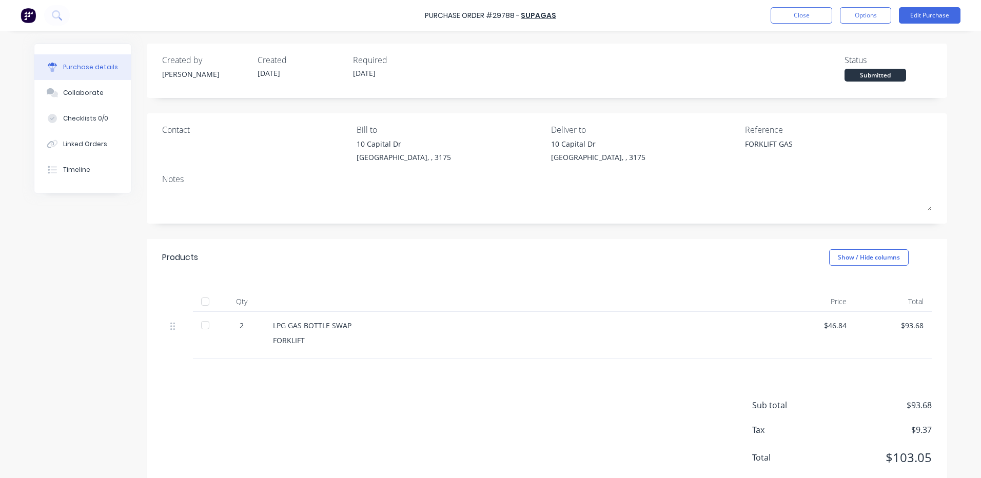
click at [798, 7] on div "Purchase Order #29788 - SUPAGAS Close Options Edit Purchase" at bounding box center [490, 15] width 981 height 31
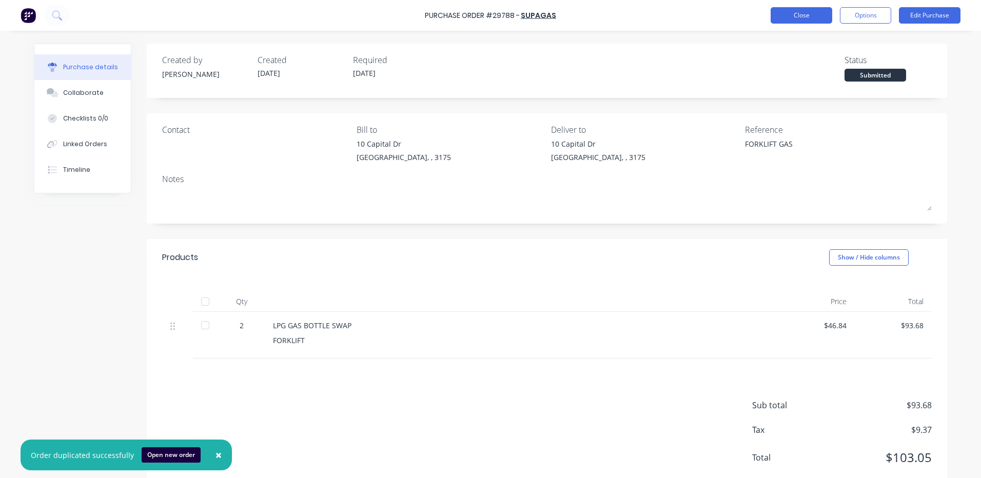
click at [775, 15] on button "Close" at bounding box center [802, 15] width 62 height 16
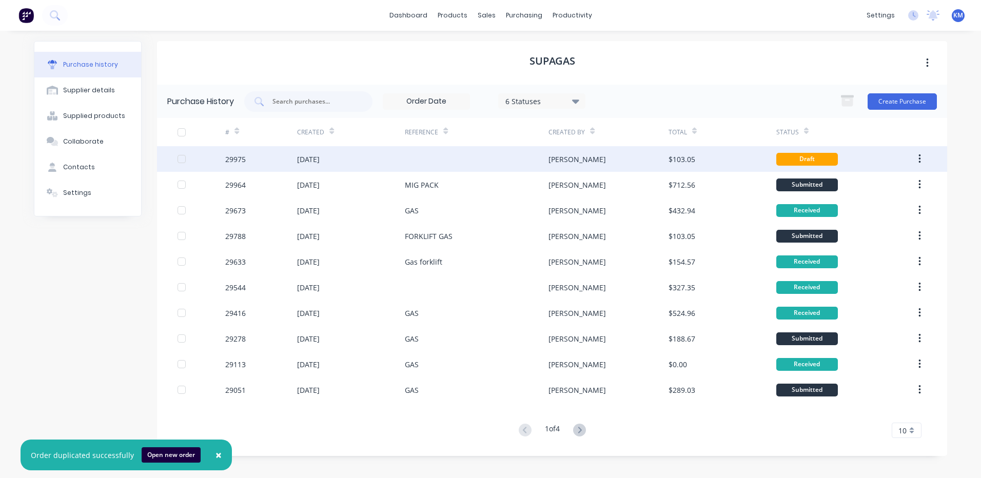
click at [500, 158] on div at bounding box center [477, 159] width 144 height 26
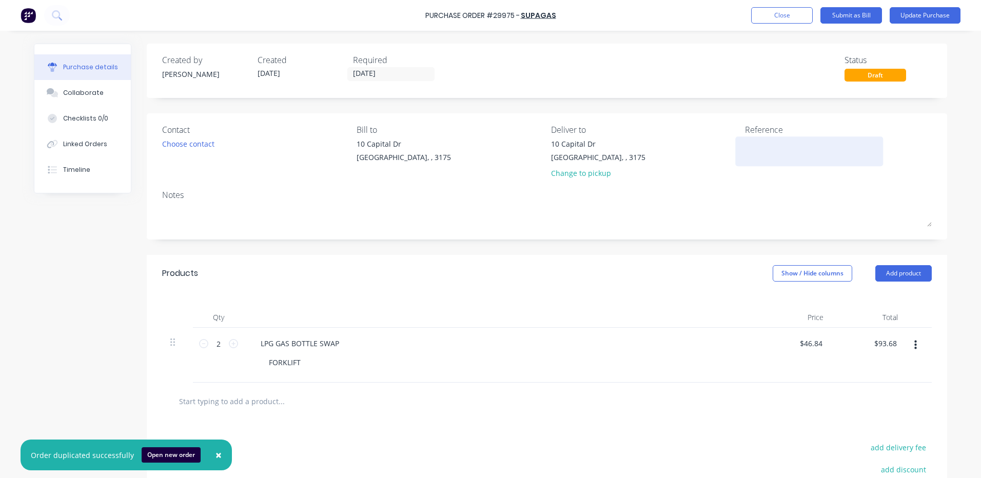
click at [783, 152] on textarea at bounding box center [809, 150] width 128 height 23
type textarea "FO"
type textarea "x"
type textarea "FOR"
type textarea "x"
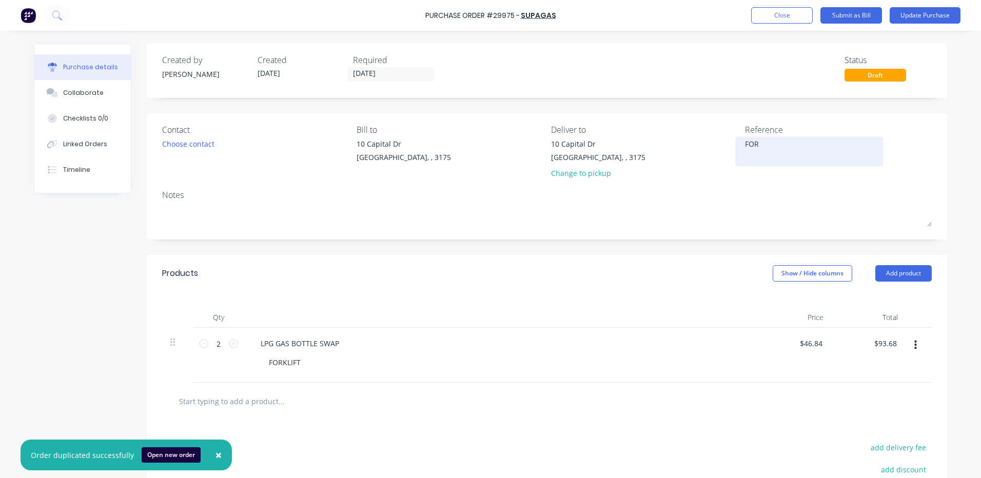
type textarea "FORK"
type textarea "x"
type textarea "FORKL"
type textarea "x"
type textarea "FORKLI"
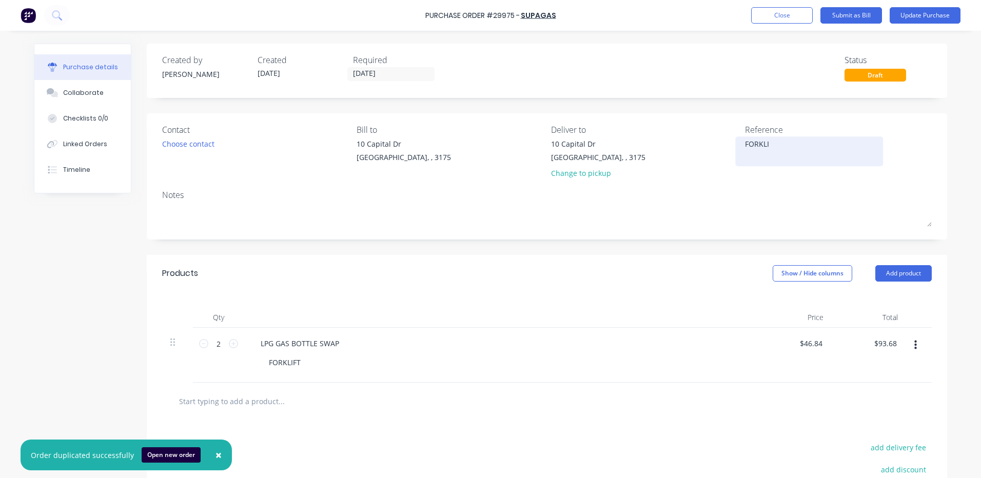
type textarea "x"
type textarea "FORKLIF"
type textarea "x"
type textarea "FORKLIFT"
type textarea "x"
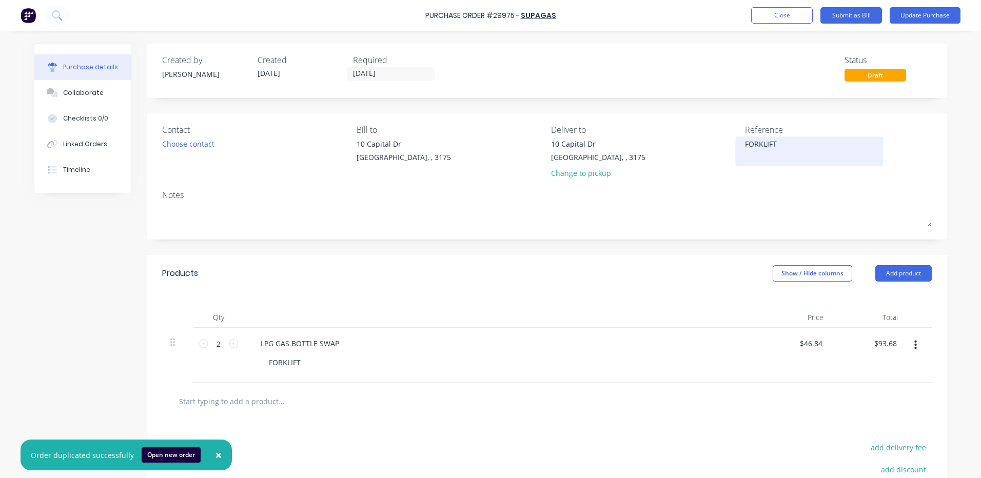
type textarea "FORKLIFT"
type textarea "x"
type textarea "FORKLIFT G"
type textarea "x"
type textarea "FORKLIFT GA"
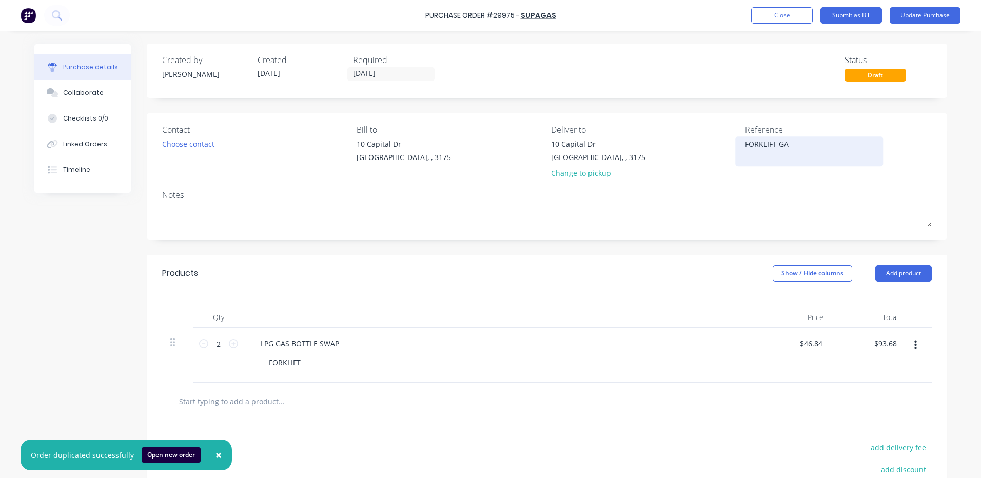
type textarea "x"
type textarea "FORKLIFT GAS"
type textarea "x"
type textarea "FORKLIFT GAS"
click at [229, 341] on icon at bounding box center [233, 343] width 9 height 9
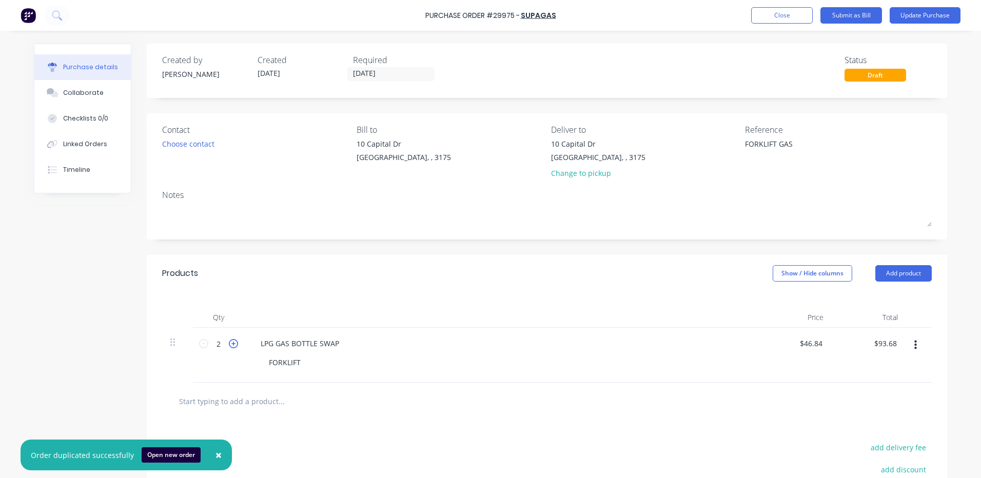
type textarea "x"
type input "3"
type input "$140.52"
click at [266, 315] on div at bounding box center [500, 317] width 513 height 21
click at [919, 16] on button "Update Purchase" at bounding box center [925, 15] width 71 height 16
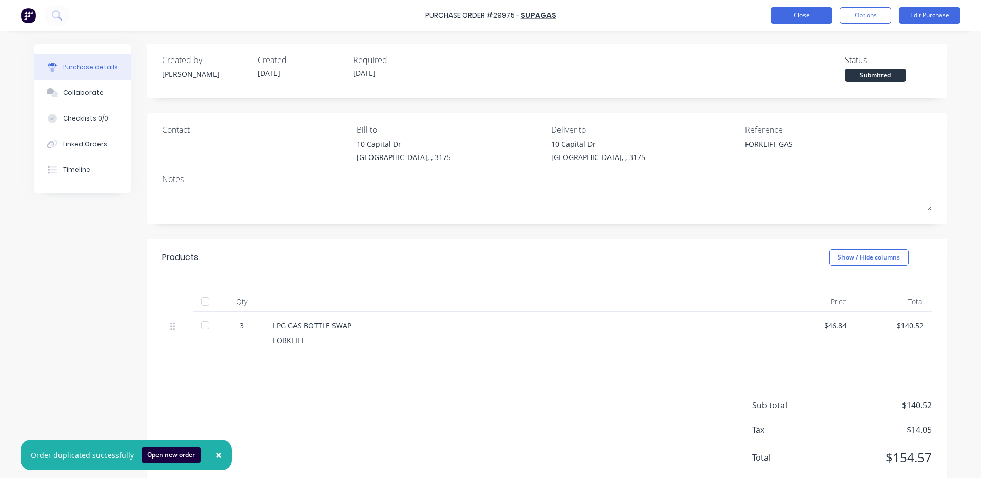
click at [786, 17] on button "Close" at bounding box center [802, 15] width 62 height 16
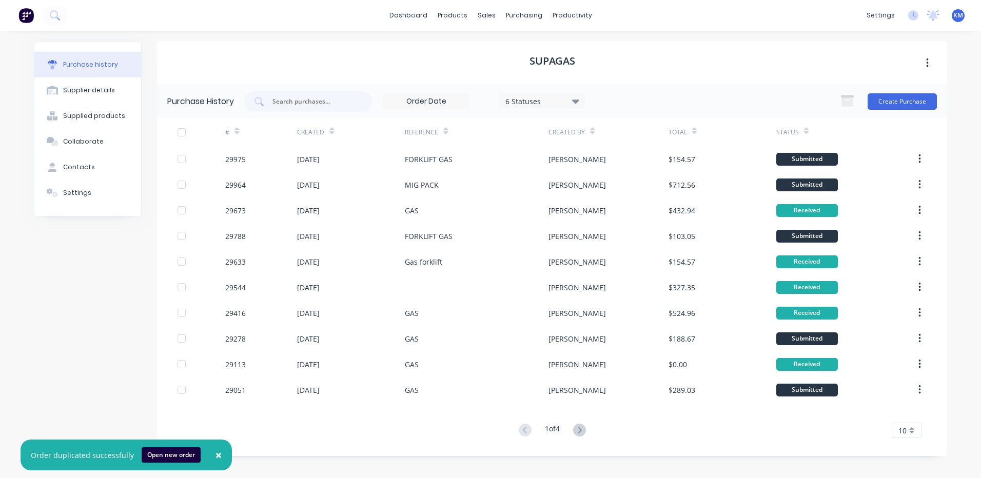
click at [216, 452] on span "×" at bounding box center [218, 455] width 6 height 14
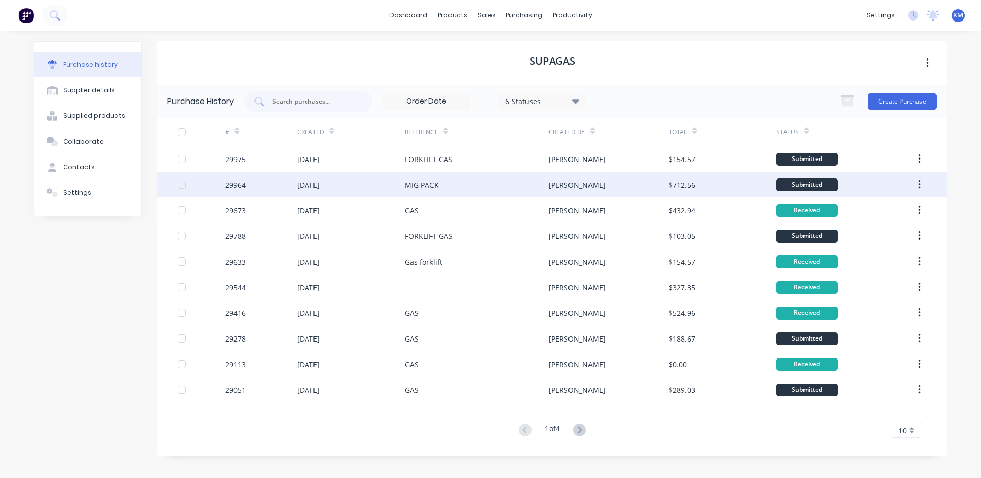
click at [320, 185] on div "[DATE]" at bounding box center [308, 185] width 23 height 11
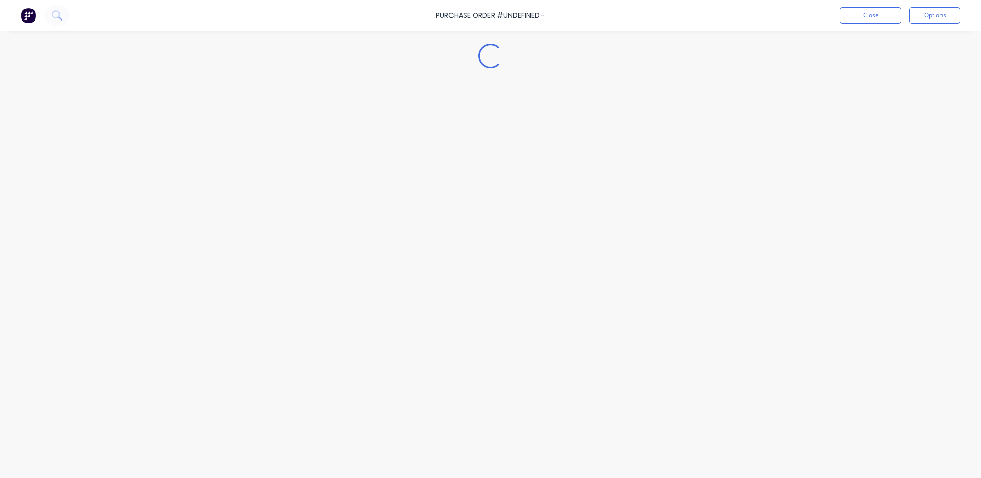
type textarea "x"
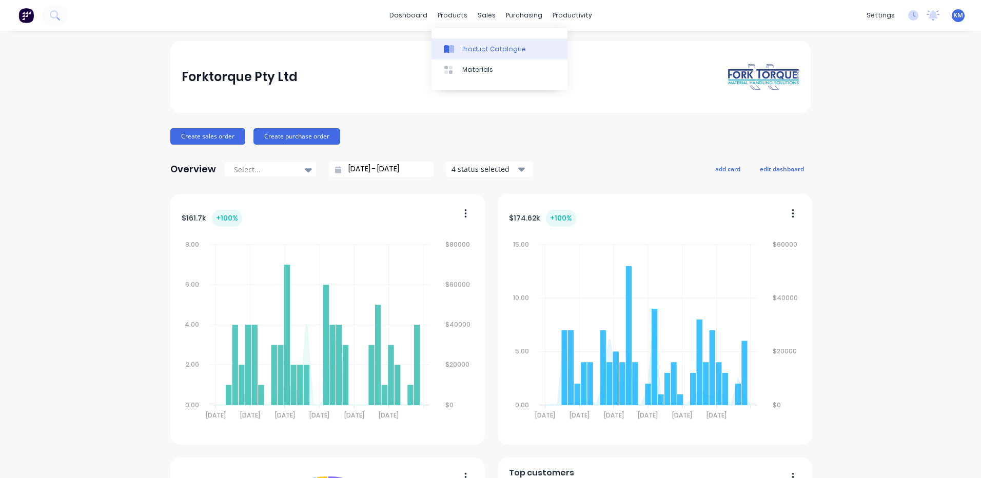
click at [452, 46] on icon at bounding box center [451, 49] width 5 height 8
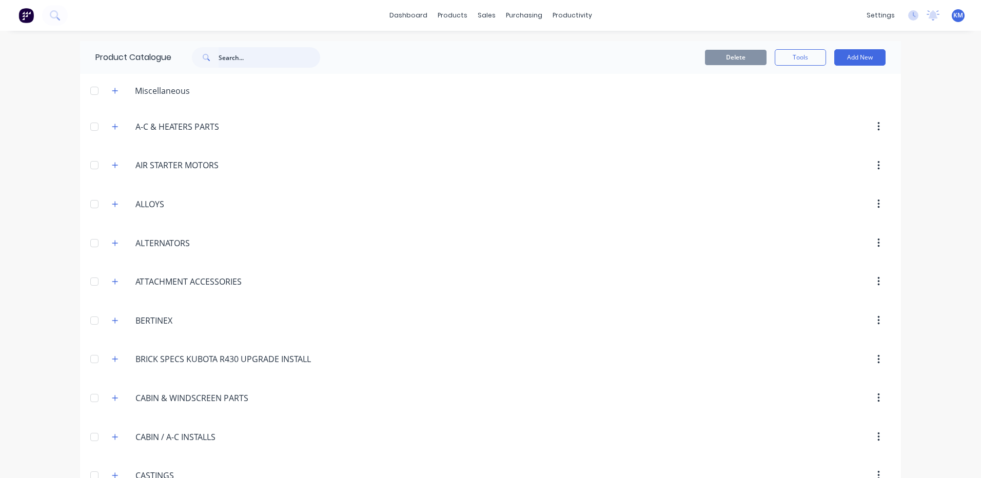
click at [225, 47] on input "text" at bounding box center [270, 57] width 102 height 21
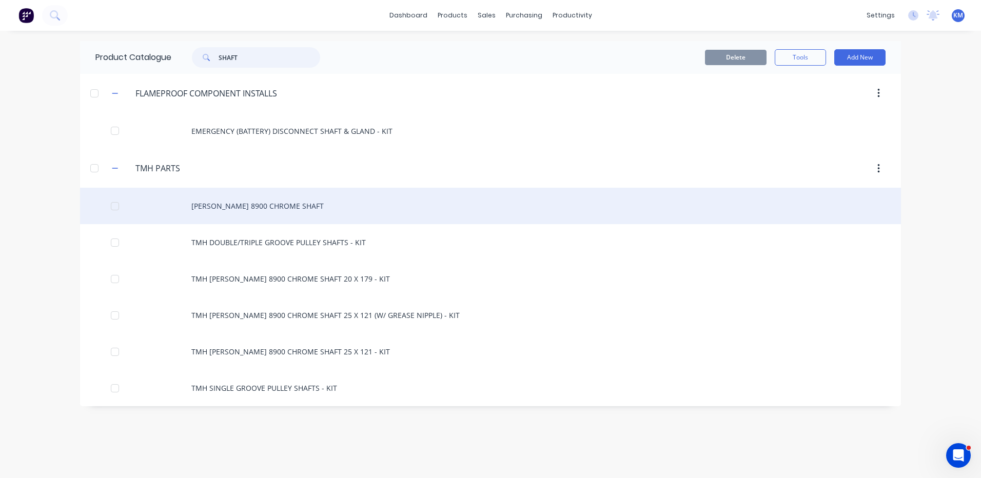
type input "SHAFT"
click at [330, 216] on div "[PERSON_NAME] 8900 CHROME SHAFT" at bounding box center [490, 206] width 821 height 36
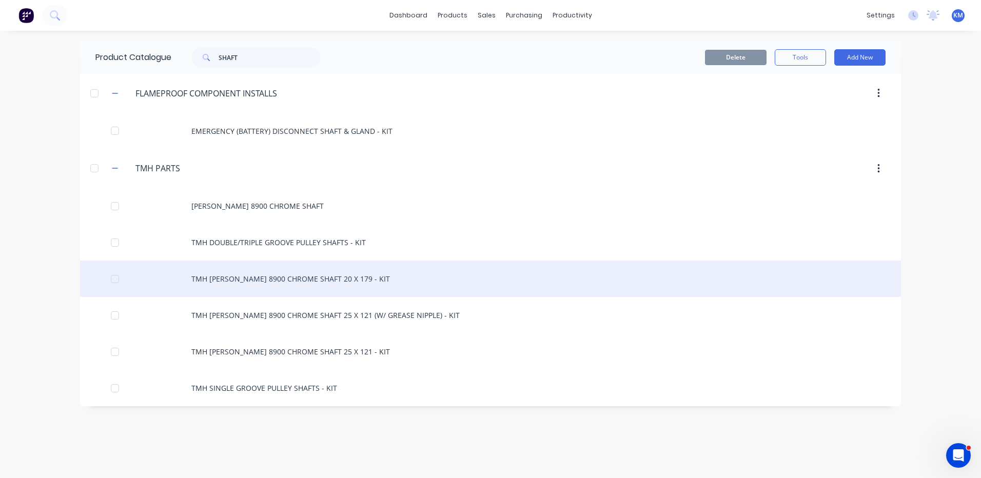
click at [402, 280] on div "TMH [PERSON_NAME] 8900 CHROME SHAFT 20 X 179 - KIT" at bounding box center [490, 279] width 821 height 36
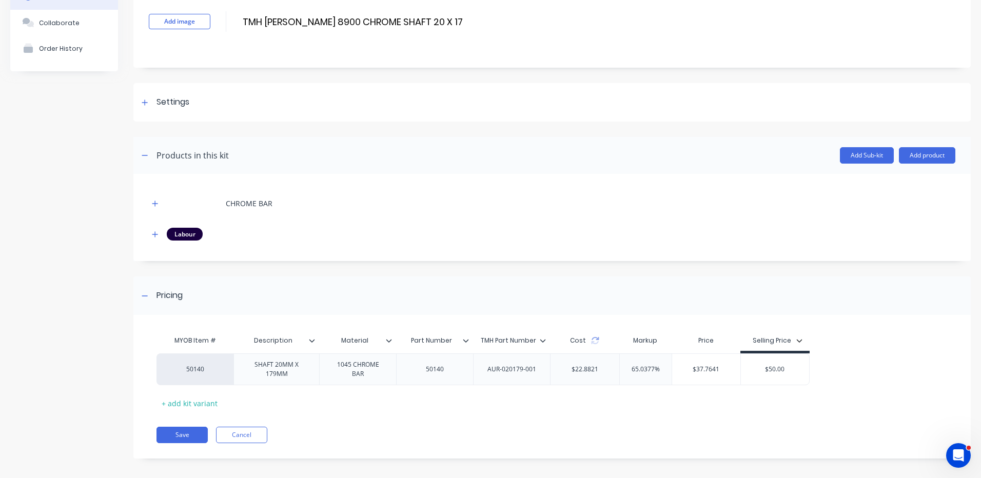
scroll to position [72, 0]
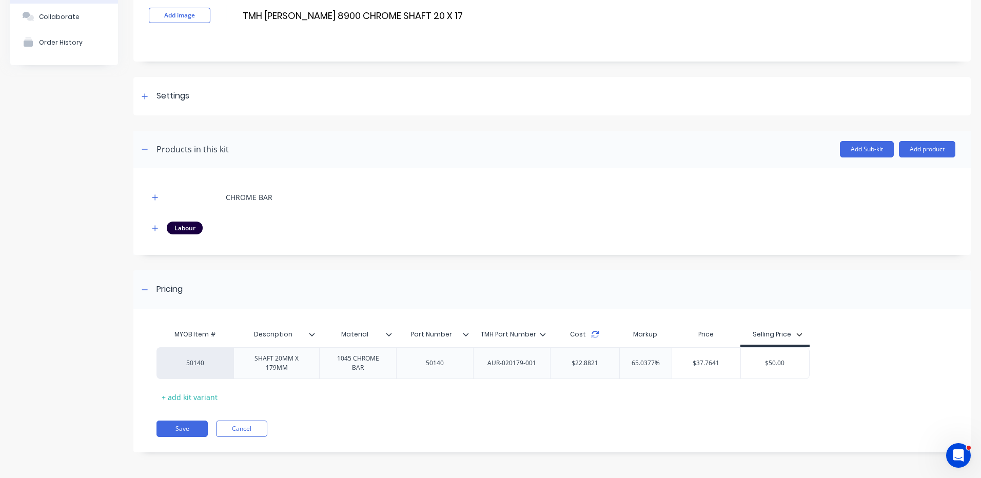
click at [598, 332] on icon at bounding box center [594, 332] width 7 height 3
click at [596, 333] on icon at bounding box center [594, 332] width 7 height 3
click at [150, 226] on button "button" at bounding box center [155, 228] width 13 height 13
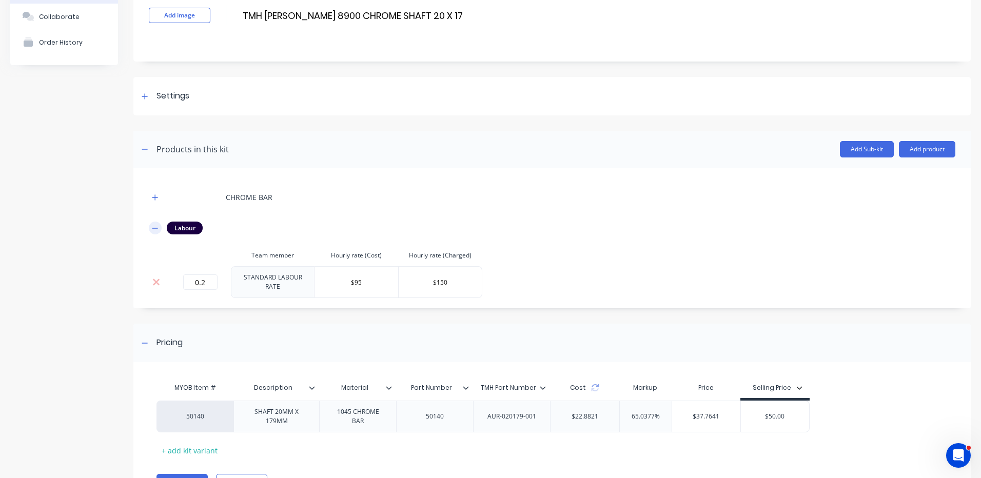
click at [152, 227] on icon "button" at bounding box center [155, 228] width 6 height 7
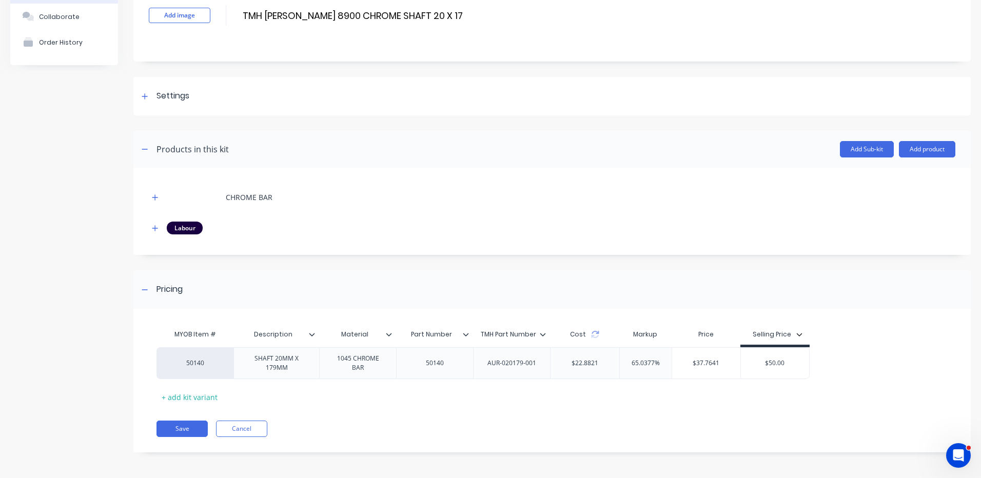
click at [246, 420] on div "MYOB Item # Description Material Part Number TMH Part Number Cost Markup Price …" at bounding box center [551, 385] width 837 height 133
click at [246, 424] on button "Cancel" at bounding box center [241, 429] width 51 height 16
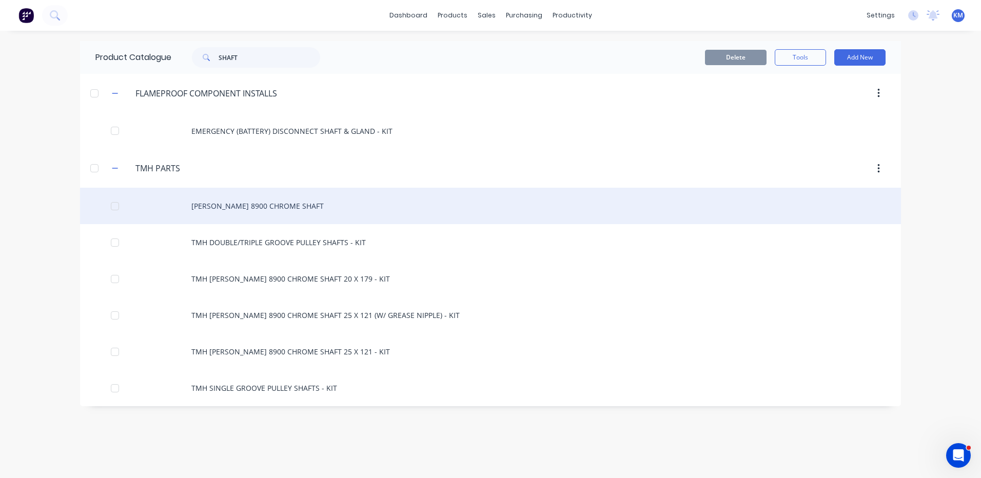
click at [206, 204] on div "[PERSON_NAME] 8900 CHROME SHAFT" at bounding box center [490, 206] width 821 height 36
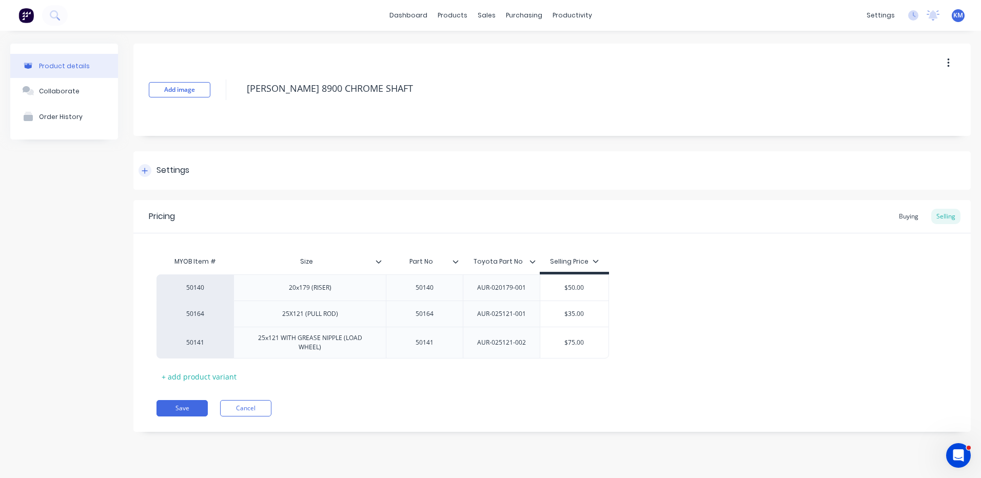
click at [164, 168] on div "Settings" at bounding box center [172, 170] width 33 height 13
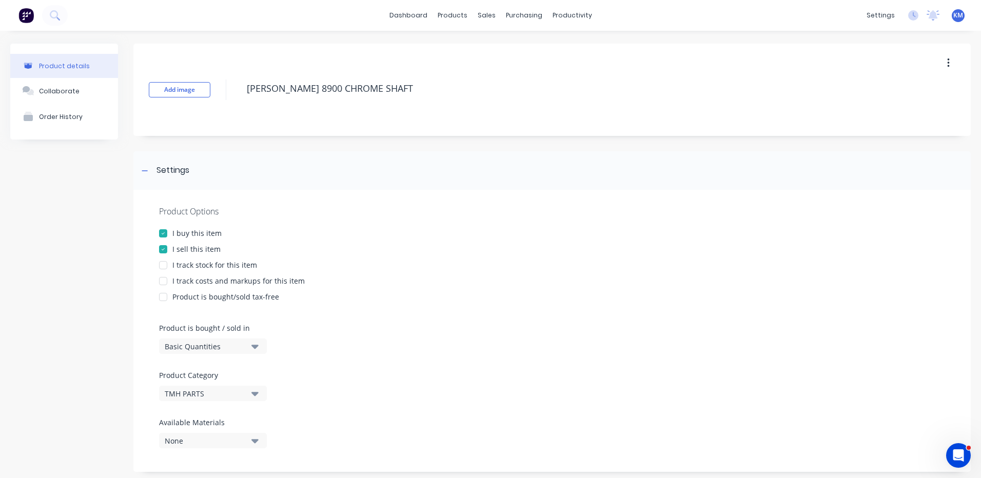
click at [196, 279] on div "I track costs and markups for this item" at bounding box center [238, 280] width 132 height 11
click at [173, 263] on div "I track stock for this item" at bounding box center [214, 265] width 85 height 11
type textarea "x"
click at [161, 176] on div "Settings" at bounding box center [172, 170] width 33 height 13
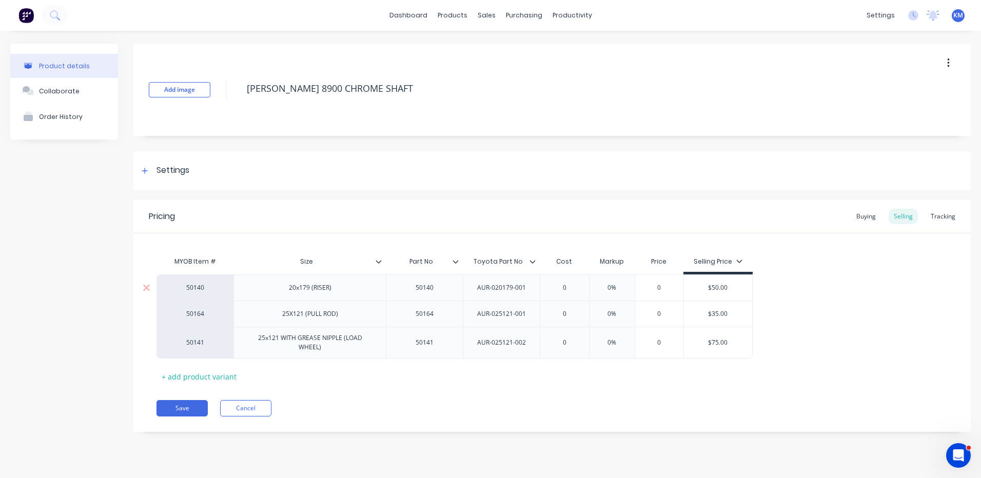
type input "0"
click at [570, 287] on input "0" at bounding box center [564, 287] width 51 height 9
type textarea "x"
type input "2"
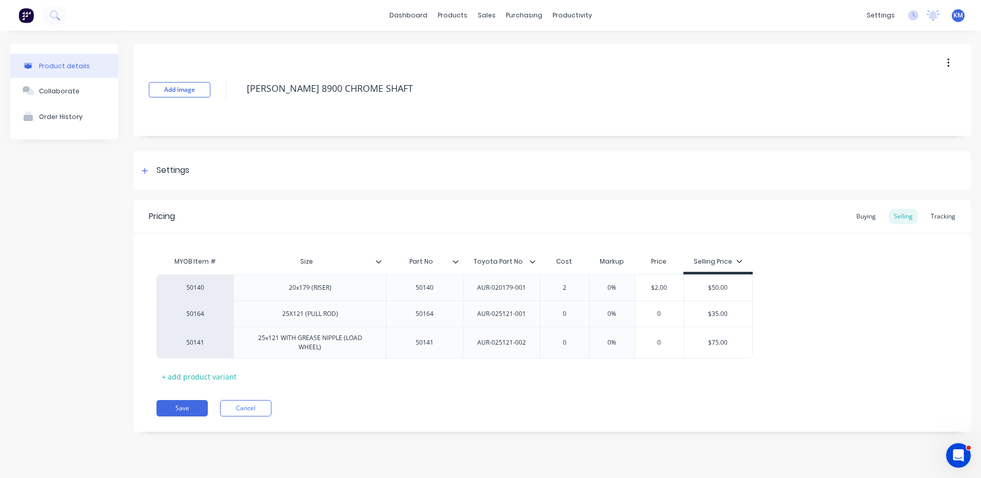
type textarea "x"
type input "22."
type textarea "x"
type input "22.8"
type textarea "x"
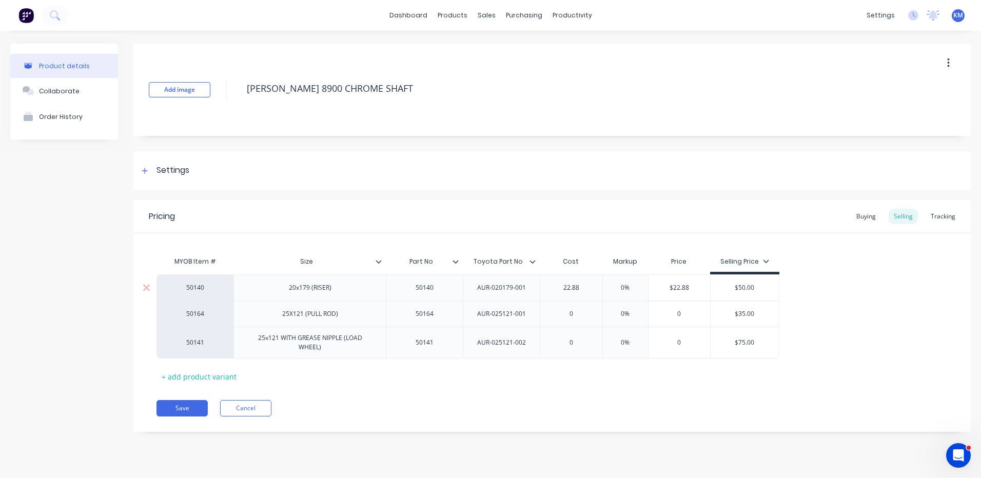
type input "22.88"
type input "0%"
click at [624, 285] on input "0%" at bounding box center [625, 287] width 51 height 9
click at [623, 285] on input "0%" at bounding box center [625, 287] width 51 height 9
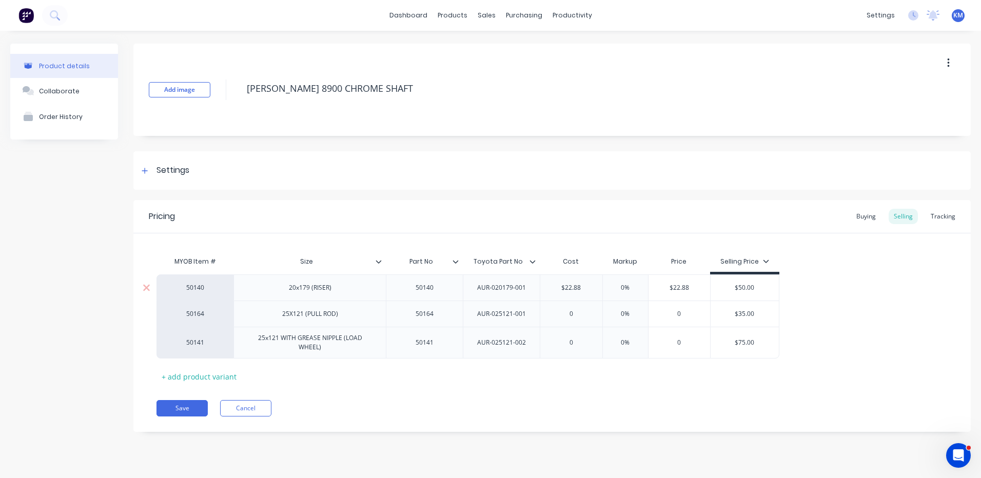
click at [623, 285] on input "0%" at bounding box center [625, 287] width 51 height 9
type textarea "x"
type input "1"
type textarea "x"
type input "10"
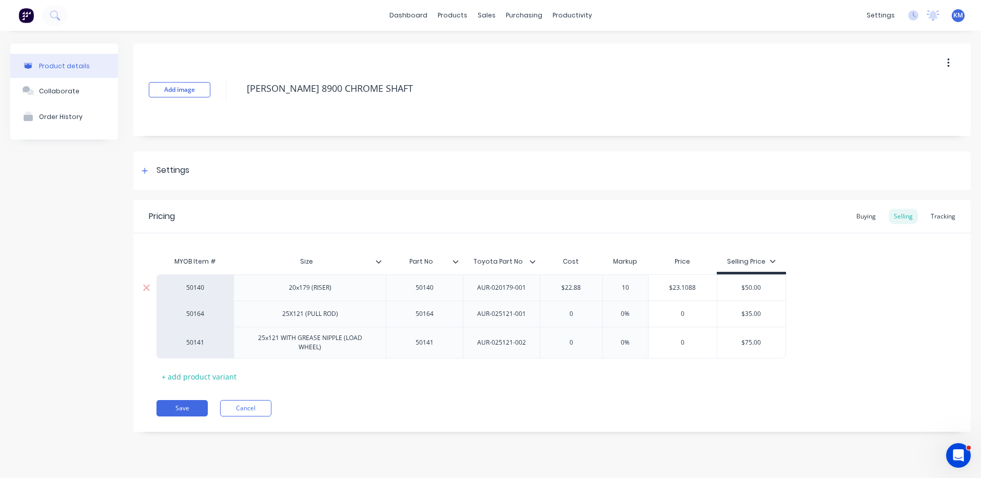
type textarea "x"
type input "100"
click at [824, 269] on div "MYOB Item # Size Part No Toyota Part No Cost Markup Price Selling Price 50140 2…" at bounding box center [551, 317] width 791 height 133
click at [174, 406] on button "Save" at bounding box center [181, 408] width 51 height 16
type textarea "x"
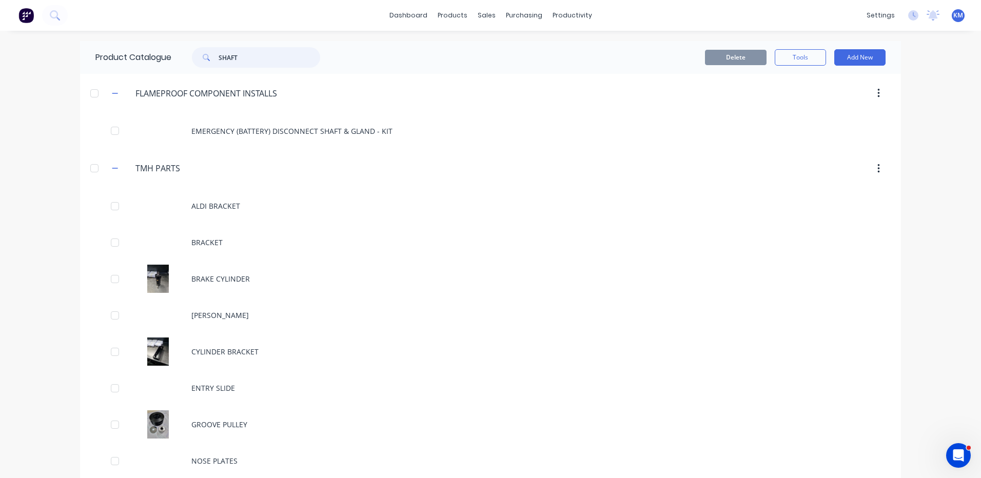
click at [241, 55] on input "SHAFT" at bounding box center [270, 57] width 102 height 21
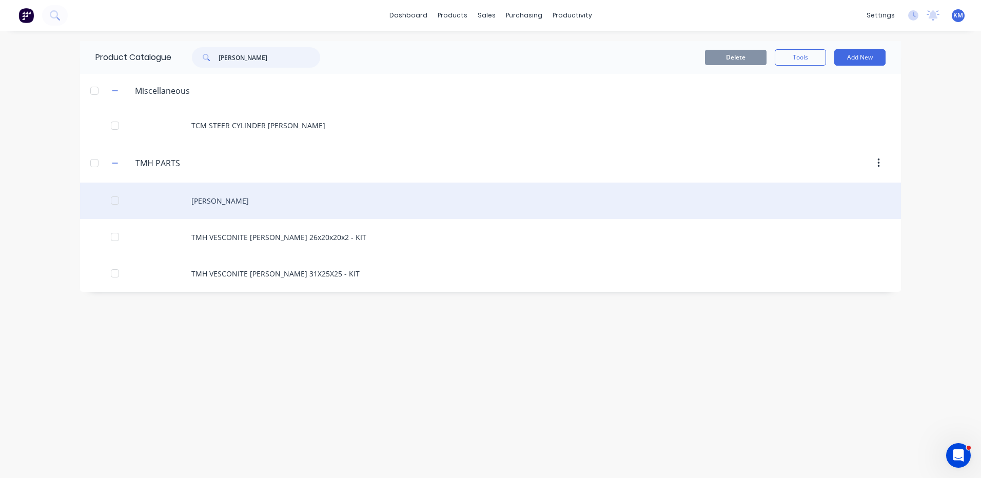
type input "[PERSON_NAME]"
click at [259, 202] on div "[PERSON_NAME]" at bounding box center [490, 201] width 821 height 36
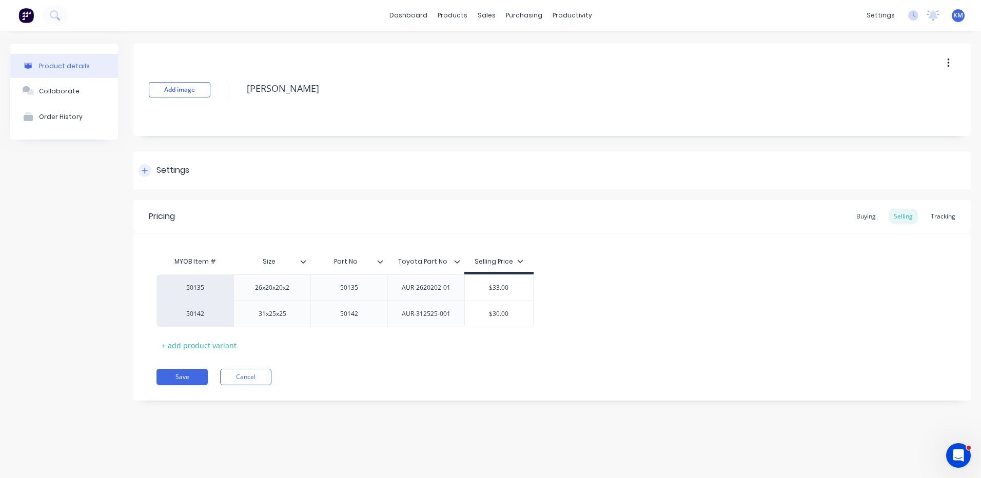
click at [186, 171] on div "Settings" at bounding box center [172, 170] width 33 height 13
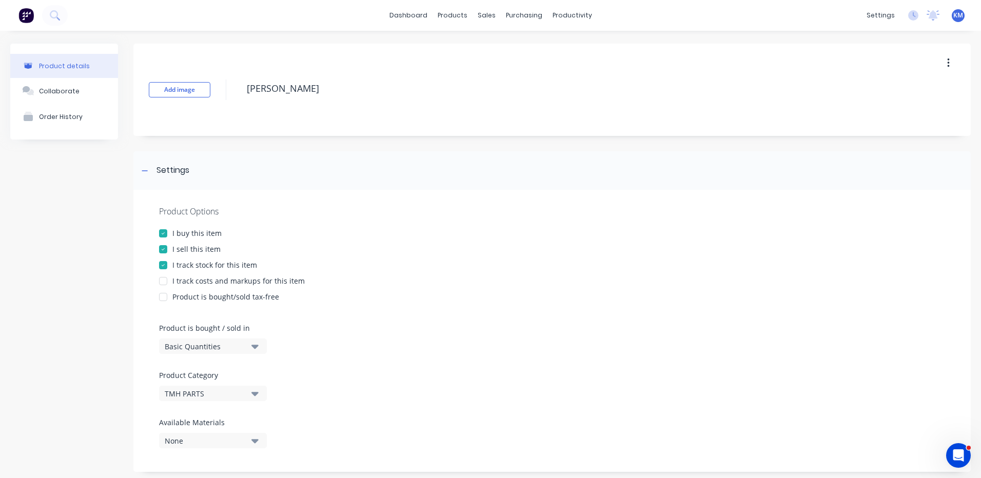
click at [196, 280] on div "I track costs and markups for this item" at bounding box center [238, 280] width 132 height 11
click at [194, 182] on div "Settings" at bounding box center [551, 170] width 837 height 38
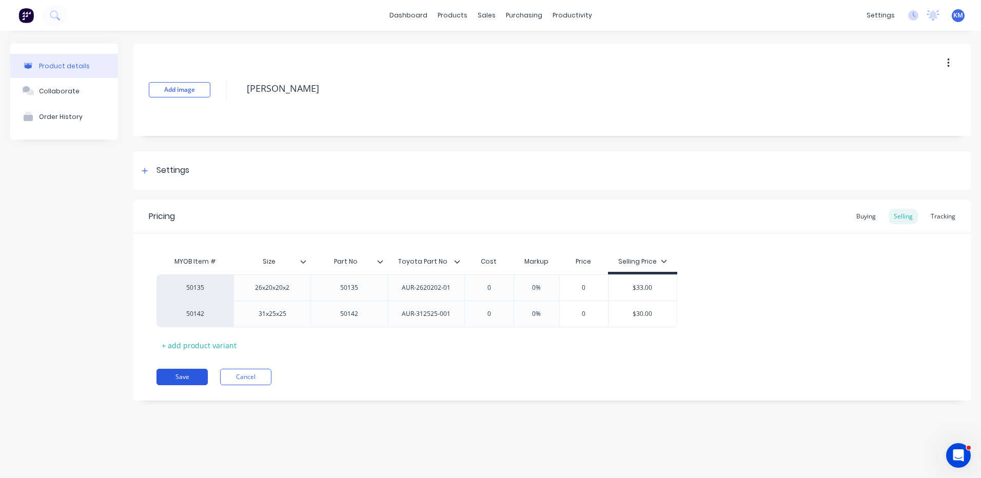
click at [188, 379] on button "Save" at bounding box center [181, 377] width 51 height 16
type textarea "x"
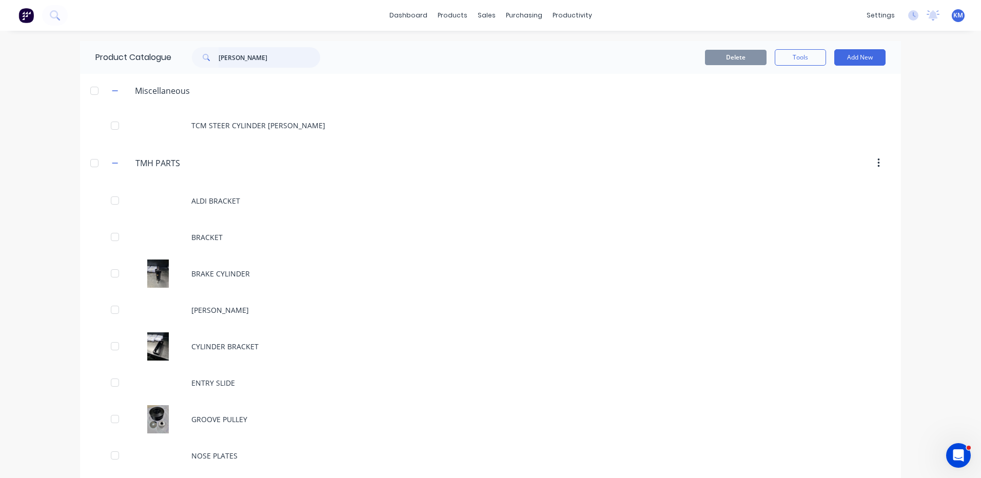
click at [279, 47] on input "[PERSON_NAME]" at bounding box center [270, 57] width 102 height 21
type input "[PERSON_NAME]"
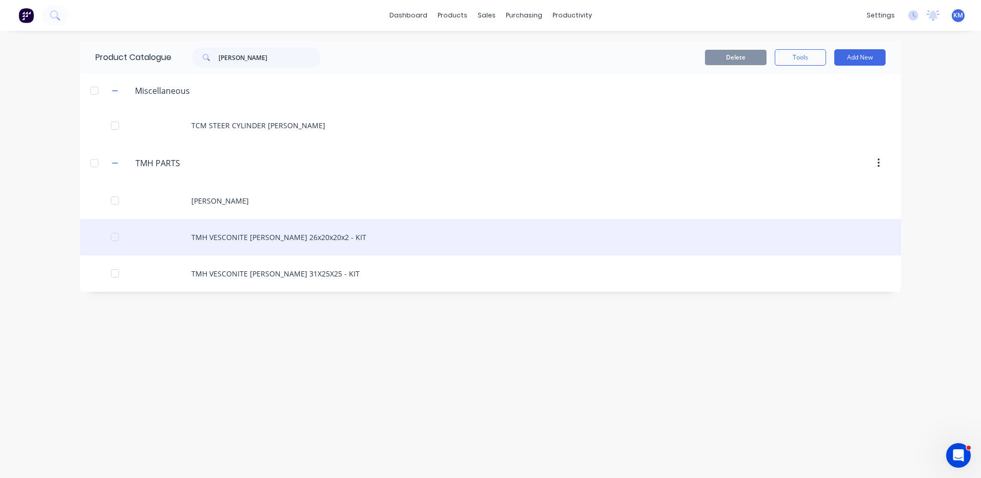
click at [262, 231] on div "TMH VESCONITE [PERSON_NAME] 26x20x20x2 - KIT" at bounding box center [490, 237] width 821 height 36
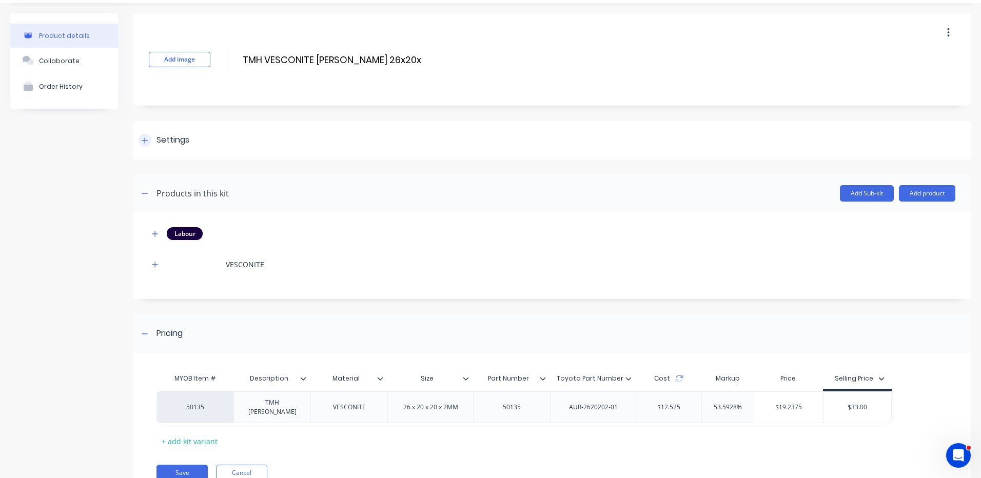
scroll to position [51, 0]
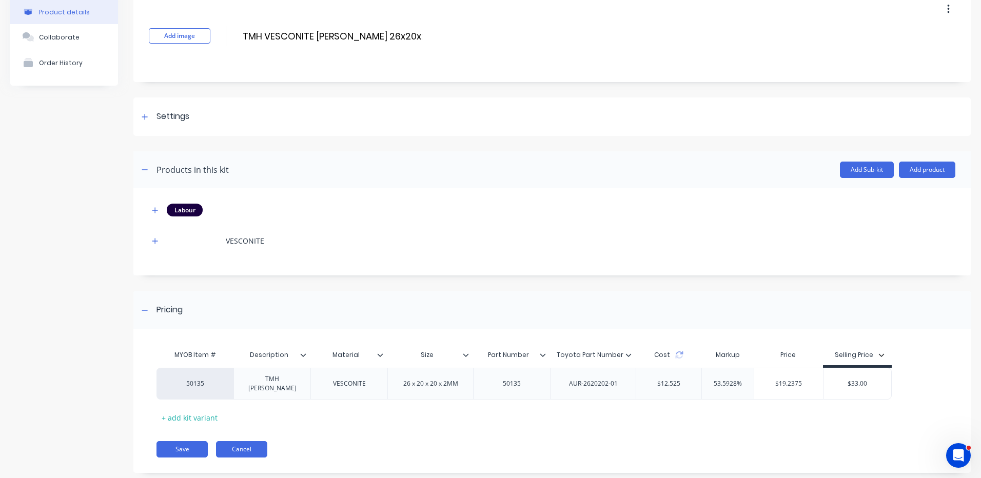
click at [256, 441] on button "Cancel" at bounding box center [241, 449] width 51 height 16
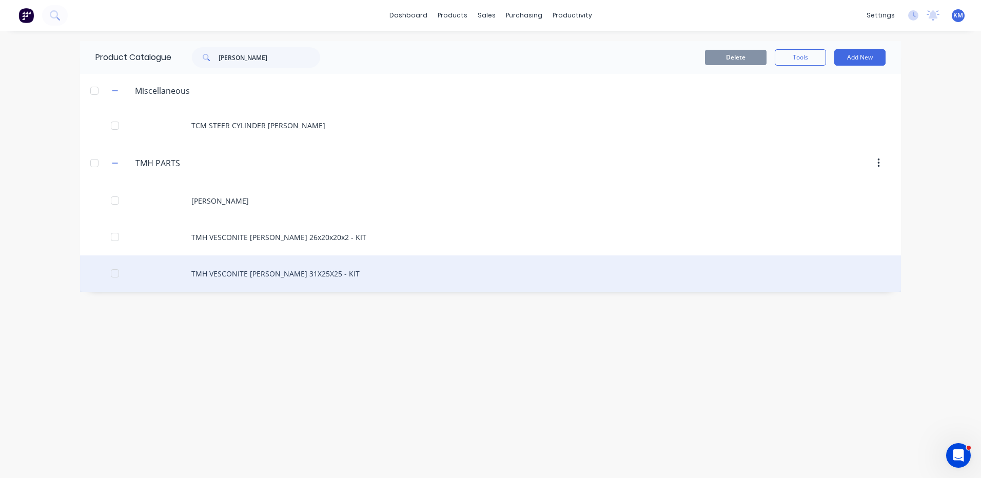
click at [276, 269] on div "TMH VESCONITE [PERSON_NAME] 31X25X25 - KIT" at bounding box center [490, 273] width 821 height 36
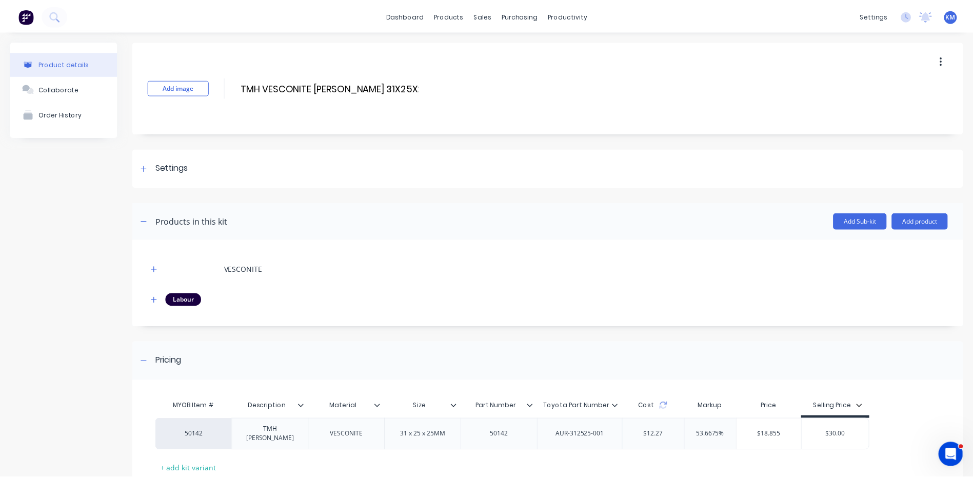
scroll to position [67, 0]
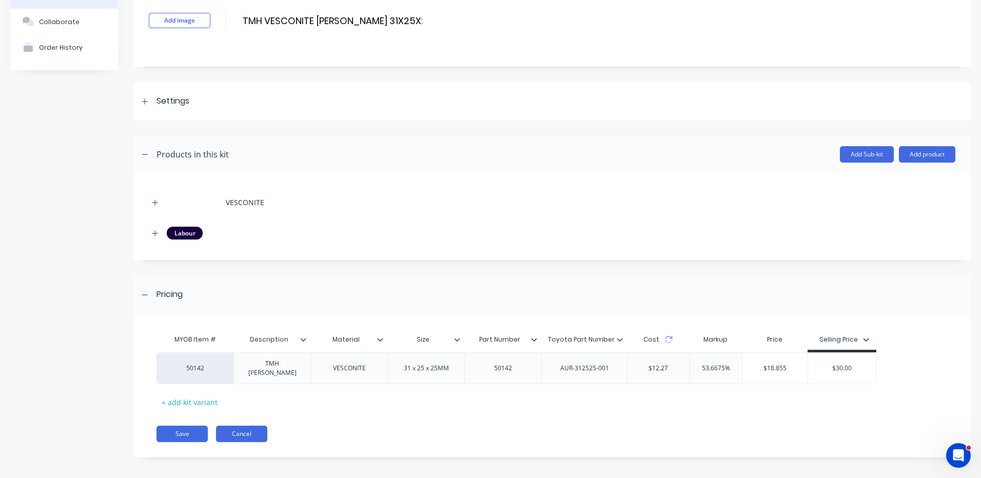
click at [244, 426] on button "Cancel" at bounding box center [241, 434] width 51 height 16
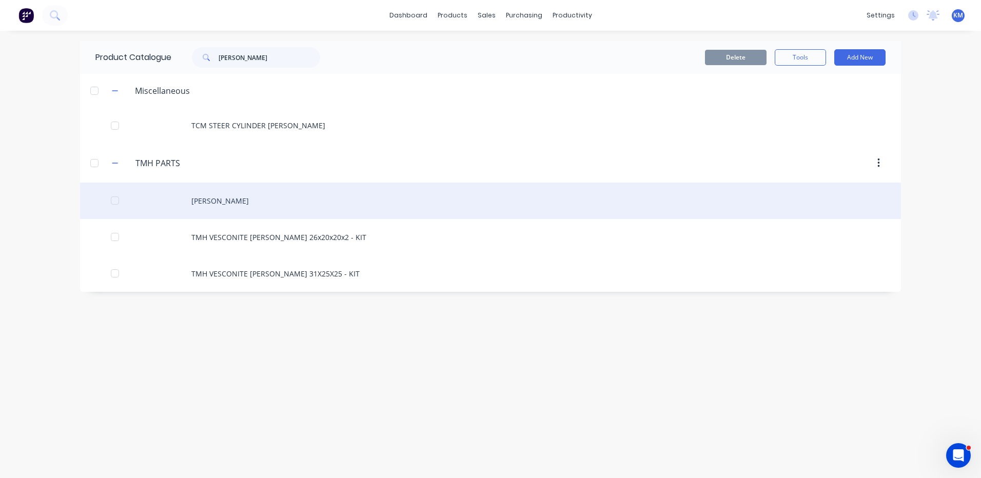
click at [278, 208] on div "[PERSON_NAME]" at bounding box center [490, 201] width 821 height 36
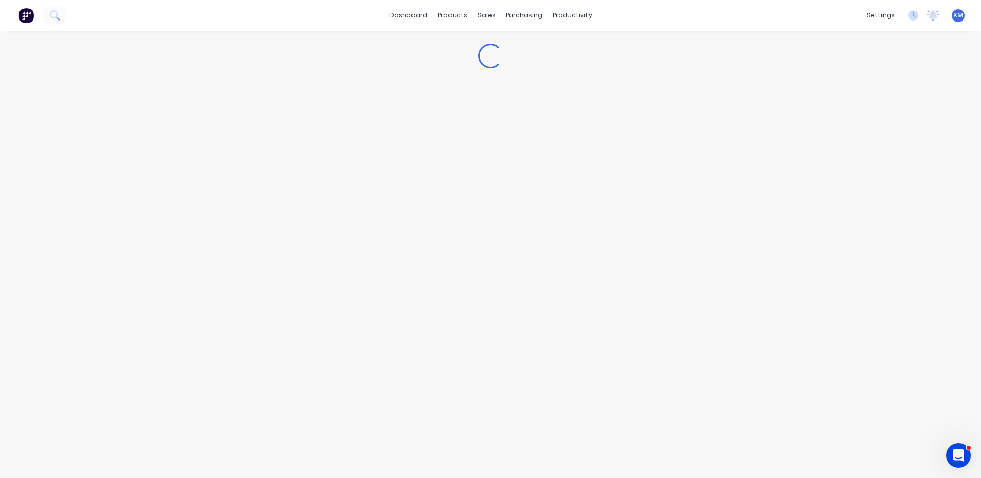
type textarea "x"
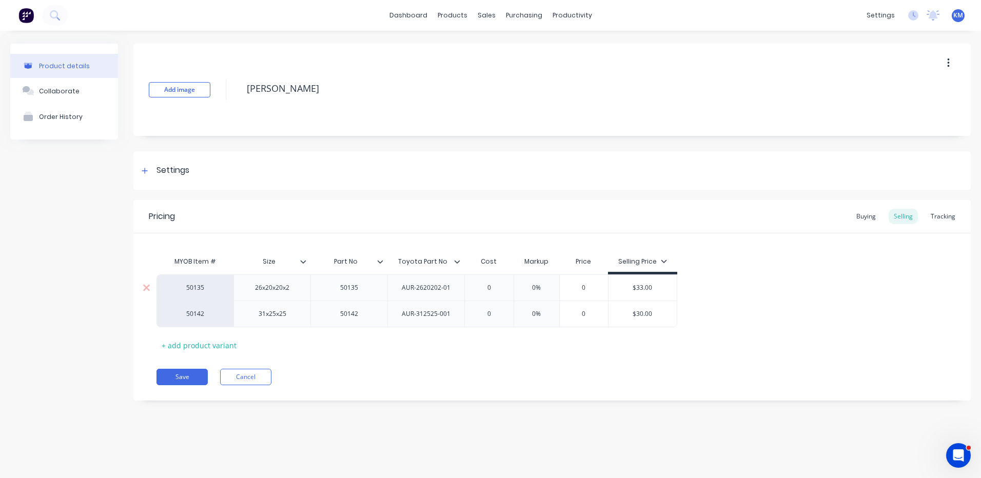
click at [486, 282] on div "0" at bounding box center [488, 288] width 51 height 26
type input "0"
click at [486, 282] on div "0" at bounding box center [488, 288] width 51 height 26
click at [476, 284] on input "0" at bounding box center [488, 287] width 51 height 9
click at [493, 285] on input "0" at bounding box center [488, 287] width 51 height 9
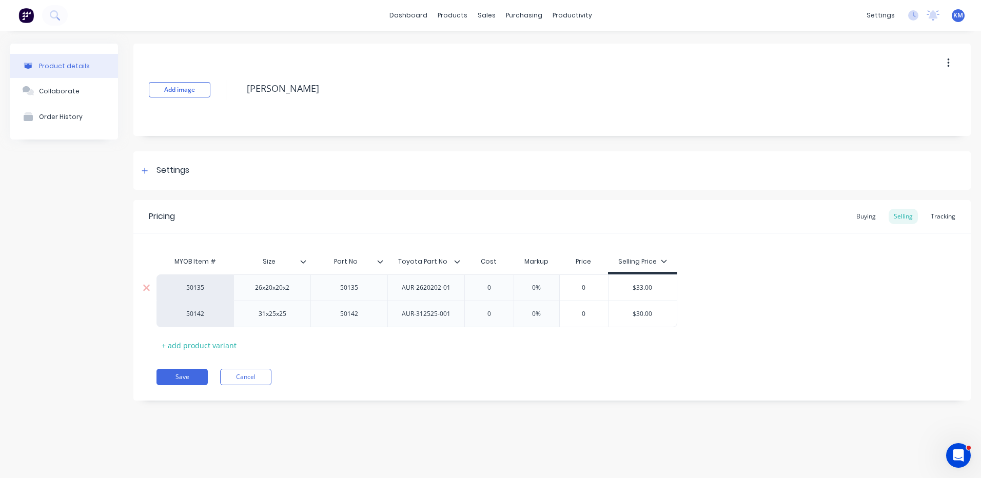
click at [488, 287] on input "0" at bounding box center [488, 287] width 51 height 9
click at [565, 305] on div "0" at bounding box center [583, 314] width 51 height 26
type input "0"
click at [496, 289] on input "0" at bounding box center [488, 287] width 51 height 9
type textarea "x"
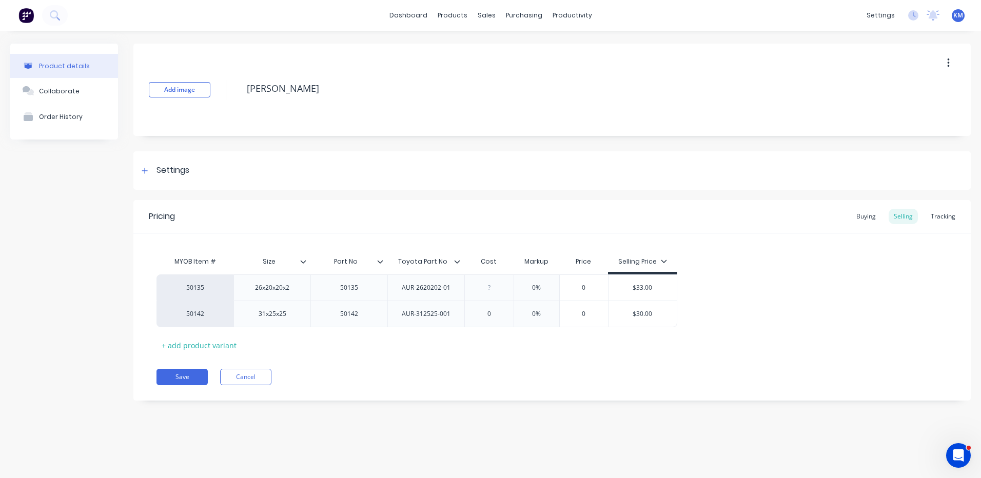
type input "1"
type textarea "x"
type input "12."
type textarea "x"
type input "12.5"
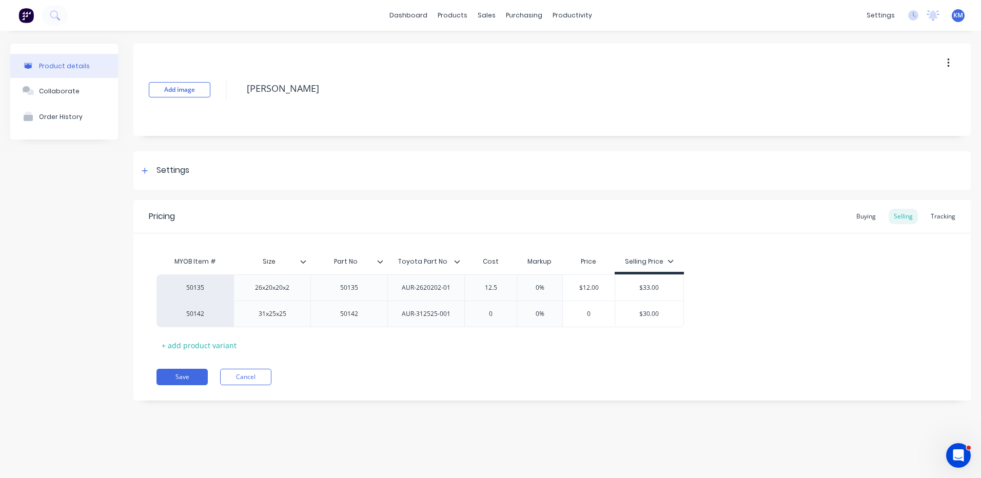
type textarea "x"
click at [508, 306] on div "0" at bounding box center [496, 314] width 62 height 26
type input "12.53"
type input "0"
click at [505, 311] on input "0" at bounding box center [496, 313] width 62 height 9
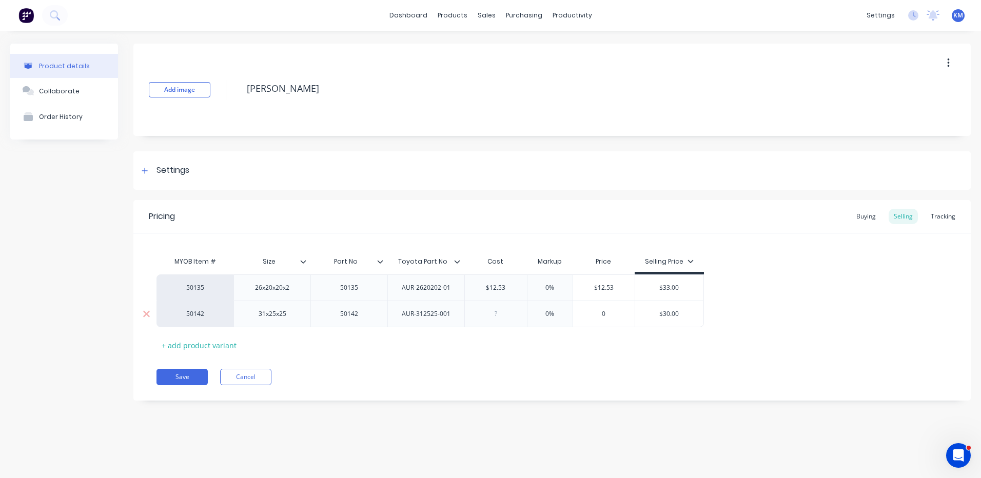
type textarea "x"
type input "1"
type textarea "x"
type input "12."
type textarea "x"
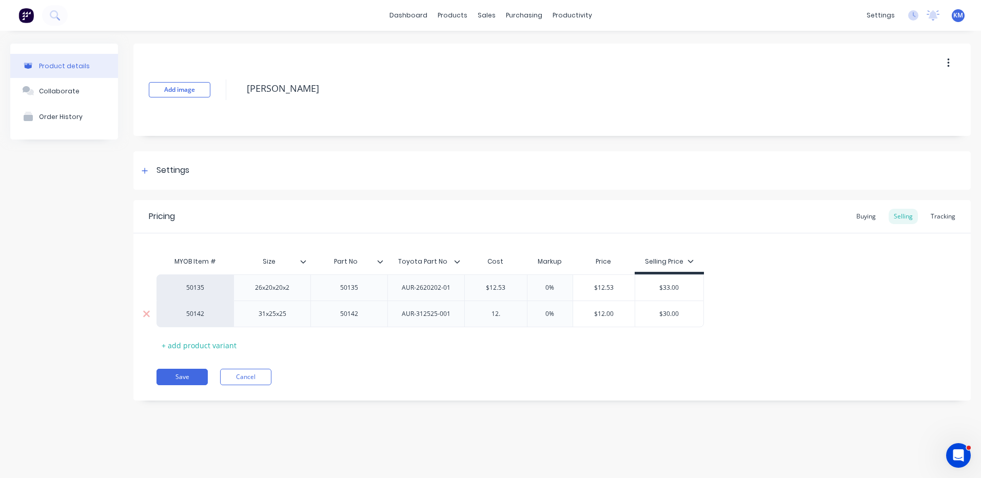
type input "12.2"
type textarea "x"
type input "12.27"
type input "0%"
click at [532, 287] on input "0%" at bounding box center [549, 287] width 51 height 9
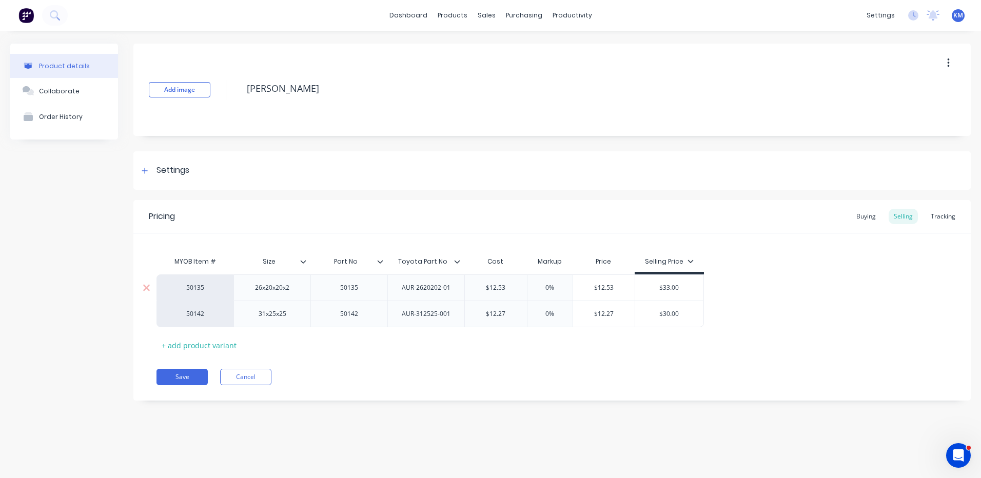
click at [534, 286] on input "0%" at bounding box center [549, 287] width 51 height 9
click at [537, 286] on input "0%" at bounding box center [549, 287] width 51 height 9
type textarea "x"
type input "1%"
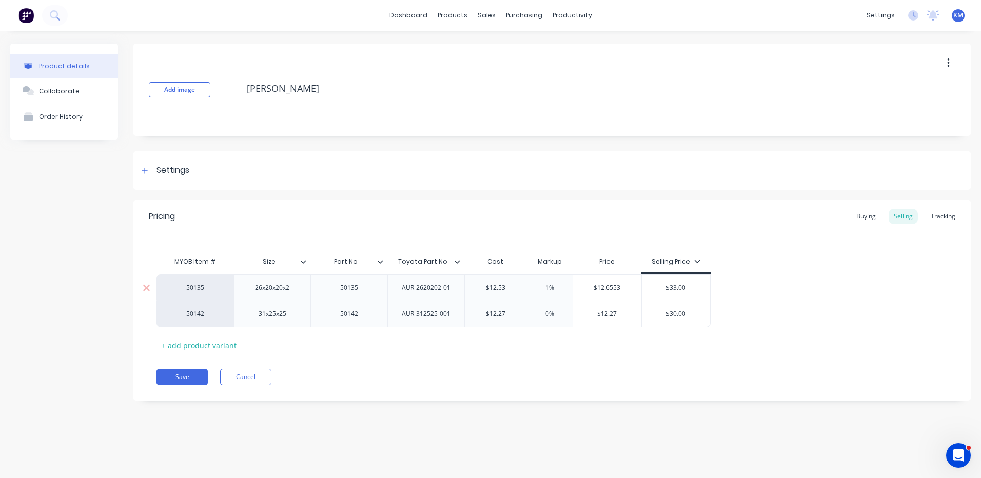
type textarea "x"
type input "10%"
type textarea "x"
click at [539, 308] on div "0%" at bounding box center [549, 314] width 51 height 26
type input "100%"
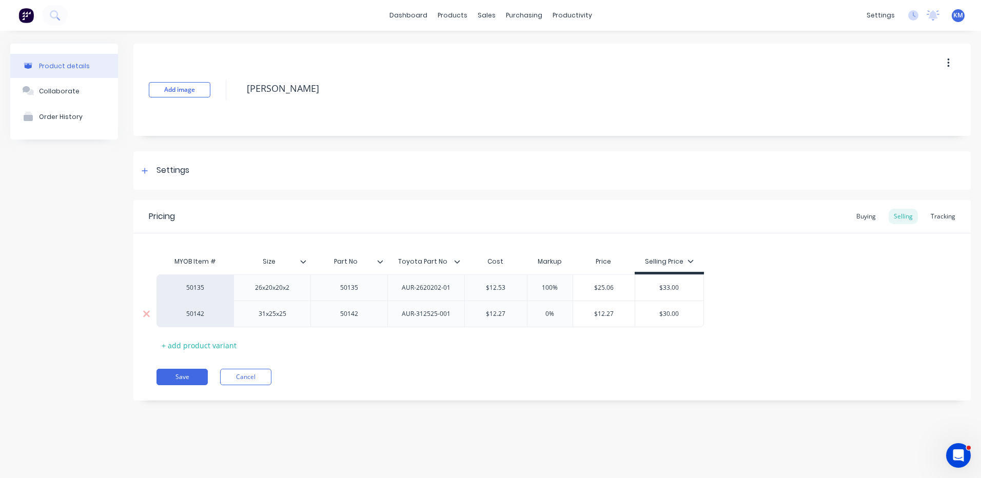
type input "0%"
click at [539, 308] on div "0%" at bounding box center [549, 314] width 51 height 26
click at [540, 310] on input "0%" at bounding box center [549, 313] width 51 height 9
click at [540, 311] on input "0%" at bounding box center [549, 313] width 51 height 9
click at [542, 313] on input "0%" at bounding box center [549, 313] width 51 height 9
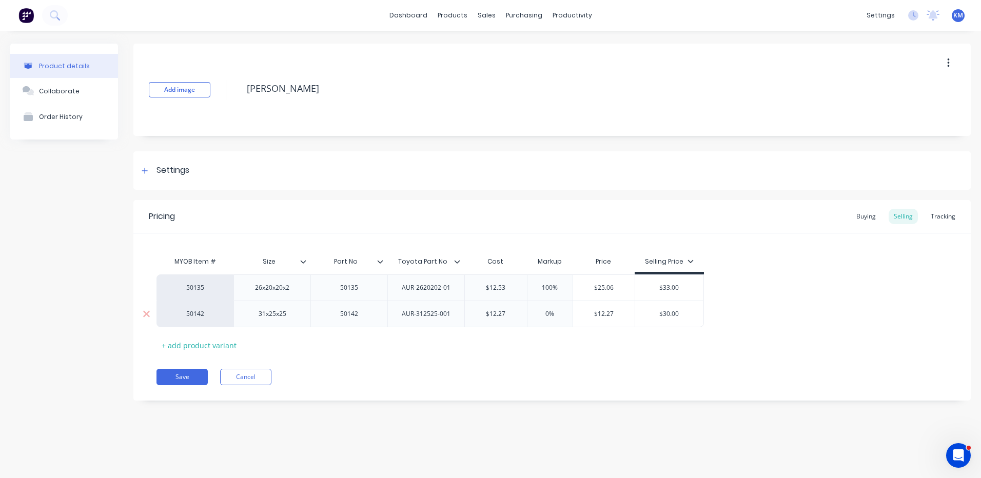
click at [549, 313] on input "0%" at bounding box center [549, 313] width 51 height 9
drag, startPoint x: 548, startPoint y: 308, endPoint x: 563, endPoint y: 290, distance: 23.3
click at [550, 304] on div "50135 26x20x20x2 50135 AUR-2620202-01 $12.53 12.53 100% 100% $25.06 $33.00 5014…" at bounding box center [551, 300] width 791 height 53
click at [563, 289] on input "100%" at bounding box center [549, 287] width 51 height 9
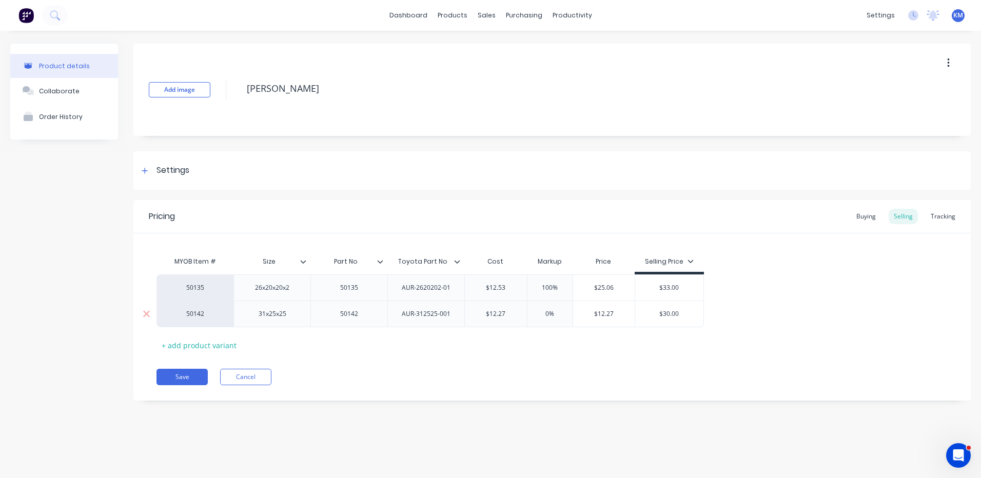
click at [550, 322] on div "0%" at bounding box center [549, 314] width 51 height 26
click at [546, 311] on input "0%" at bounding box center [549, 313] width 51 height 9
type textarea "x"
type input "10%"
type textarea "x"
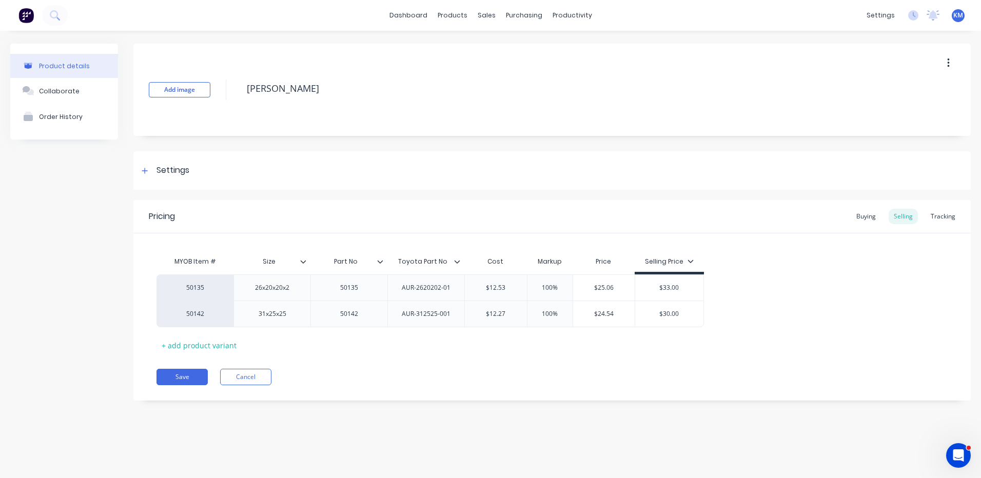
type input "100%"
click at [475, 341] on div "MYOB Item # Size Part No Toyota Part No Cost Markup Price Selling Price 50135 2…" at bounding box center [551, 302] width 791 height 102
click at [198, 374] on button "Save" at bounding box center [181, 377] width 51 height 16
type textarea "x"
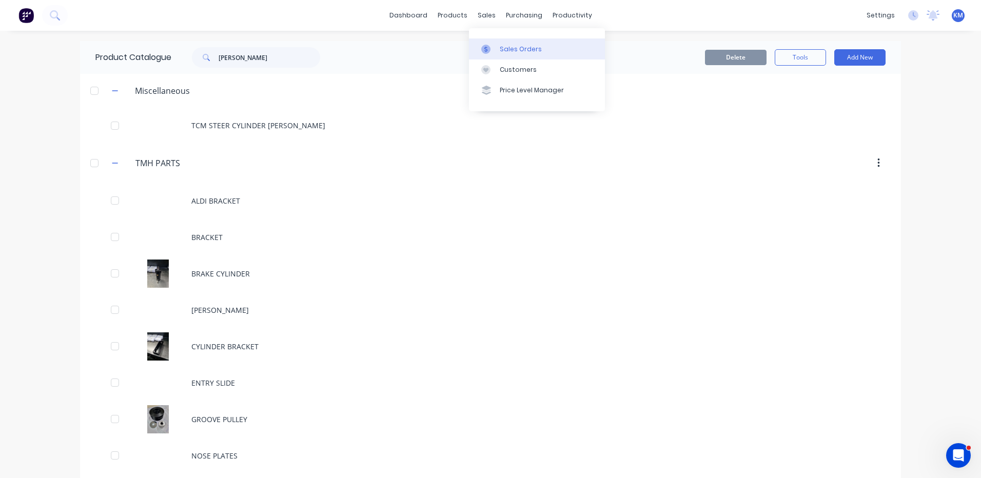
click at [488, 44] on link "Sales Orders" at bounding box center [537, 48] width 136 height 21
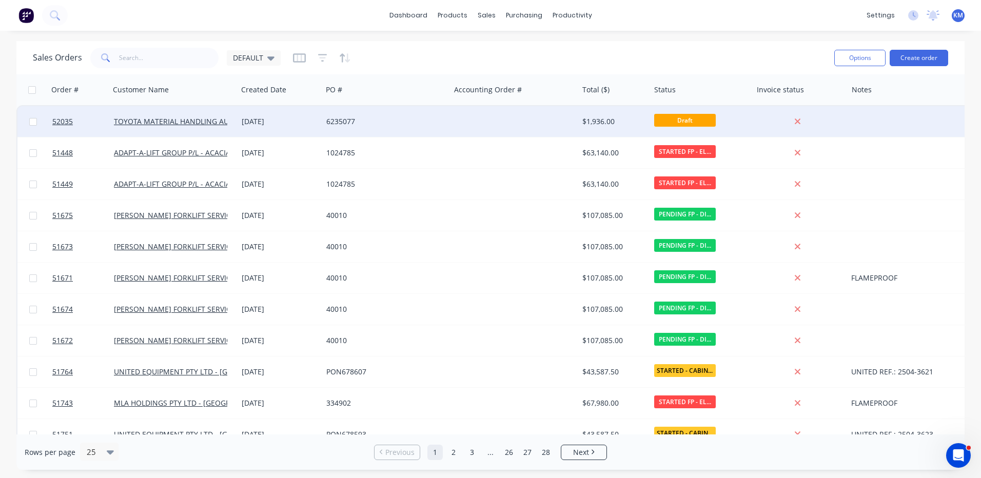
click at [247, 124] on div "[DATE]" at bounding box center [280, 121] width 76 height 10
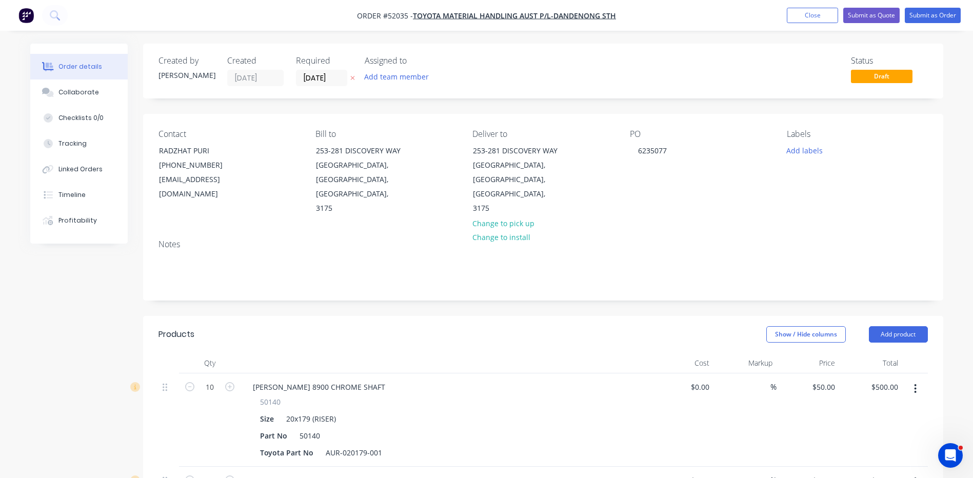
scroll to position [103, 0]
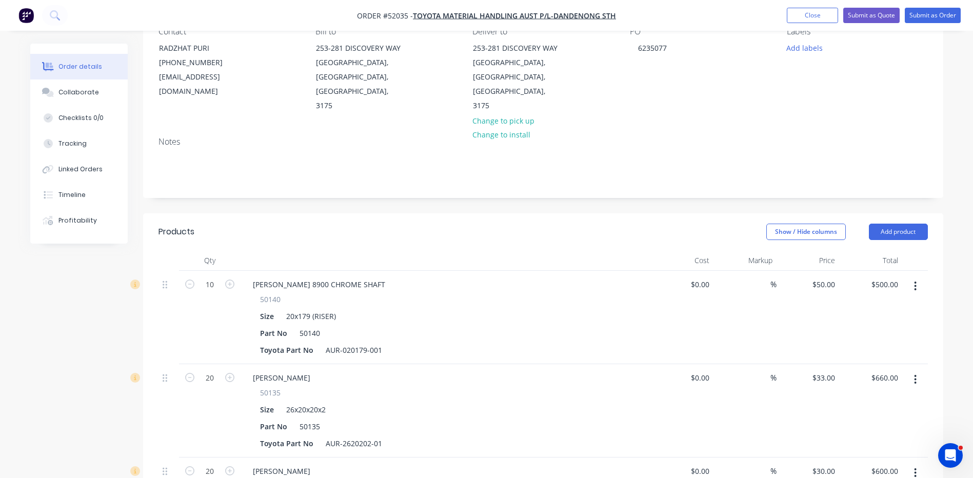
click at [913, 277] on button "button" at bounding box center [915, 286] width 24 height 18
click at [873, 367] on div "Delete" at bounding box center [879, 374] width 79 height 15
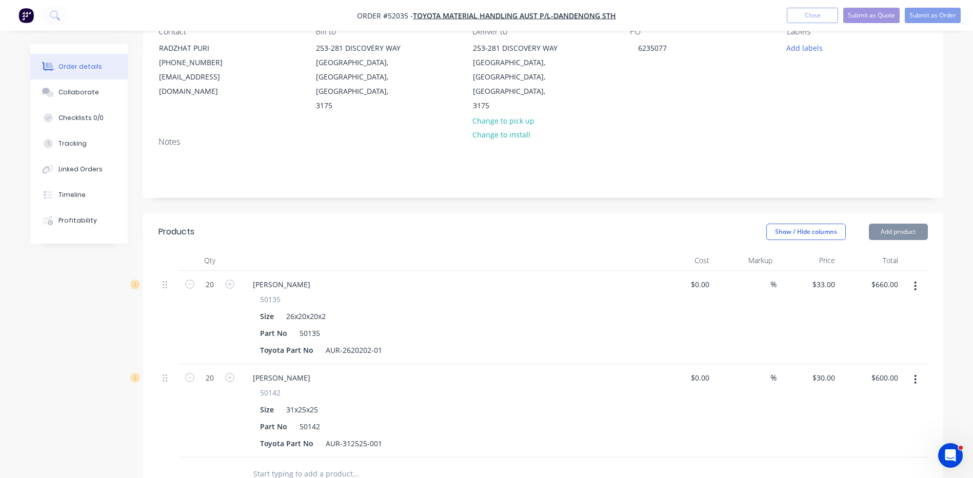
click at [917, 277] on button "button" at bounding box center [915, 286] width 24 height 18
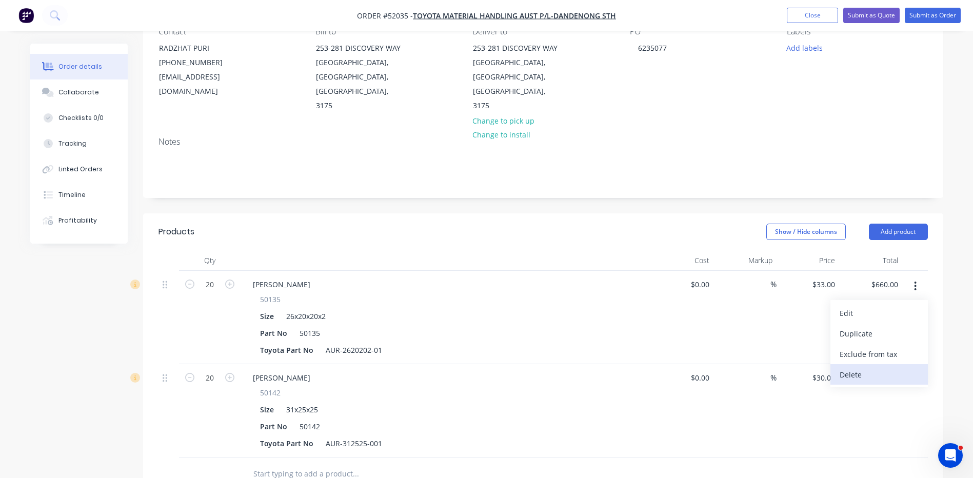
click at [877, 367] on div "Delete" at bounding box center [879, 374] width 79 height 15
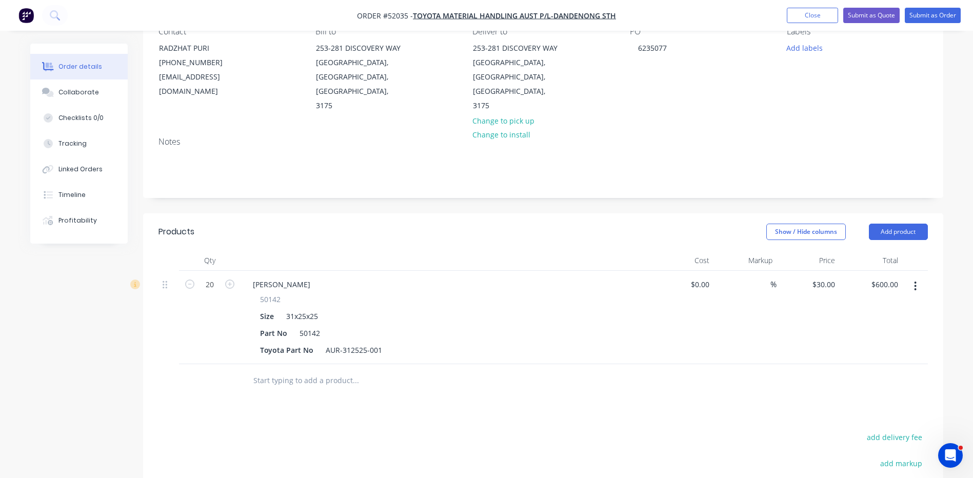
click at [922, 277] on button "button" at bounding box center [915, 286] width 24 height 18
click at [877, 367] on div "Delete" at bounding box center [879, 374] width 79 height 15
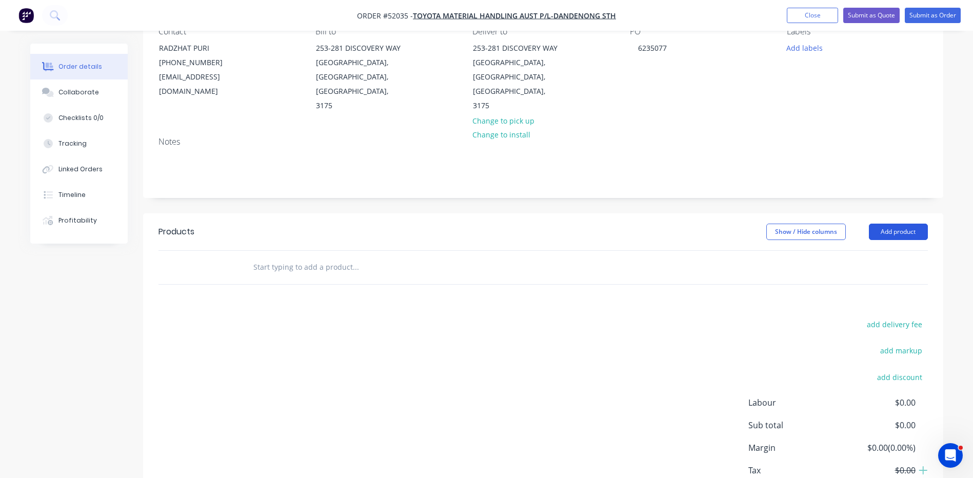
click at [914, 224] on button "Add product" at bounding box center [898, 232] width 59 height 16
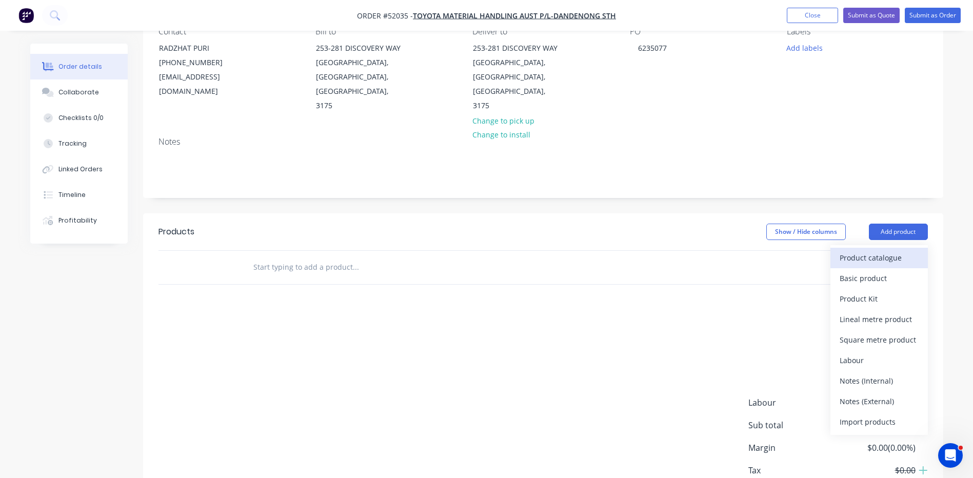
click at [894, 248] on button "Product catalogue" at bounding box center [879, 258] width 97 height 21
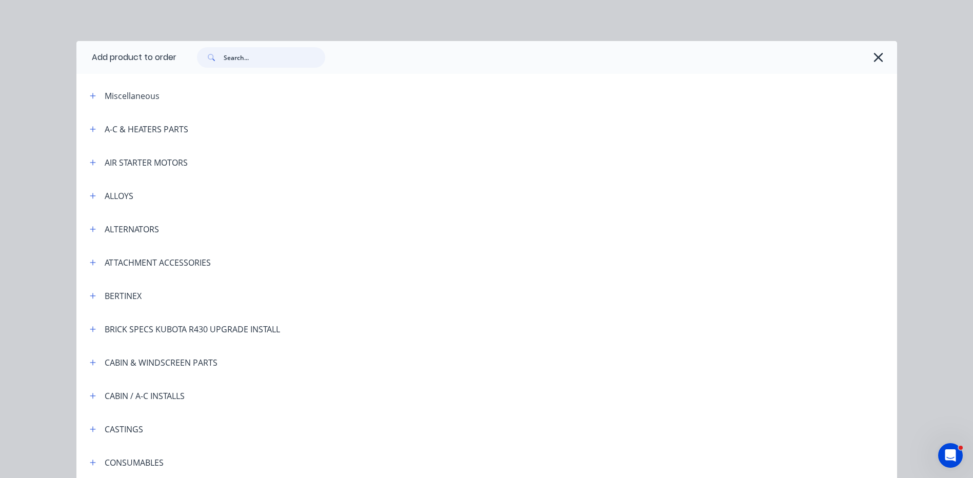
click at [231, 61] on input "text" at bounding box center [275, 57] width 102 height 21
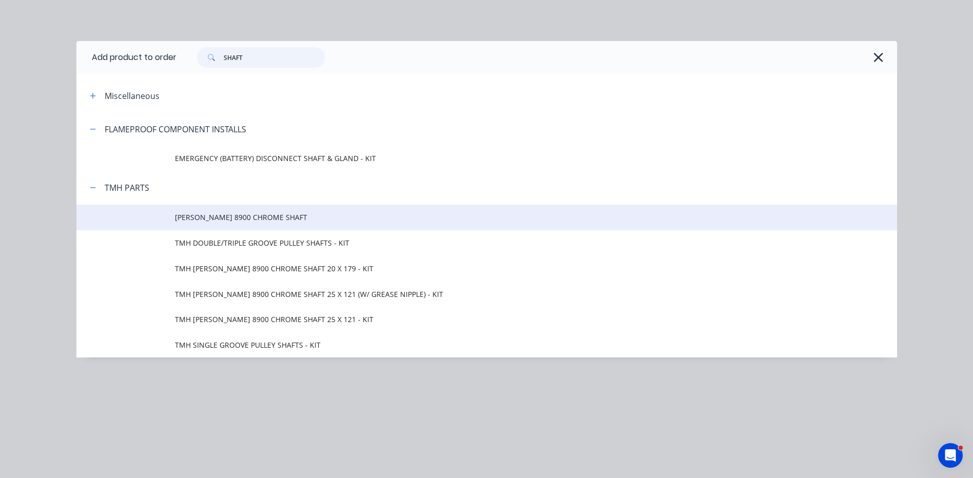
type input "SHAFT"
click at [315, 209] on td "[PERSON_NAME] 8900 CHROME SHAFT" at bounding box center [536, 218] width 722 height 26
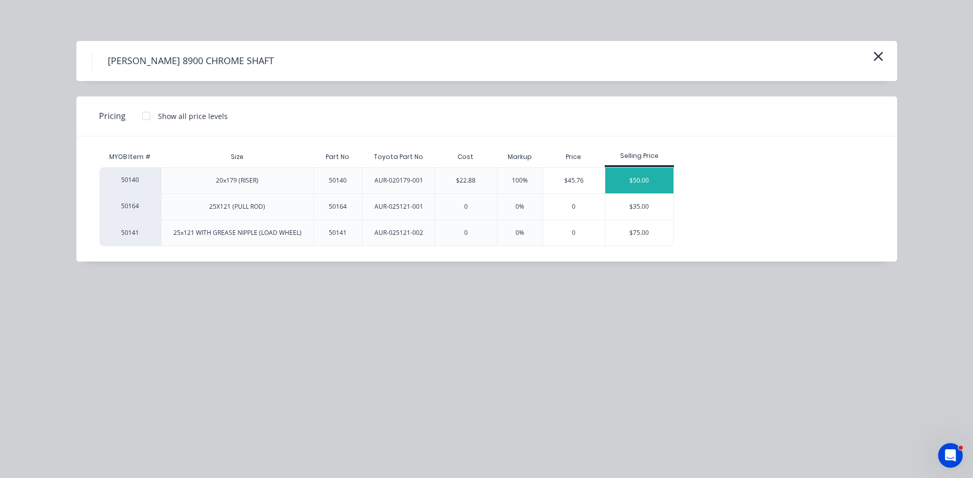
click at [659, 174] on div "$50.00" at bounding box center [639, 181] width 68 height 26
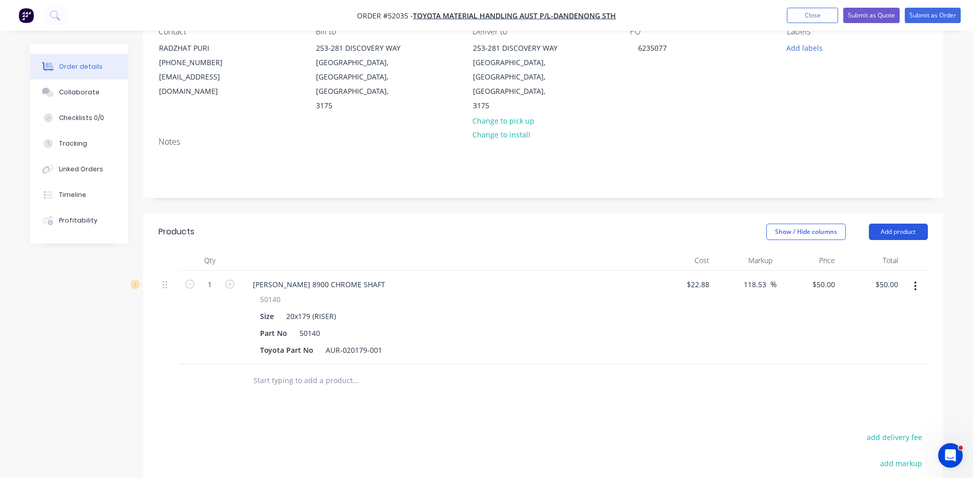
click at [871, 224] on button "Add product" at bounding box center [898, 232] width 59 height 16
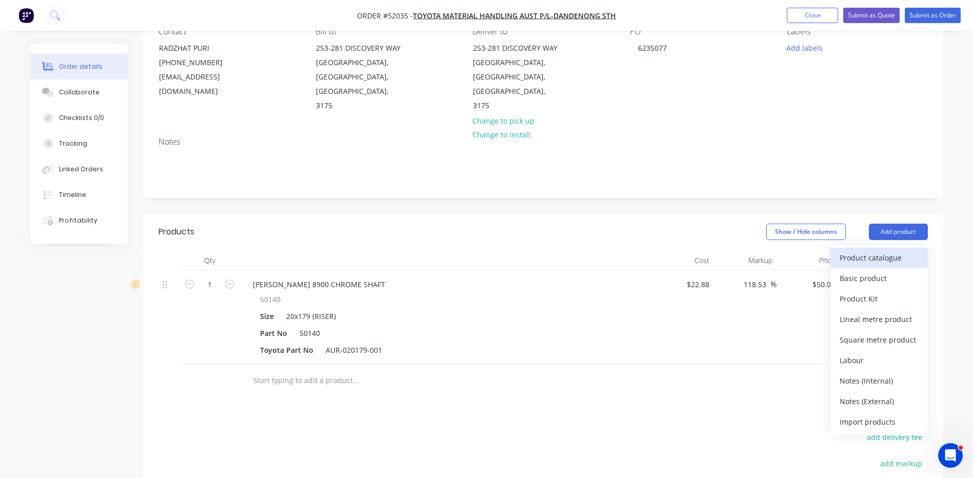
click at [880, 250] on div "Product catalogue" at bounding box center [879, 257] width 79 height 15
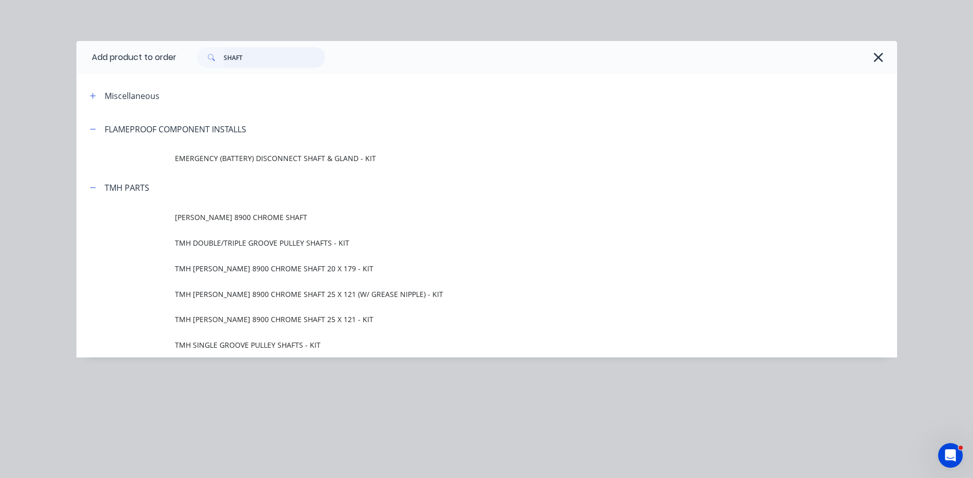
click at [272, 63] on input "SHAFT" at bounding box center [275, 57] width 102 height 21
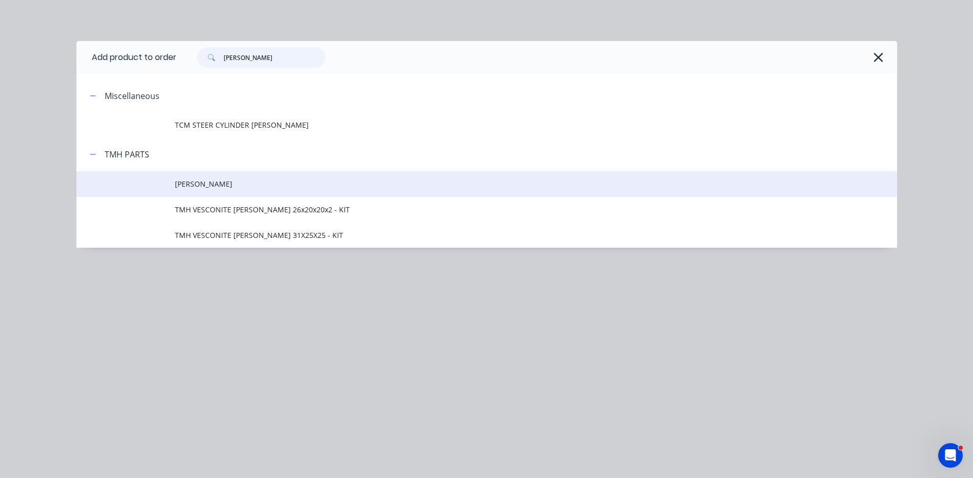
type input "[PERSON_NAME]"
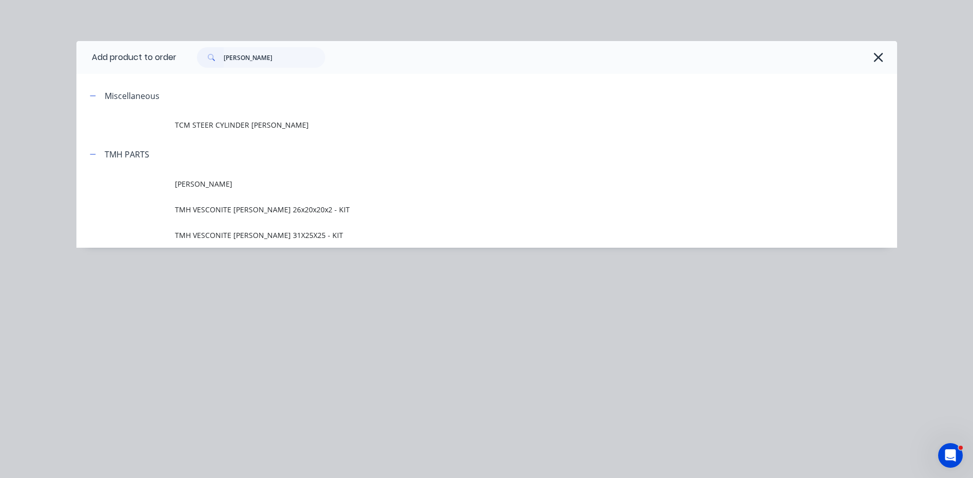
click at [327, 187] on span "[PERSON_NAME]" at bounding box center [464, 184] width 578 height 11
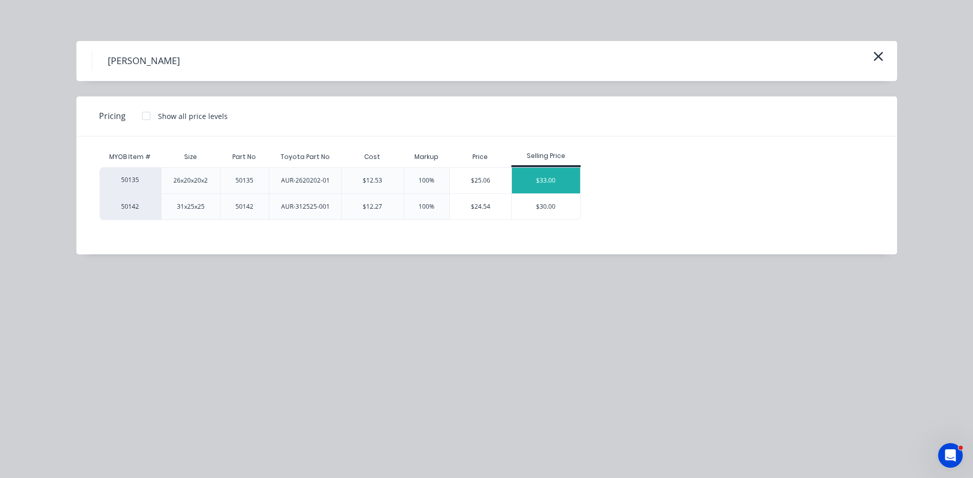
click at [572, 173] on div "$33.00" at bounding box center [546, 181] width 68 height 26
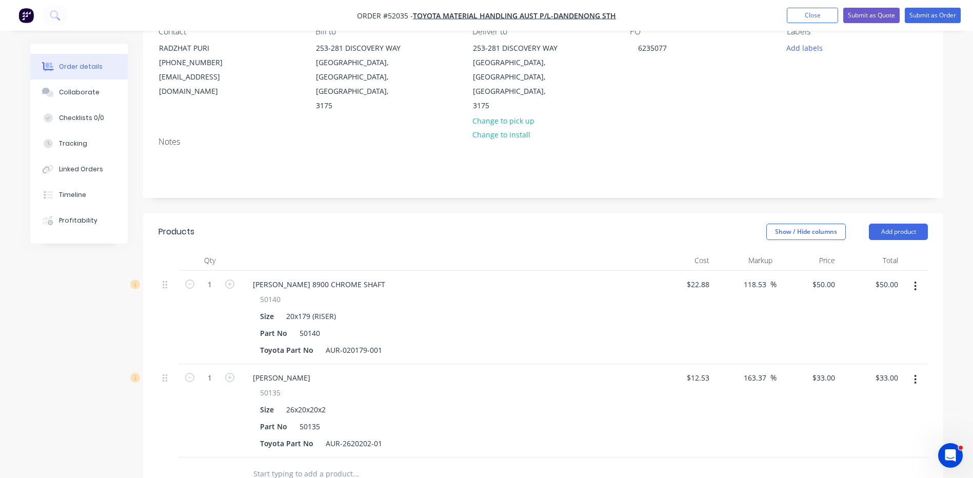
click at [893, 214] on header "Products Show / Hide columns Add product" at bounding box center [543, 231] width 800 height 37
click at [892, 224] on button "Add product" at bounding box center [898, 232] width 59 height 16
click at [870, 250] on div "Product catalogue" at bounding box center [879, 257] width 79 height 15
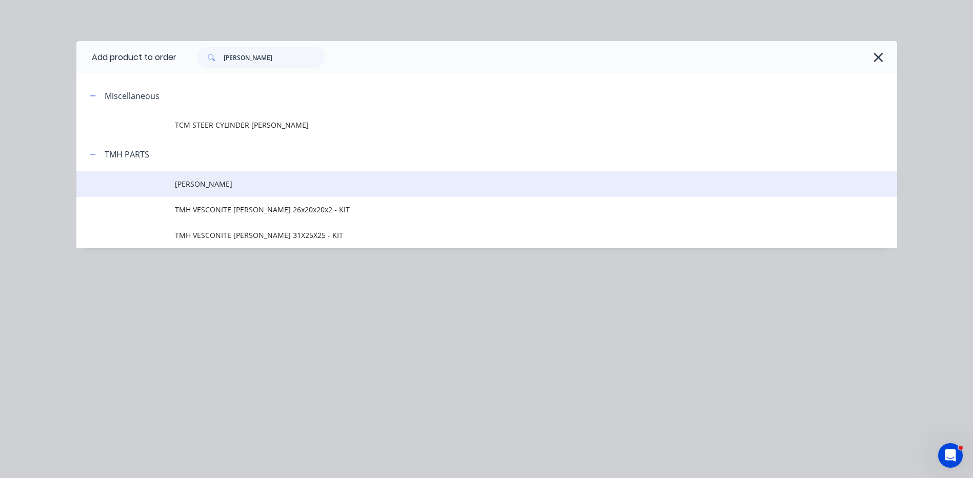
click at [215, 189] on span "[PERSON_NAME]" at bounding box center [464, 184] width 578 height 11
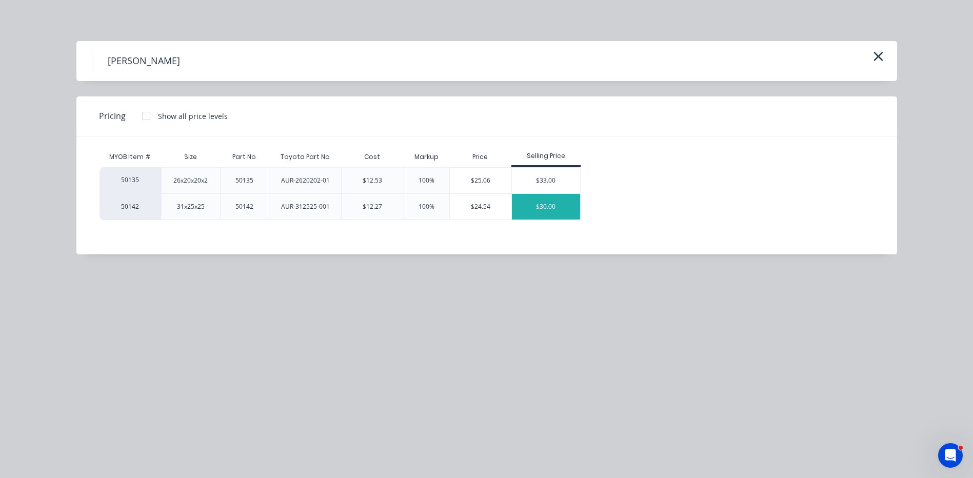
click at [566, 207] on div "$30.00" at bounding box center [546, 207] width 68 height 26
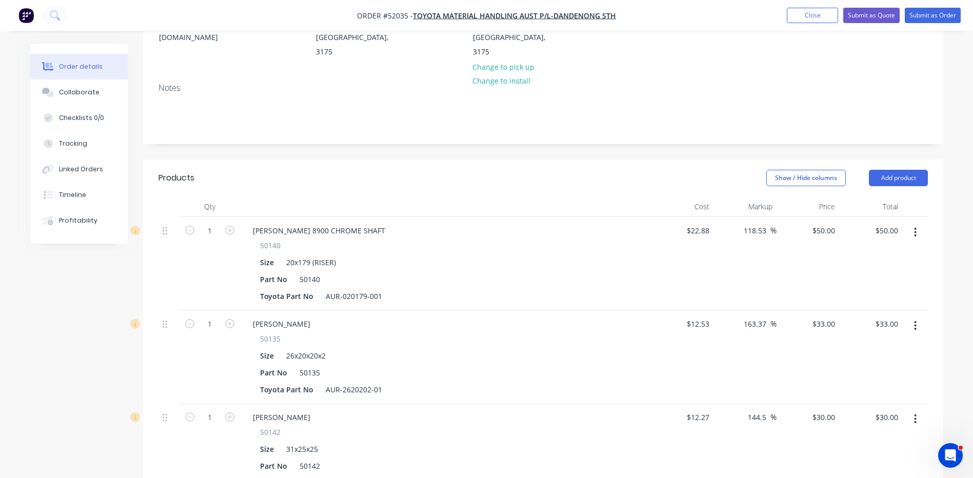
scroll to position [205, 0]
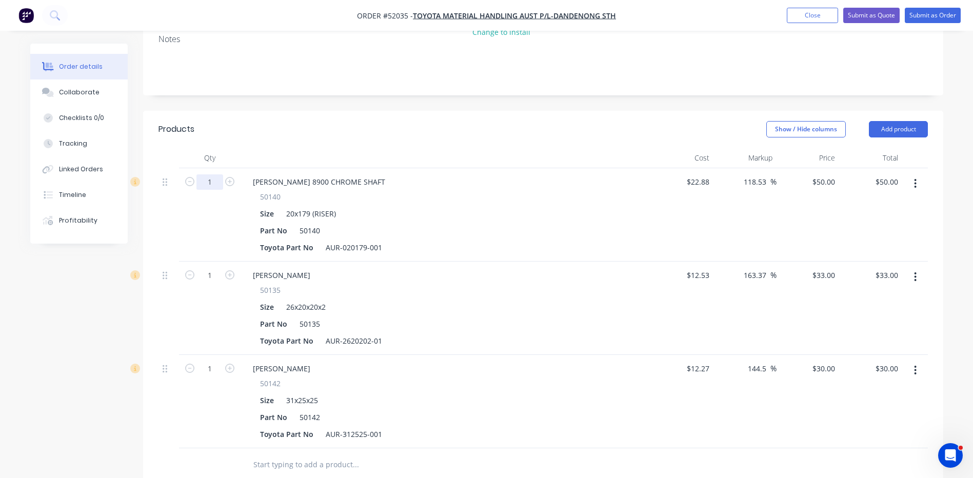
click at [207, 174] on input "1" at bounding box center [209, 181] width 27 height 15
type input "10"
type input "$500.00"
click at [260, 148] on div at bounding box center [446, 158] width 410 height 21
click at [211, 268] on input "1" at bounding box center [209, 275] width 27 height 15
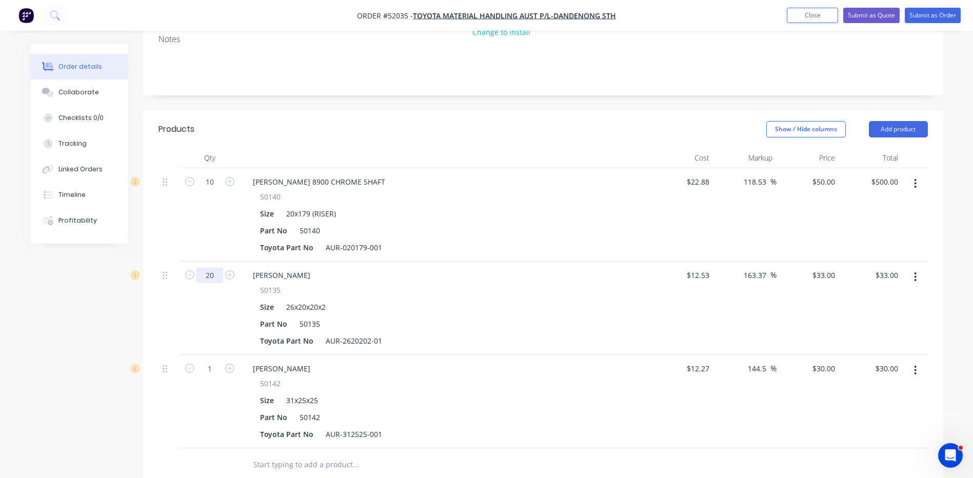
type input "20"
type input "$660.00"
click at [328, 148] on div at bounding box center [446, 158] width 410 height 21
click at [207, 361] on input "1" at bounding box center [209, 368] width 27 height 15
type input "20"
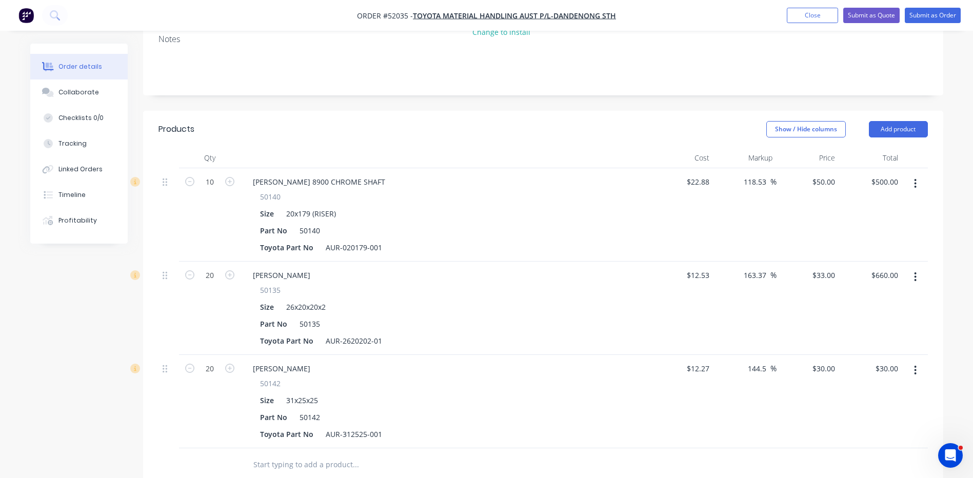
type input "$600.00"
click at [558, 117] on header "Products Show / Hide columns Add product" at bounding box center [543, 129] width 800 height 37
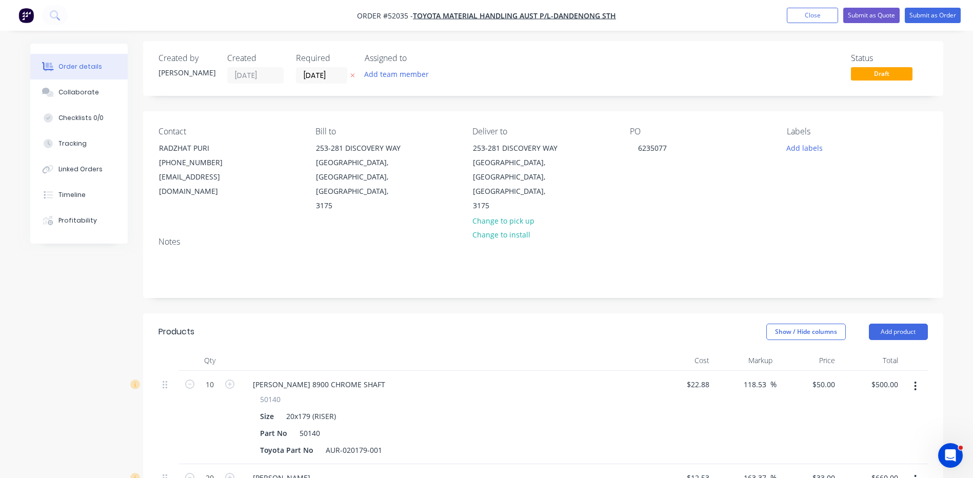
scroll to position [0, 0]
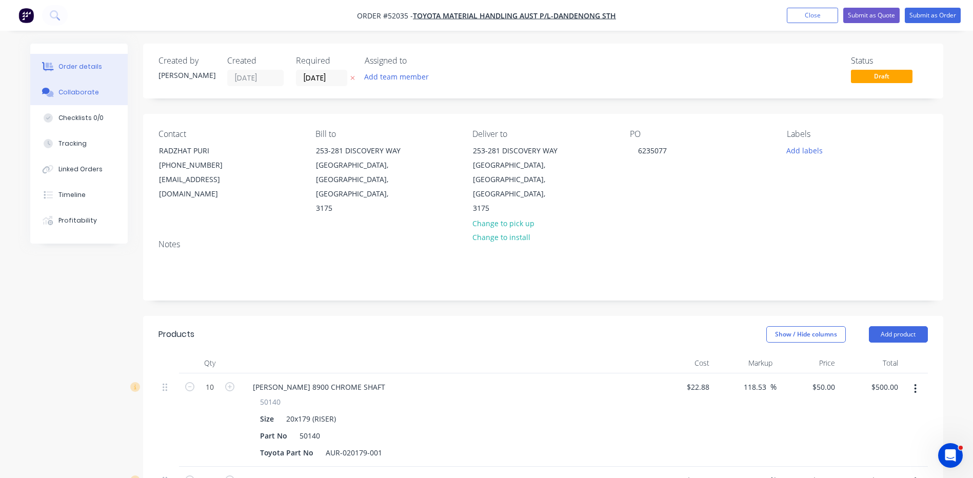
click at [48, 96] on icon at bounding box center [49, 94] width 7 height 6
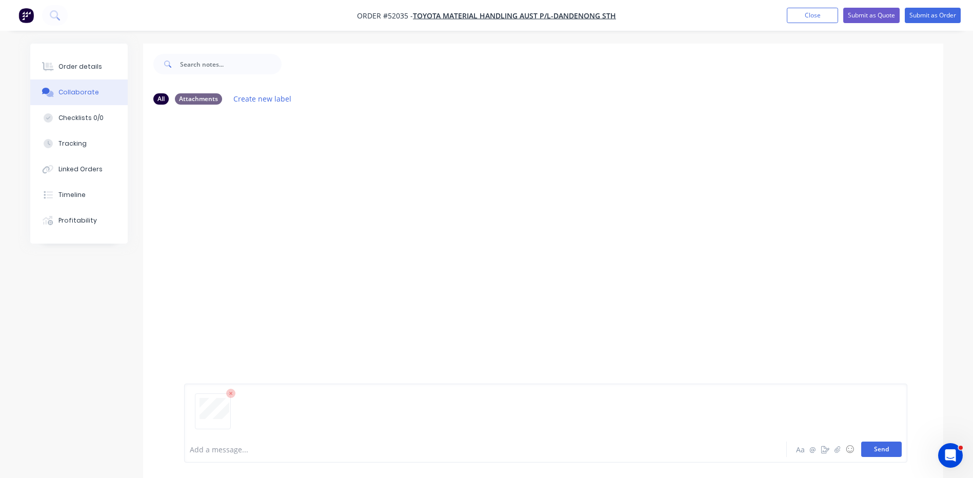
click at [866, 450] on button "Send" at bounding box center [881, 449] width 41 height 15
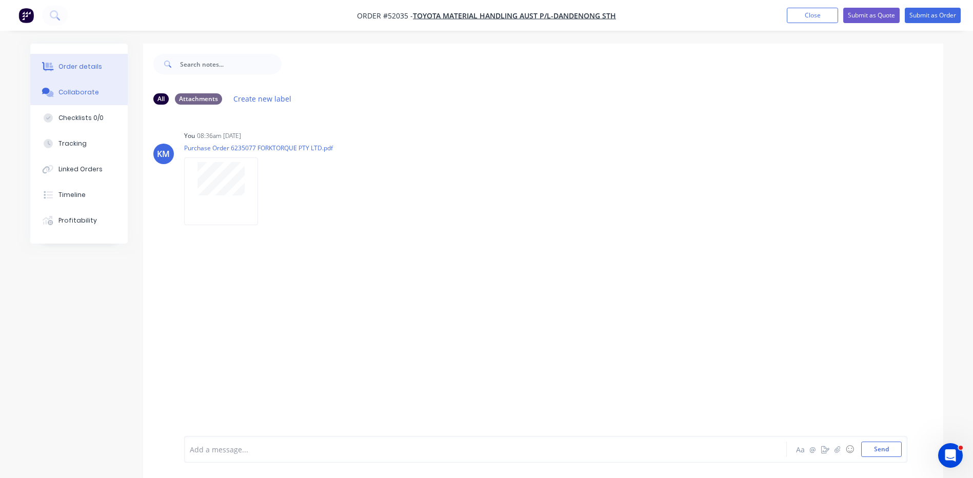
click at [81, 64] on div "Order details" at bounding box center [80, 66] width 44 height 9
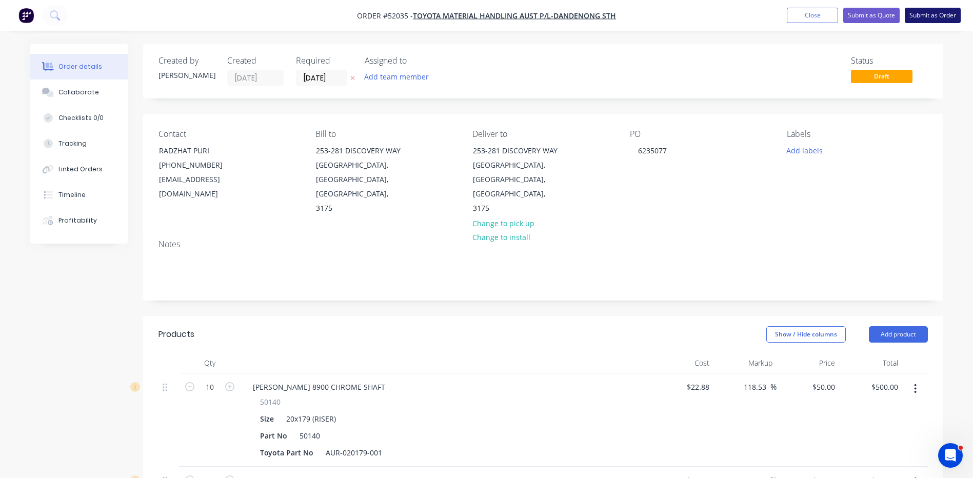
click at [942, 16] on button "Submit as Order" at bounding box center [933, 15] width 56 height 15
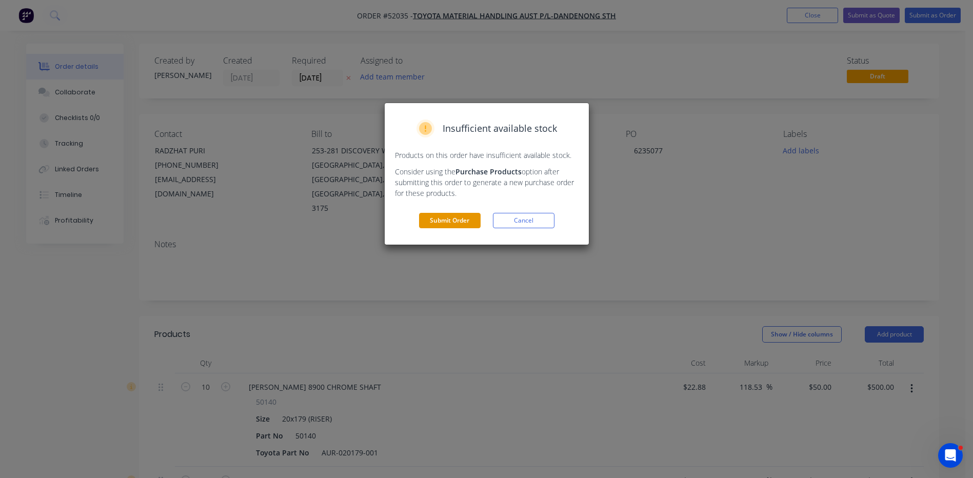
click at [451, 219] on button "Submit Order" at bounding box center [450, 220] width 62 height 15
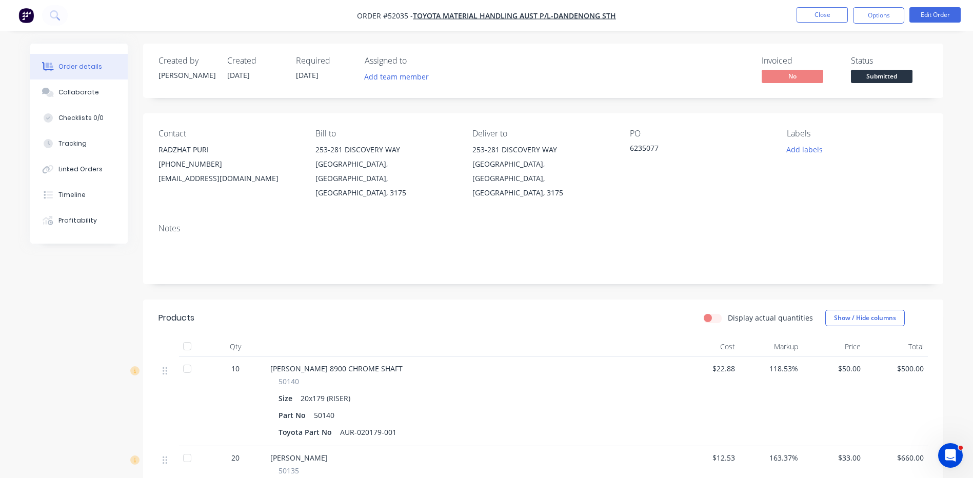
click at [902, 76] on span "Submitted" at bounding box center [882, 76] width 62 height 13
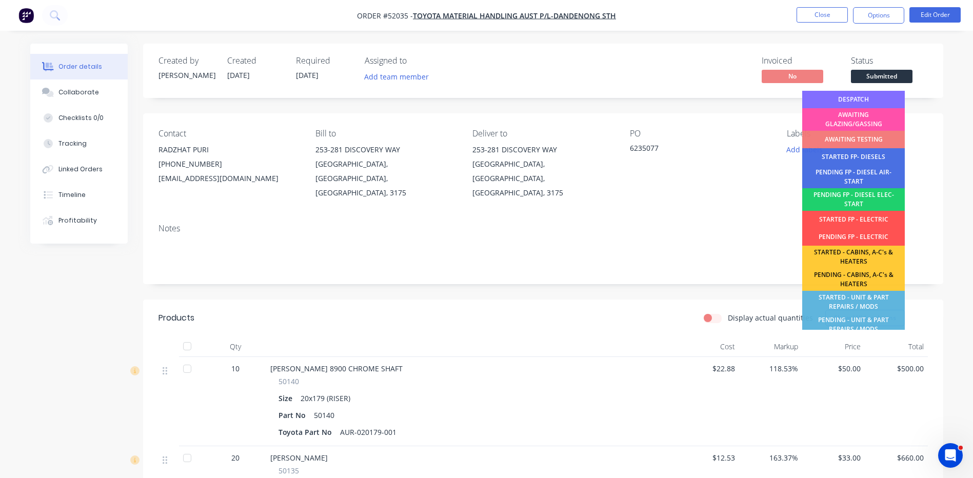
click at [865, 98] on div "DESPATCH" at bounding box center [853, 99] width 103 height 17
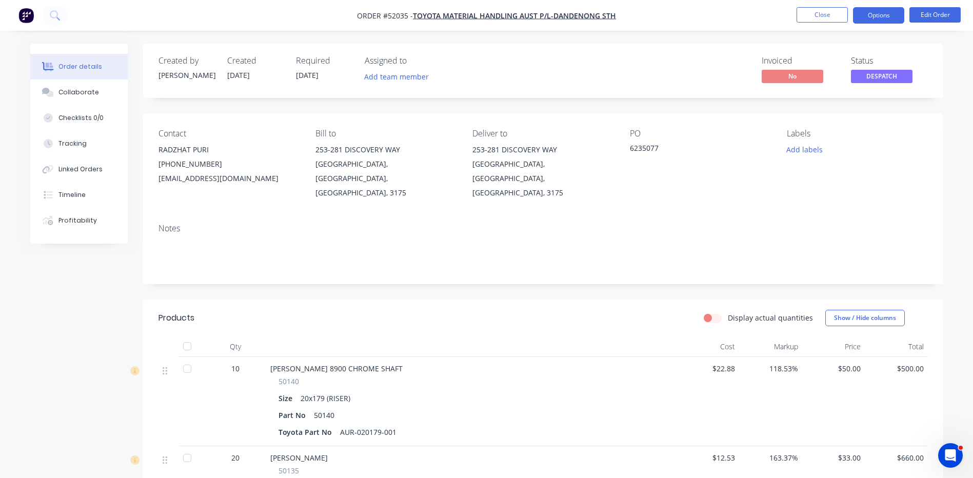
click at [873, 17] on button "Options" at bounding box center [878, 15] width 51 height 16
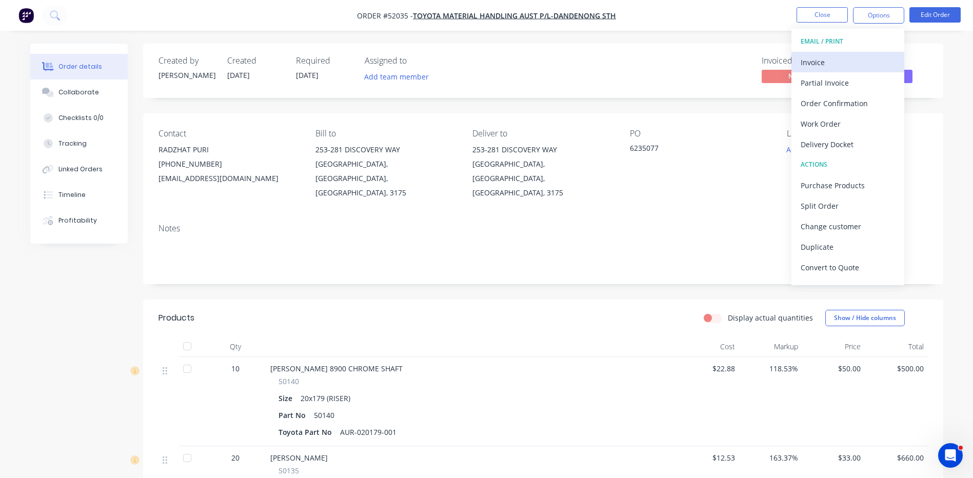
click at [818, 55] on div "Invoice" at bounding box center [848, 62] width 94 height 15
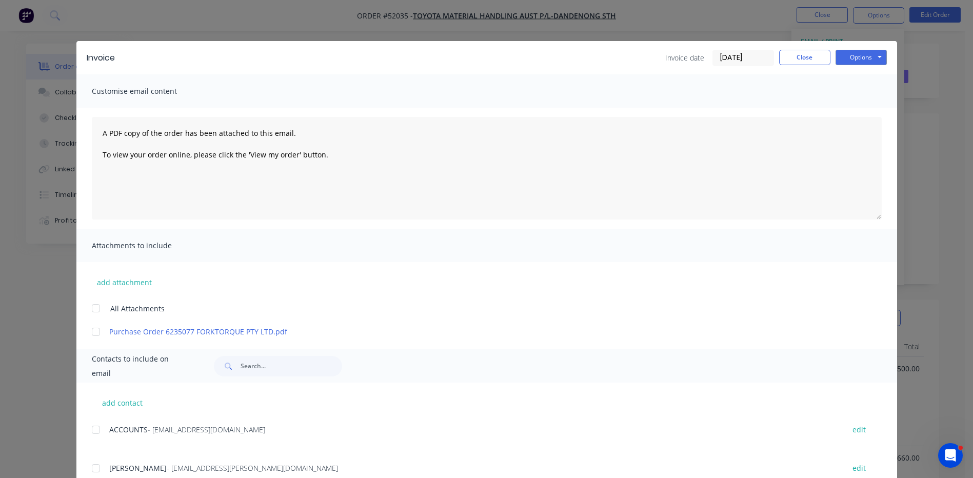
click at [102, 333] on div at bounding box center [96, 332] width 21 height 21
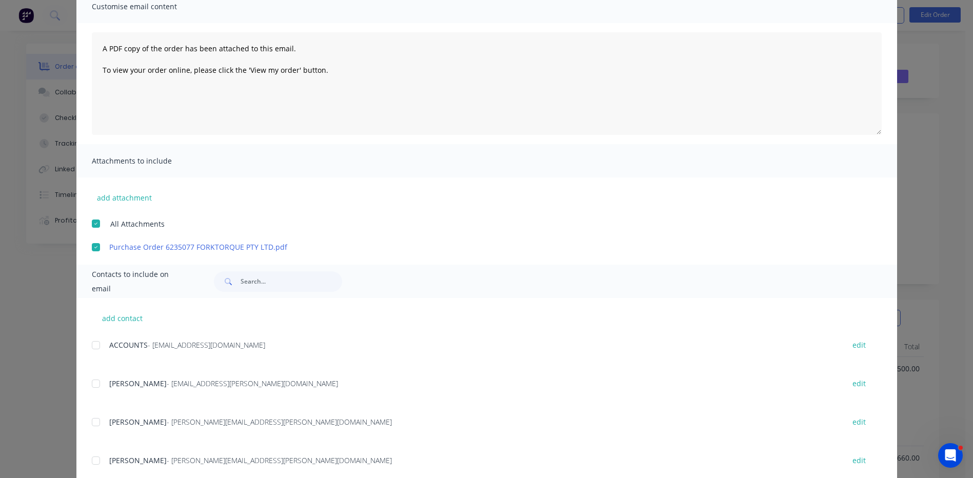
scroll to position [154, 0]
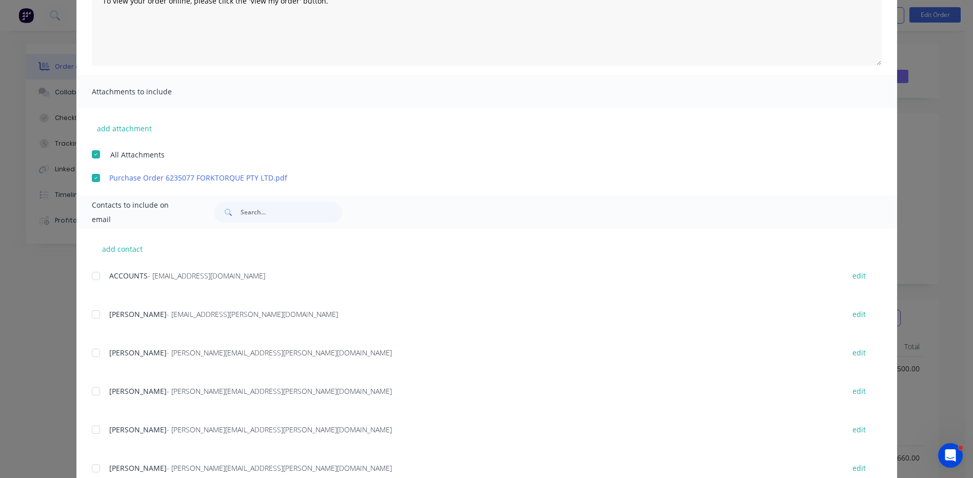
click at [91, 275] on div at bounding box center [96, 276] width 21 height 21
click at [92, 428] on div at bounding box center [96, 430] width 21 height 21
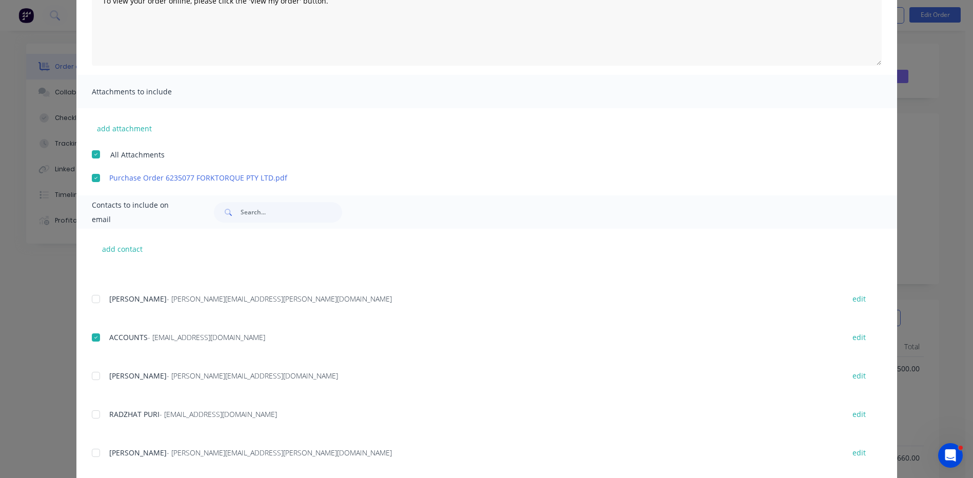
scroll to position [256, 0]
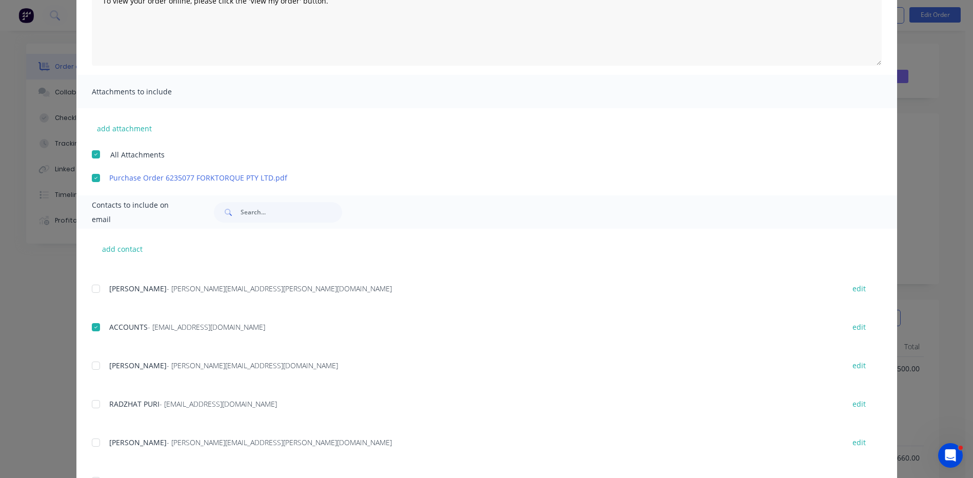
click at [82, 401] on div "add contact [PERSON_NAME] - [PERSON_NAME][EMAIL_ADDRESS][PERSON_NAME][DOMAIN_NA…" at bounding box center [486, 368] width 821 height 279
click at [102, 402] on div "RADZHAT PURI - [EMAIL_ADDRESS][DOMAIN_NAME] edit" at bounding box center [494, 404] width 805 height 14
click at [96, 403] on div at bounding box center [96, 404] width 21 height 21
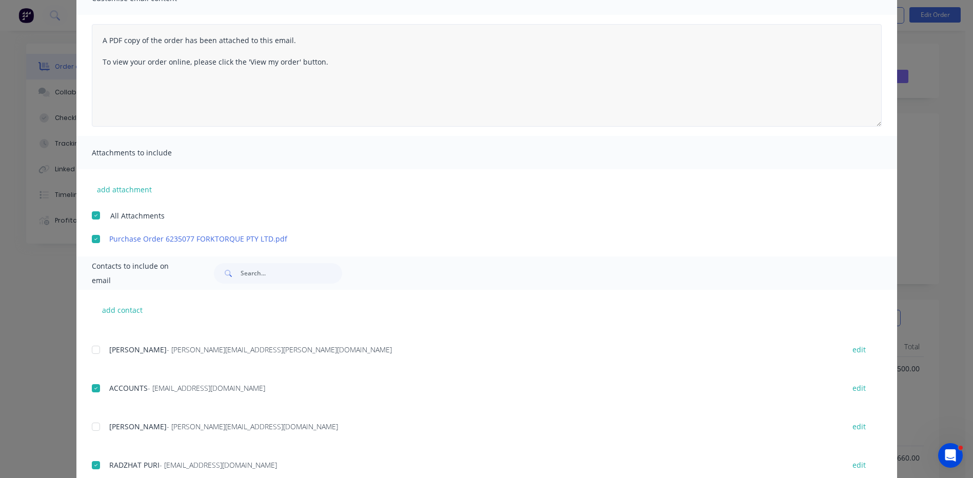
scroll to position [0, 0]
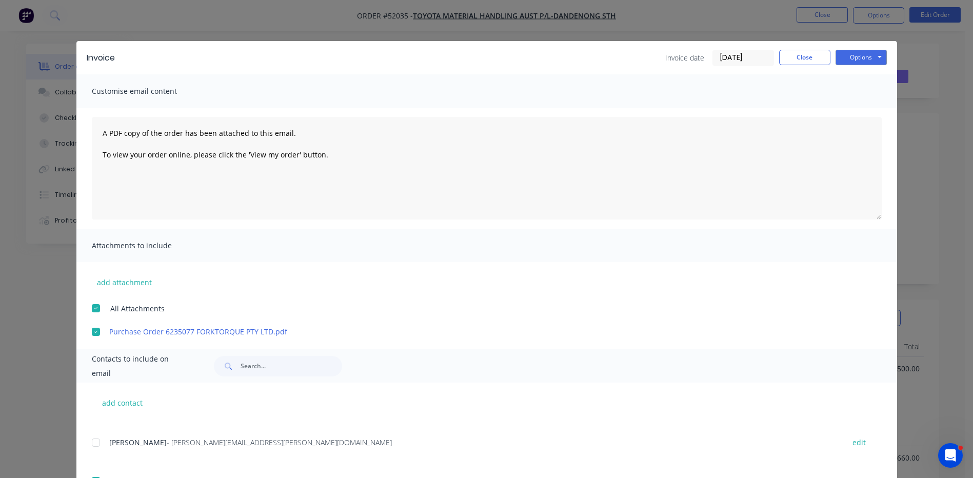
click at [852, 66] on div "Options Preview Print Email" at bounding box center [861, 58] width 51 height 16
click at [860, 64] on button "Options" at bounding box center [861, 57] width 51 height 15
click at [844, 105] on button "Email" at bounding box center [869, 109] width 66 height 17
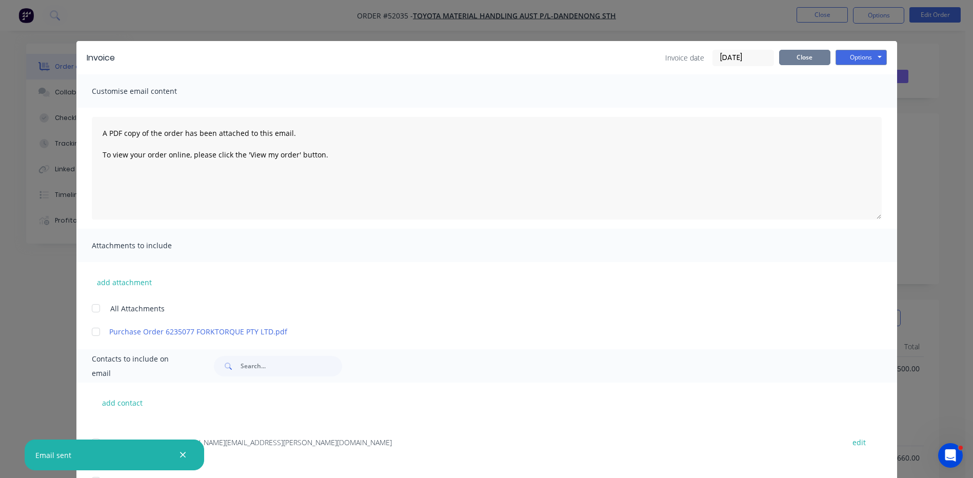
click at [807, 63] on button "Close" at bounding box center [804, 57] width 51 height 15
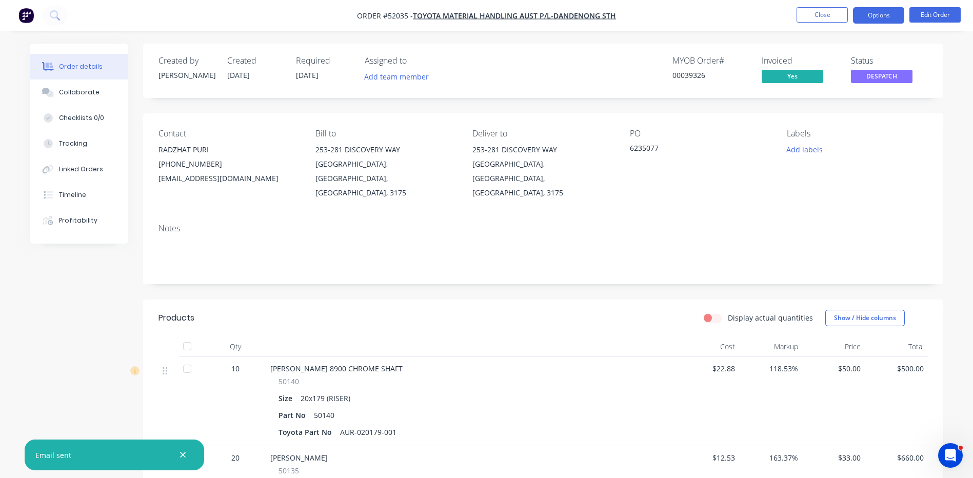
click at [875, 13] on button "Options" at bounding box center [878, 15] width 51 height 16
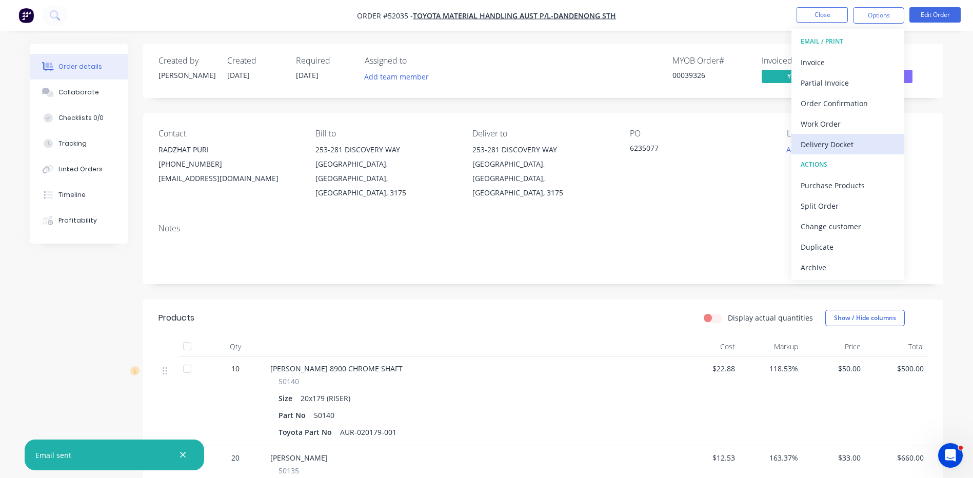
click at [852, 139] on div "Delivery Docket" at bounding box center [848, 144] width 94 height 15
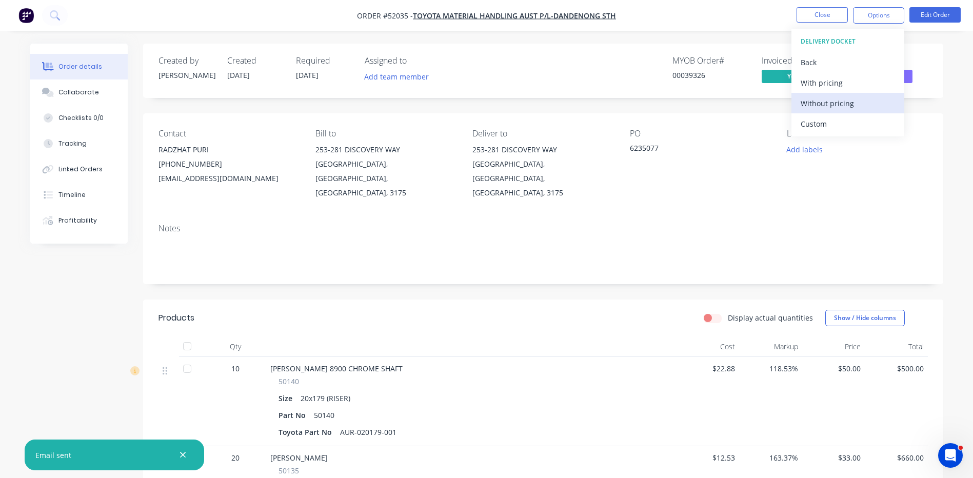
click at [835, 104] on div "Without pricing" at bounding box center [848, 103] width 94 height 15
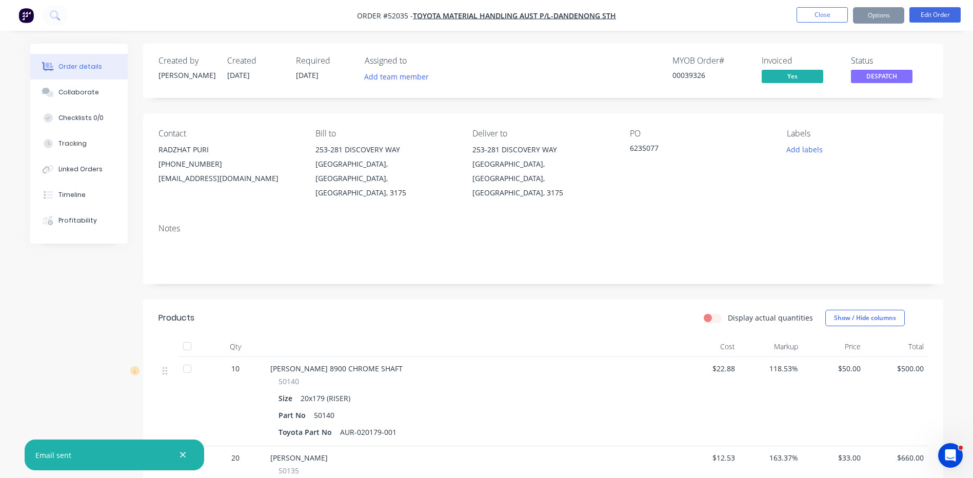
click at [179, 456] on button "button" at bounding box center [182, 455] width 13 height 13
